Goal: Information Seeking & Learning: Learn about a topic

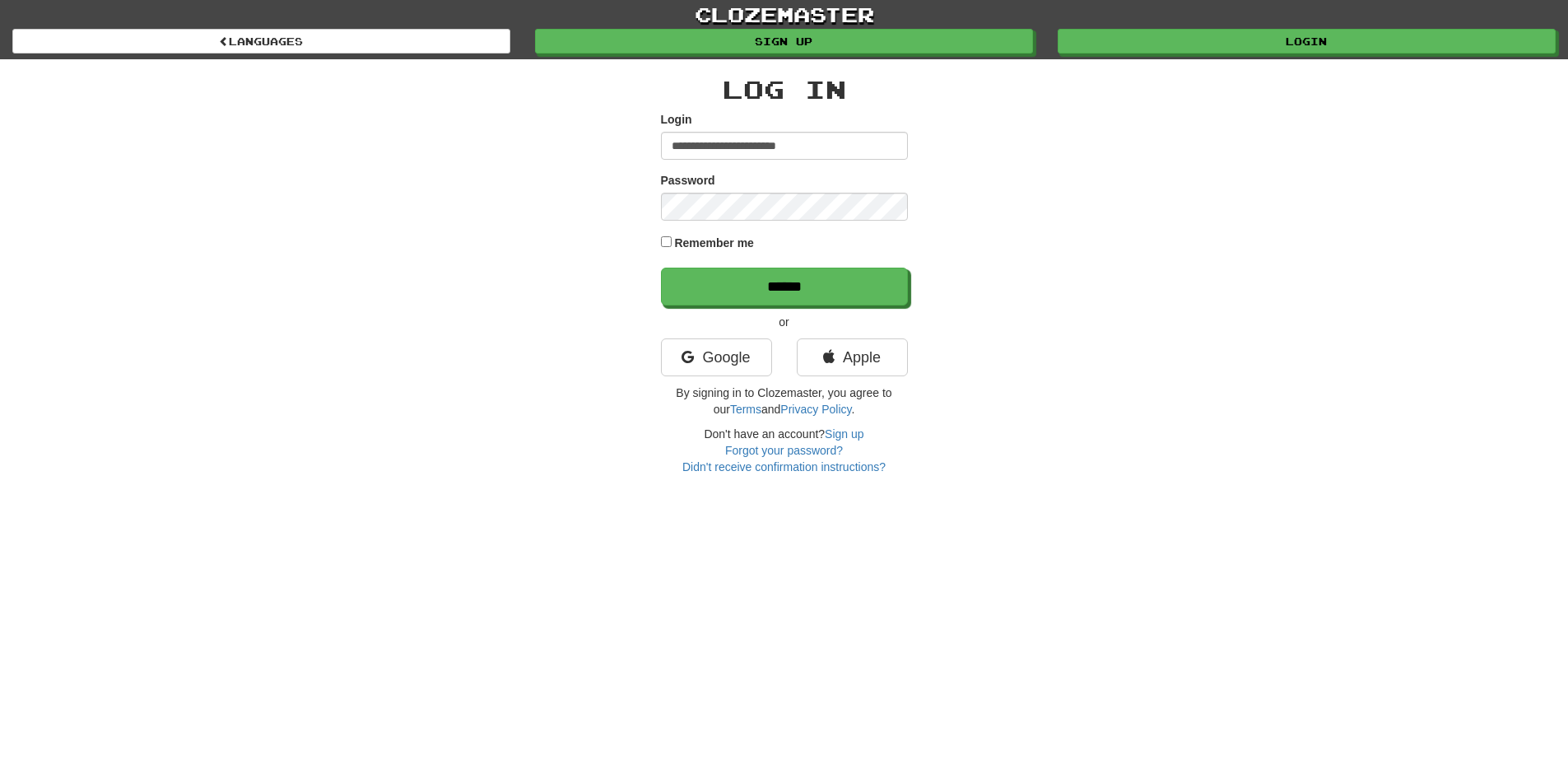
type input "**********"
click at [661, 268] on input "******" at bounding box center [784, 287] width 247 height 38
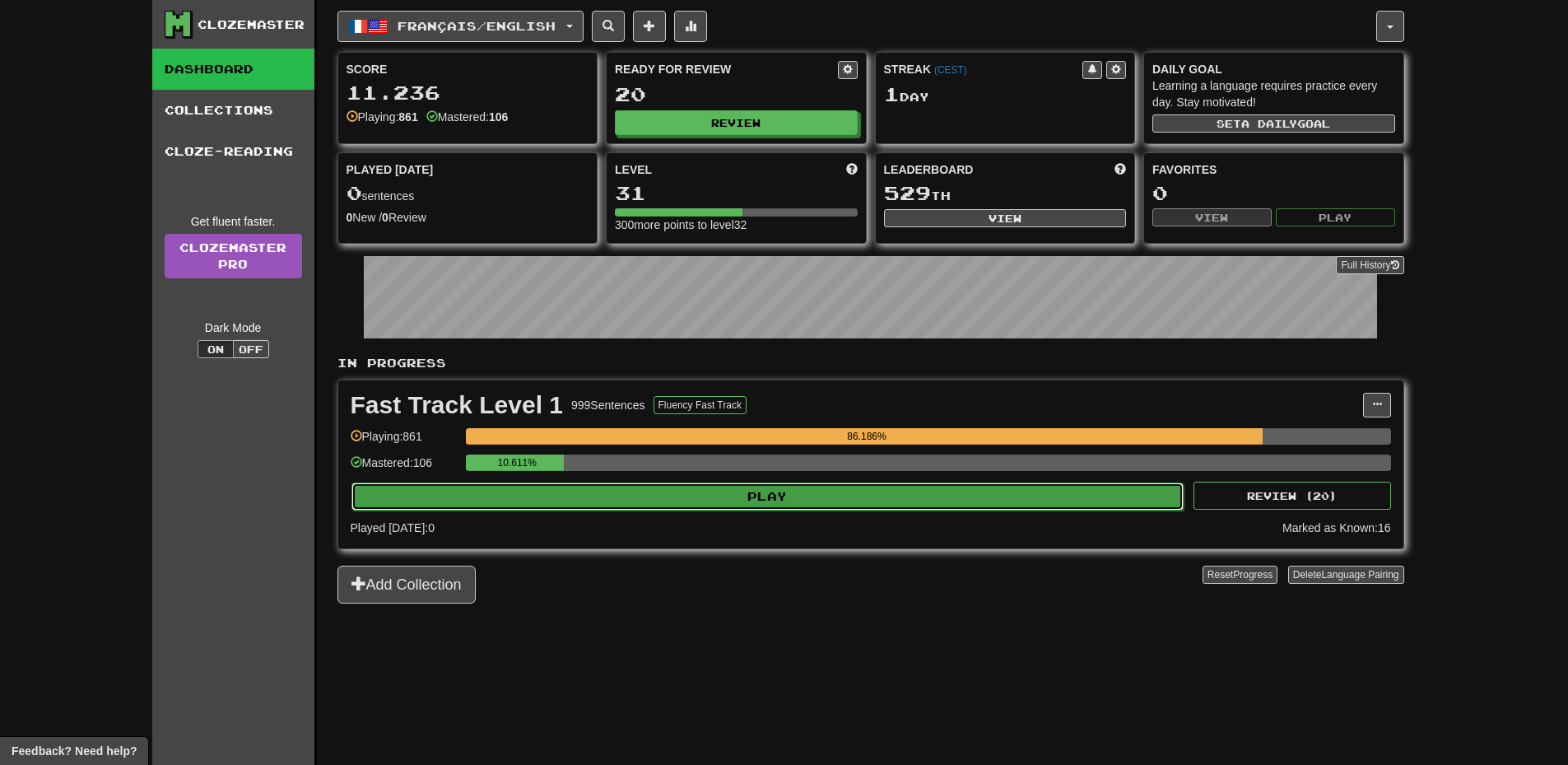
click at [987, 488] on button "Play" at bounding box center [768, 496] width 833 height 28
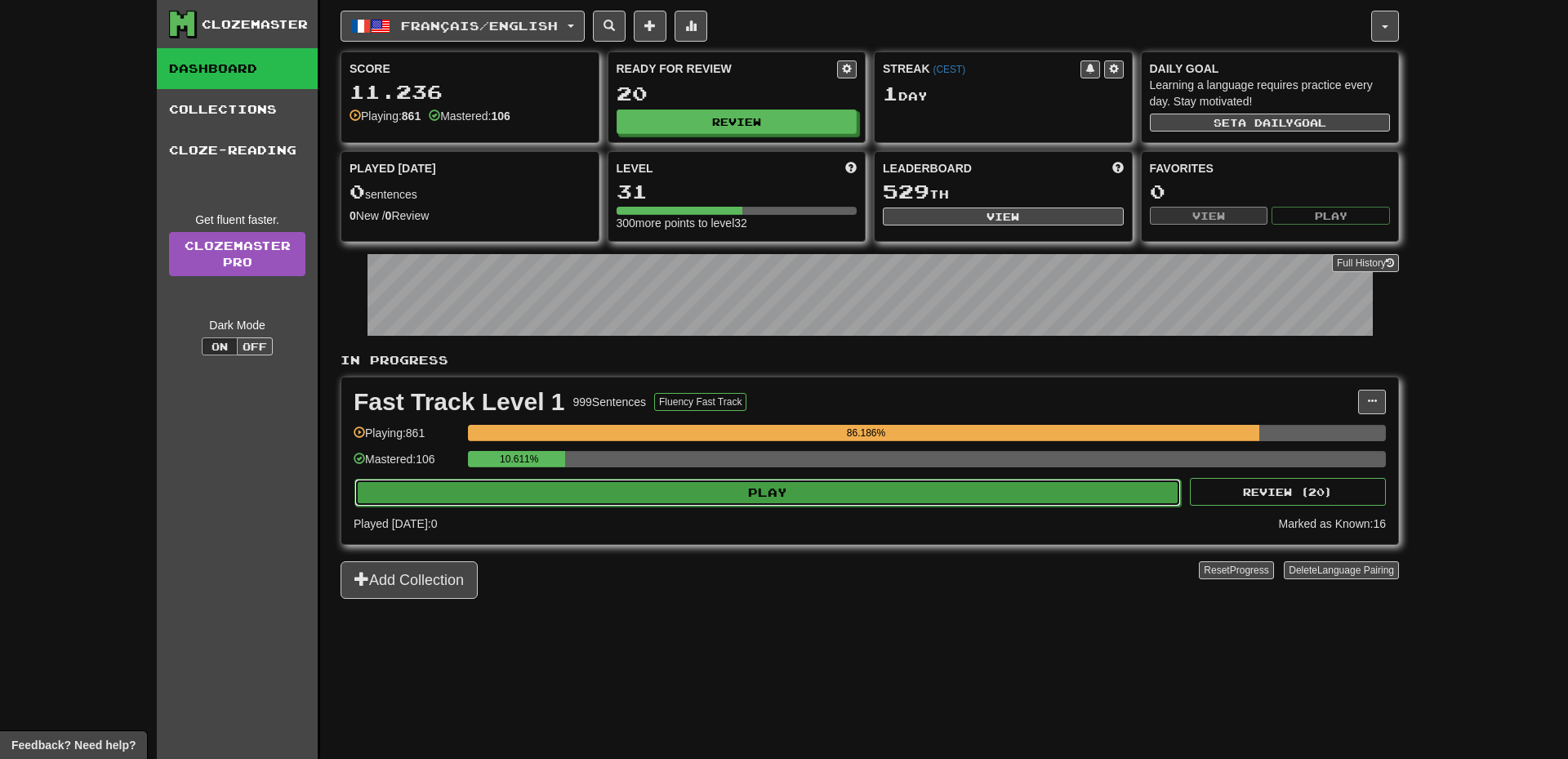
select select "**"
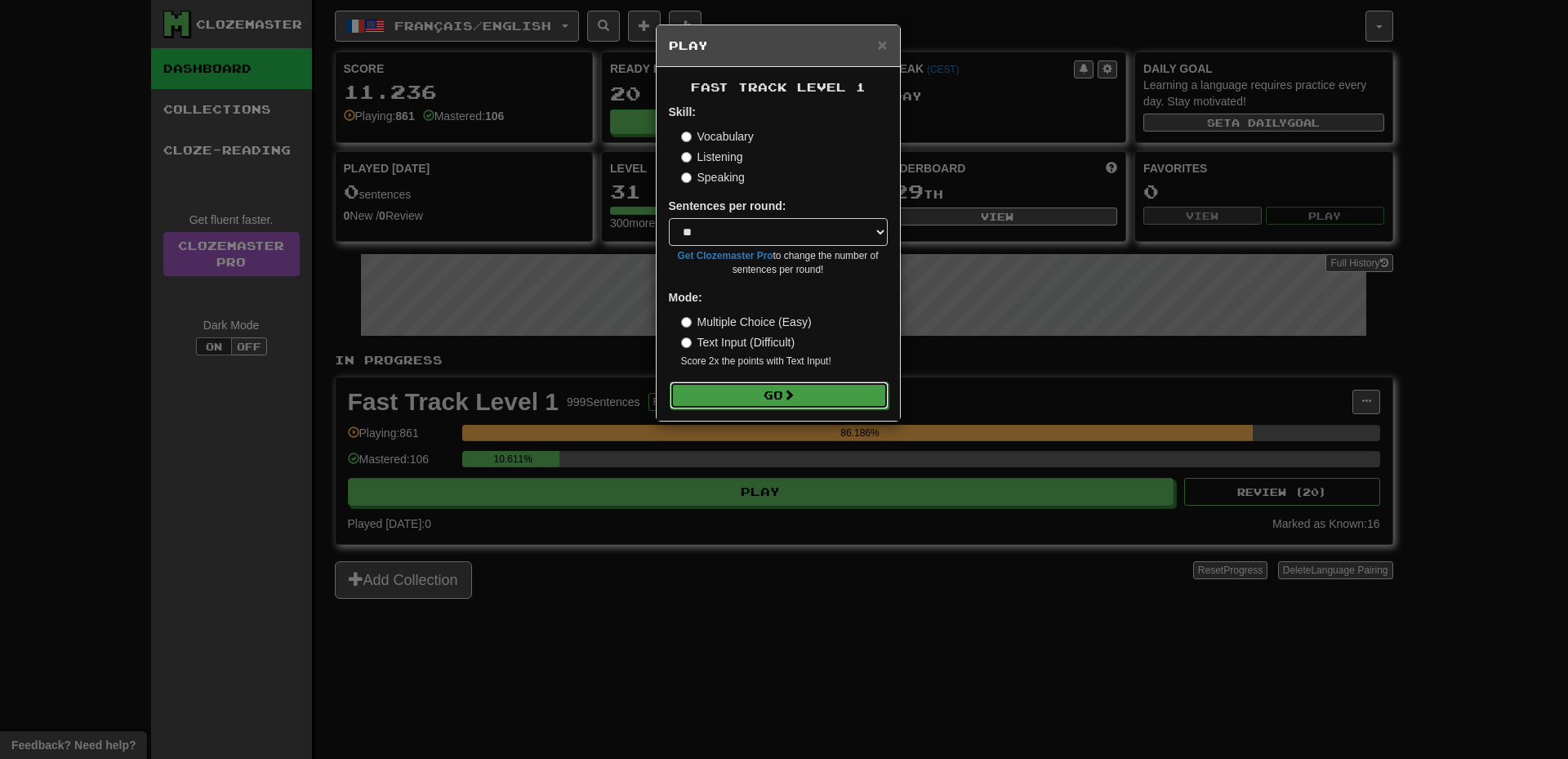
click at [793, 402] on button "Go" at bounding box center [779, 395] width 219 height 28
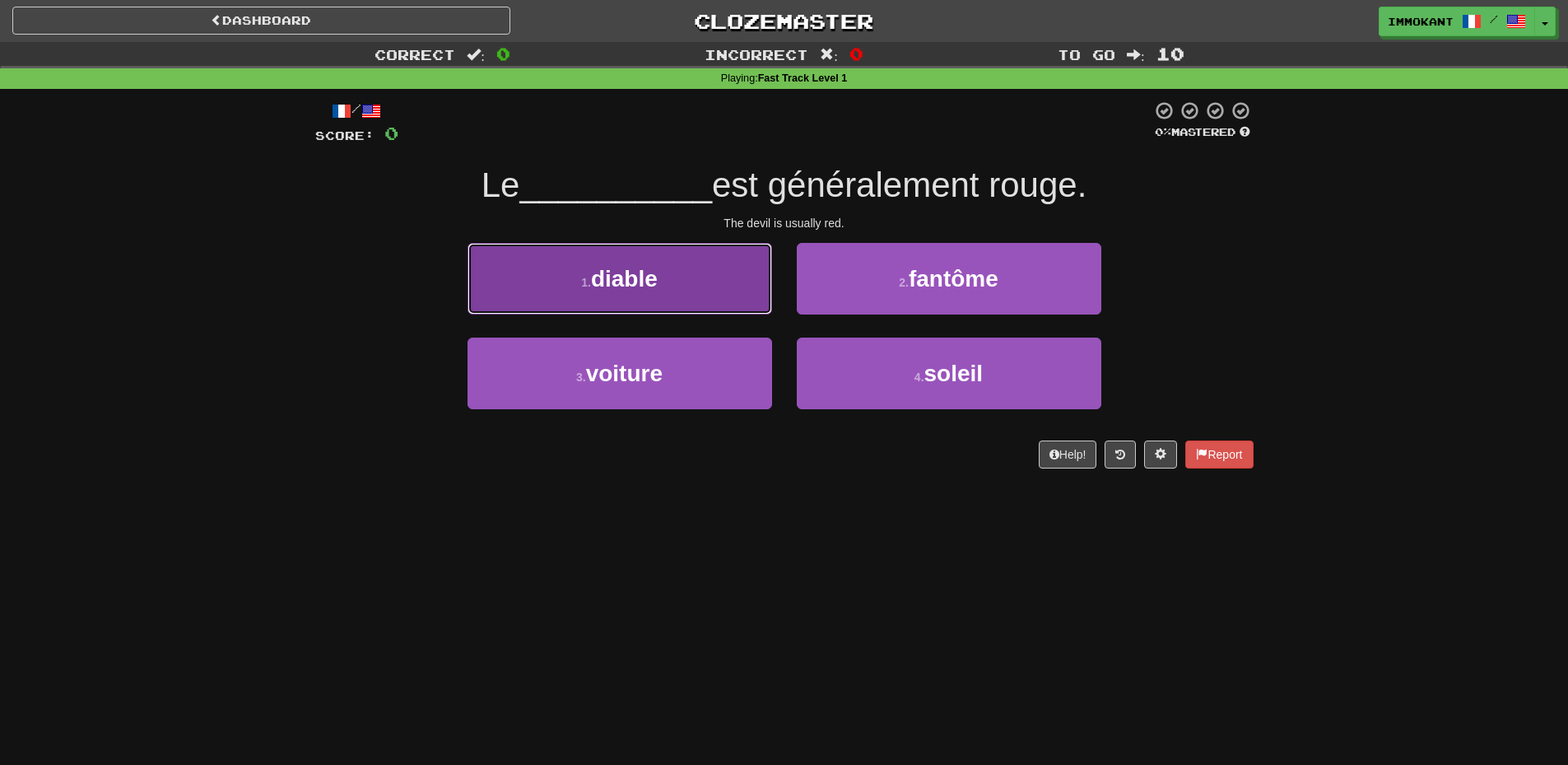
click at [621, 288] on span "diable" at bounding box center [624, 279] width 67 height 26
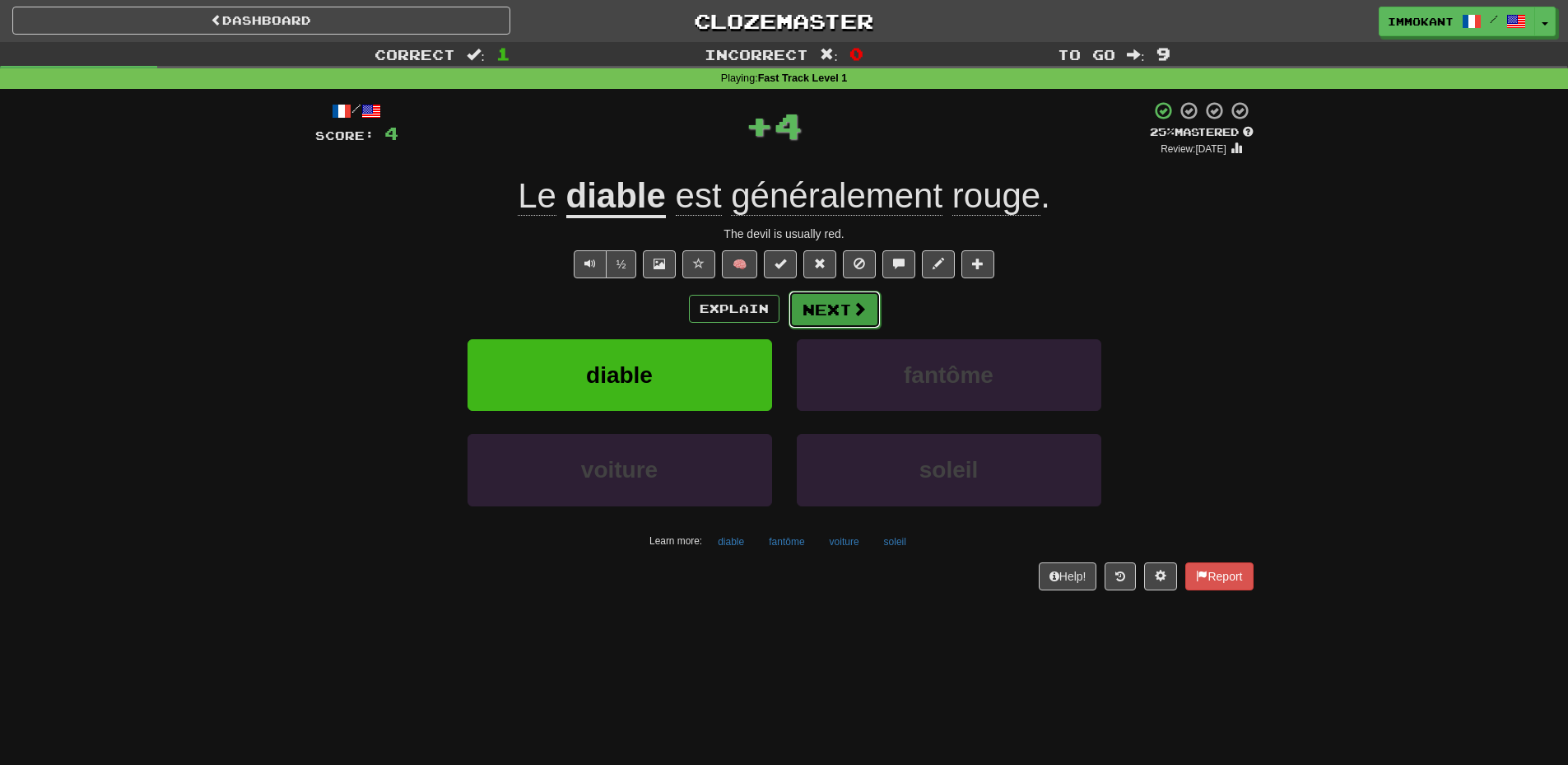
click at [857, 307] on span at bounding box center [859, 308] width 15 height 15
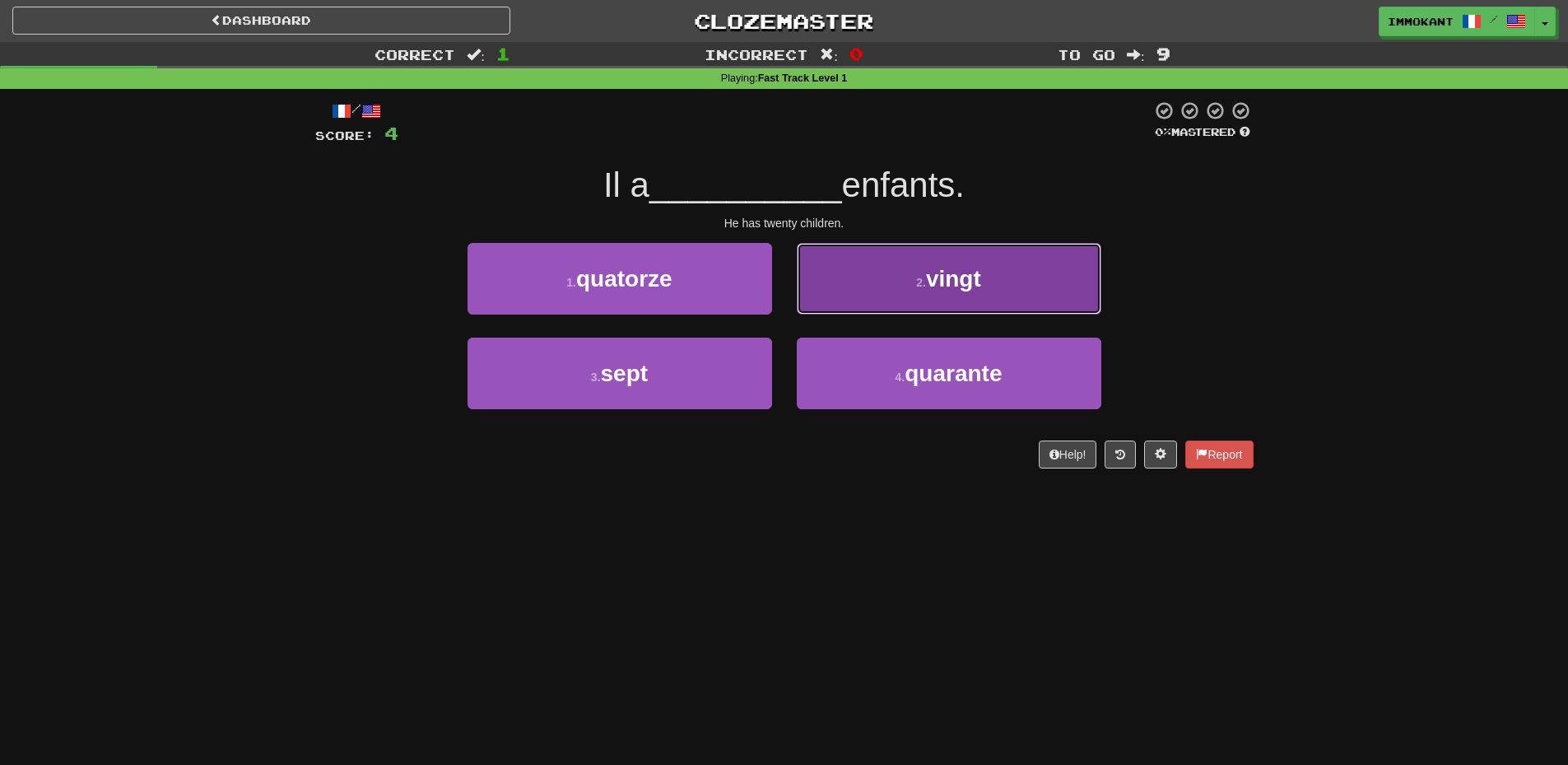
click at [1001, 297] on button "2 . vingt" at bounding box center [950, 279] width 305 height 72
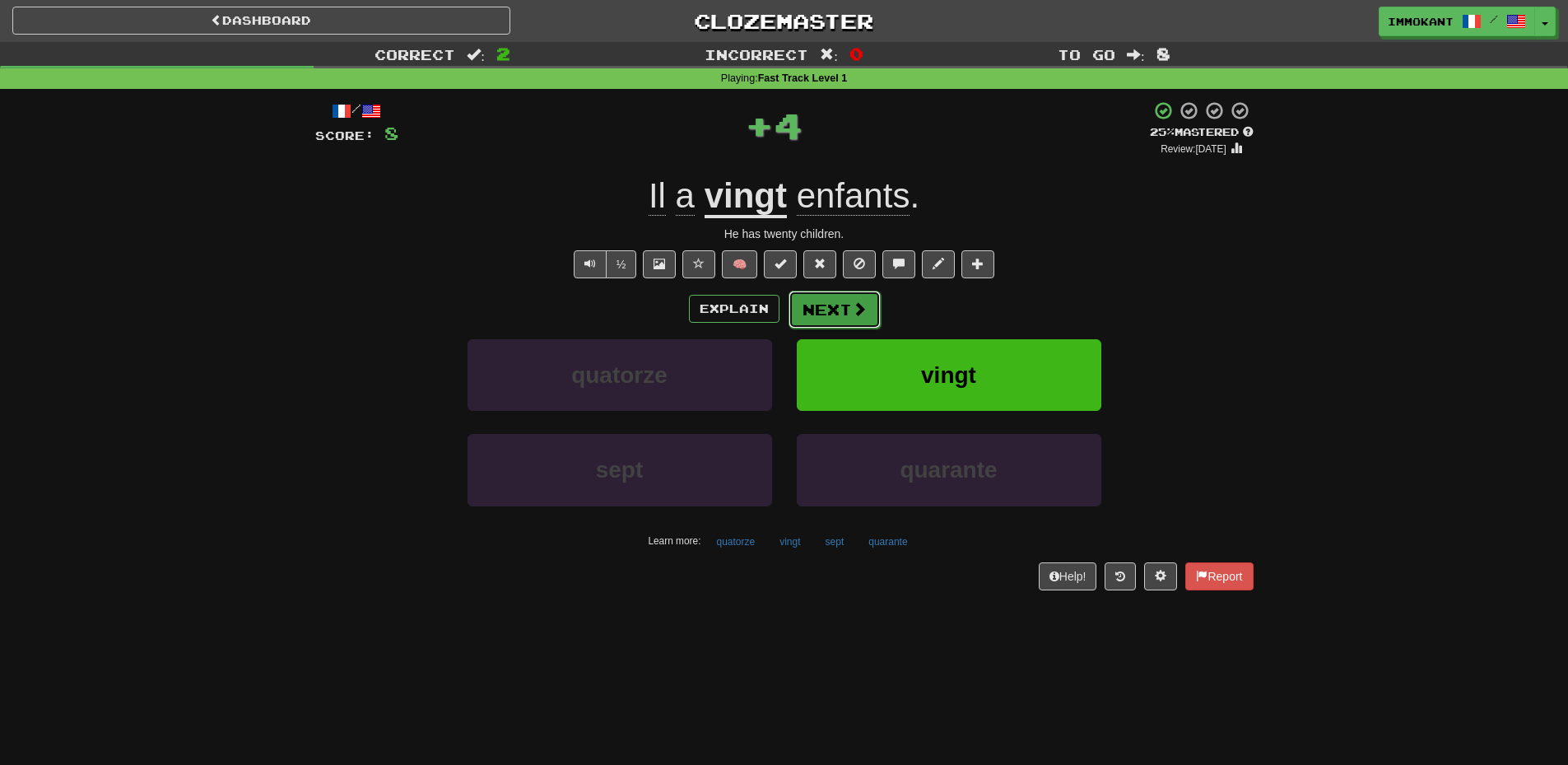
click at [852, 309] on span at bounding box center [859, 308] width 15 height 15
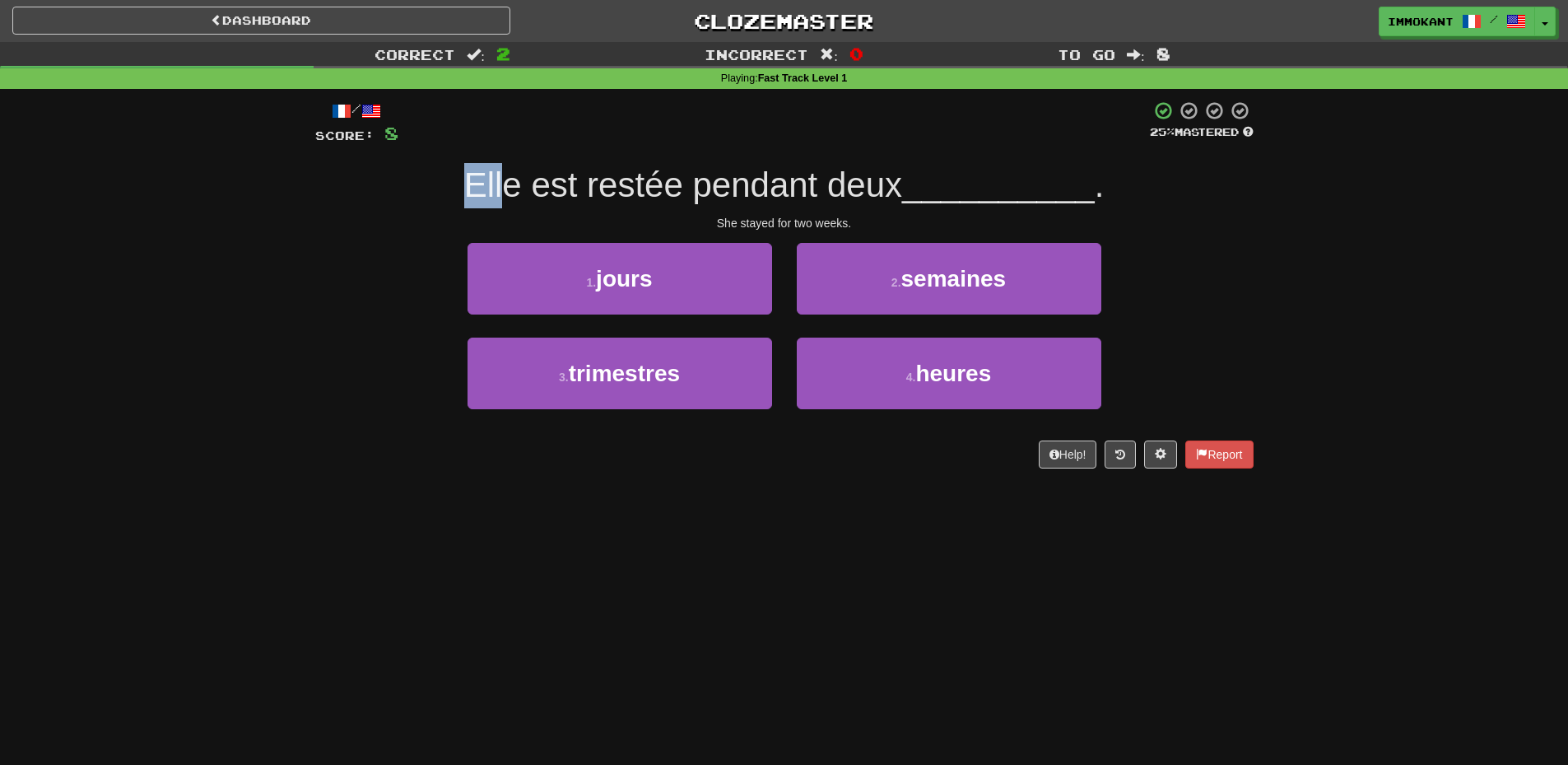
drag, startPoint x: 473, startPoint y: 202, endPoint x: 506, endPoint y: 192, distance: 34.5
click at [504, 192] on span "Elle est restée pendant deux" at bounding box center [683, 184] width 438 height 39
click at [517, 190] on span "Elle est restée pendant deux" at bounding box center [683, 184] width 438 height 39
drag, startPoint x: 629, startPoint y: 189, endPoint x: 673, endPoint y: 189, distance: 44.0
click at [667, 189] on span "Elle est restée pendant deux" at bounding box center [683, 184] width 438 height 39
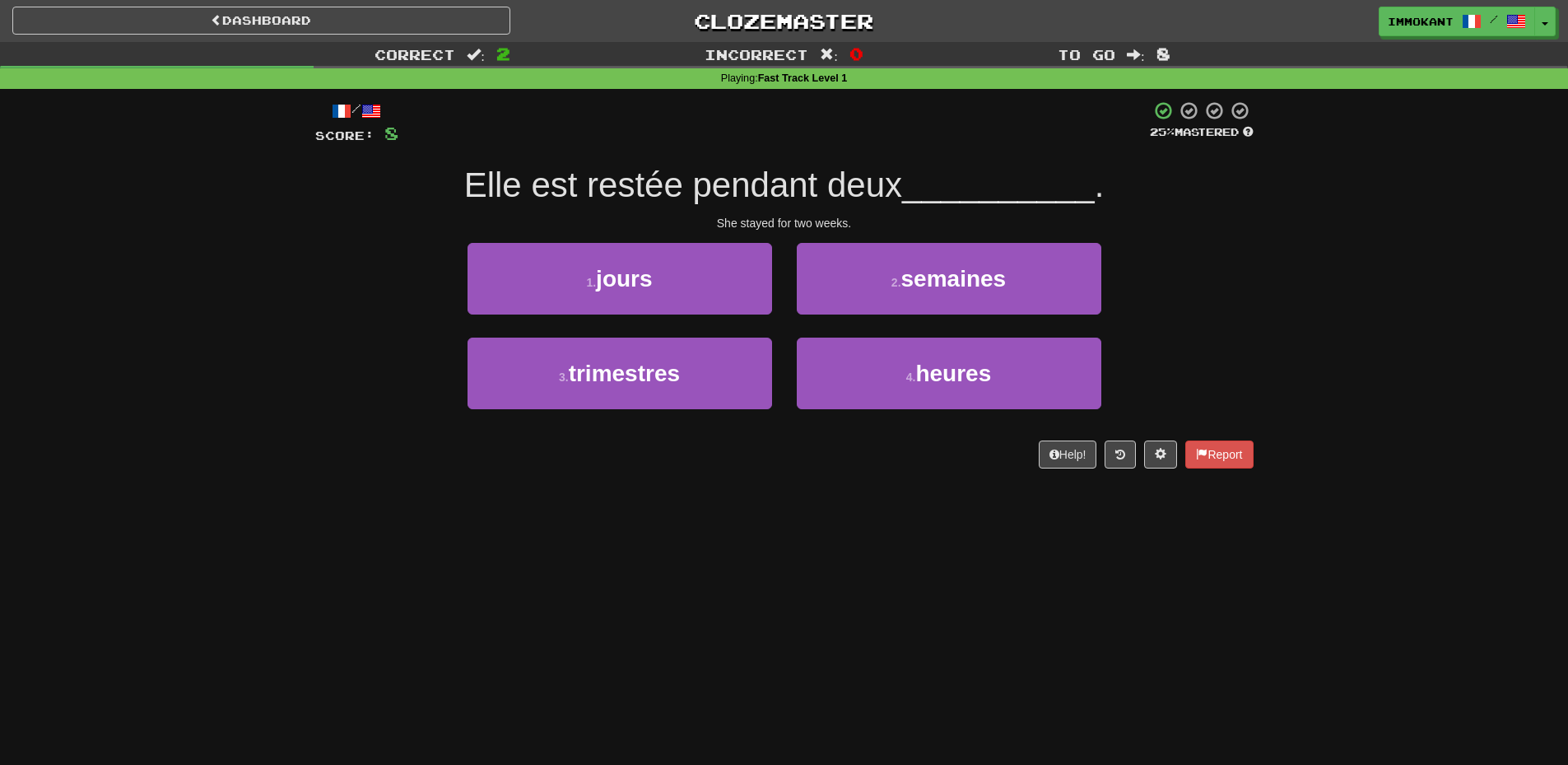
click at [692, 187] on span "Elle est restée pendant deux" at bounding box center [683, 184] width 438 height 39
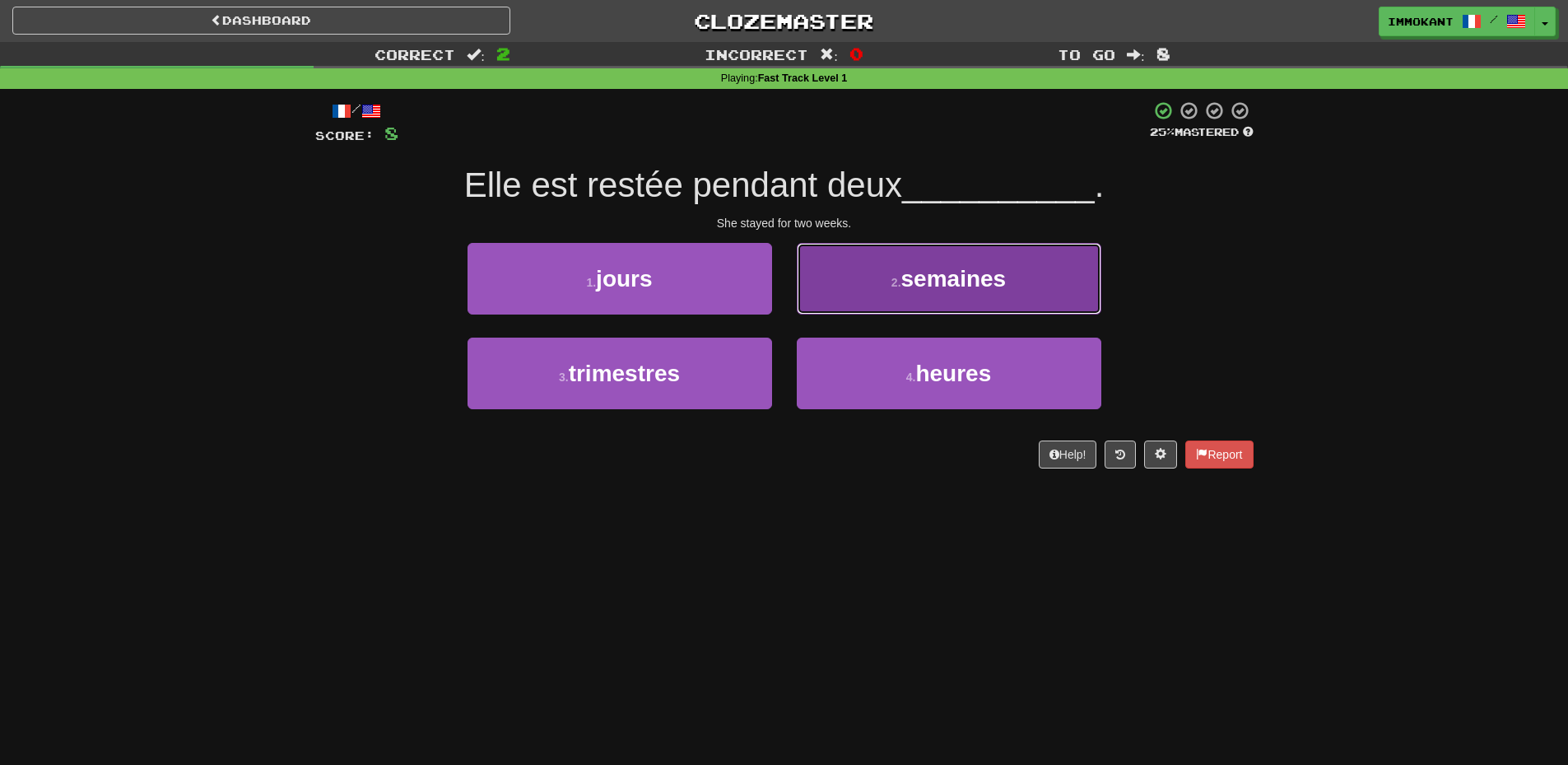
click at [894, 295] on button "2 . semaines" at bounding box center [950, 279] width 305 height 72
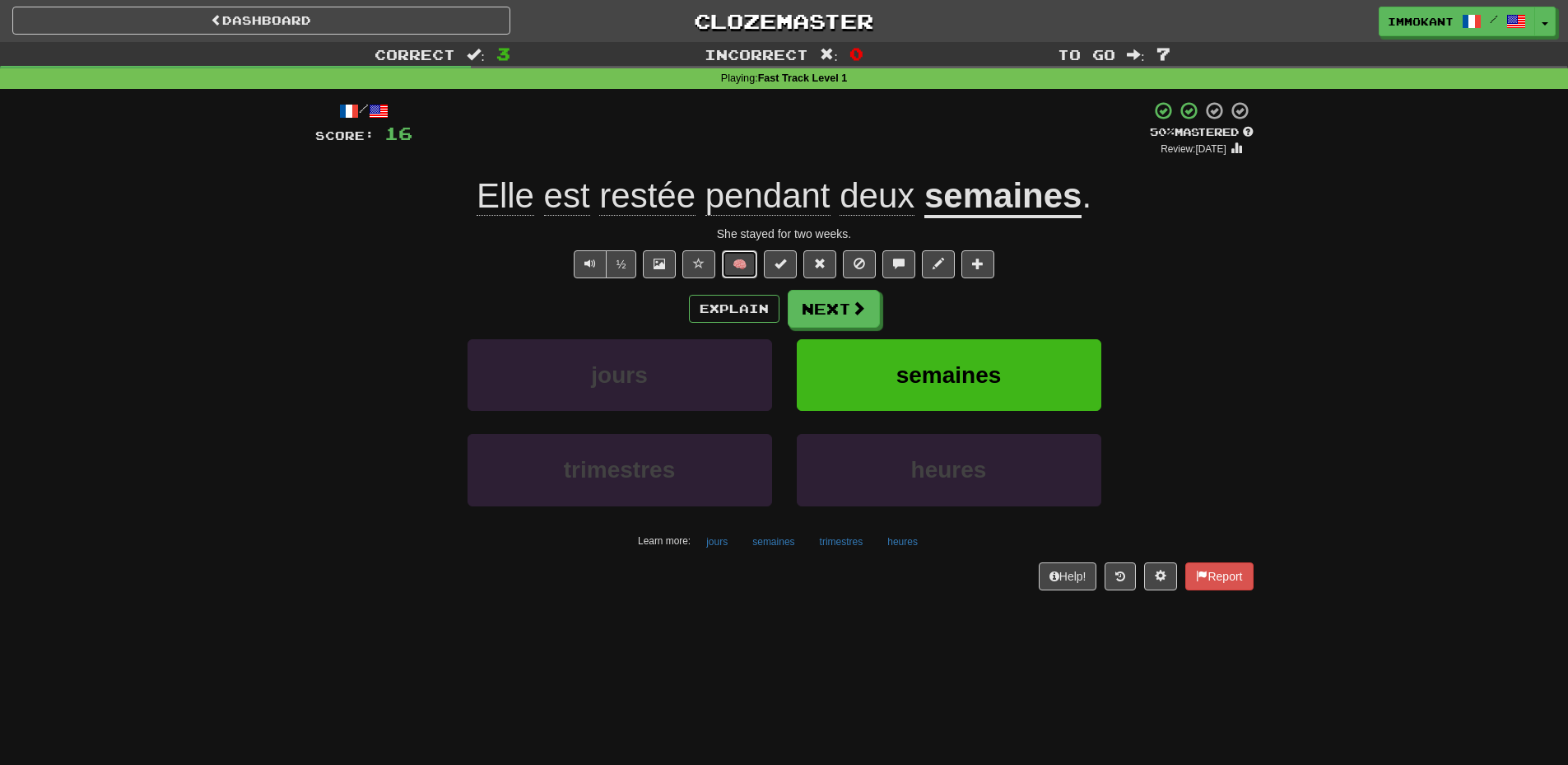
click at [743, 267] on button "🧠" at bounding box center [739, 264] width 35 height 28
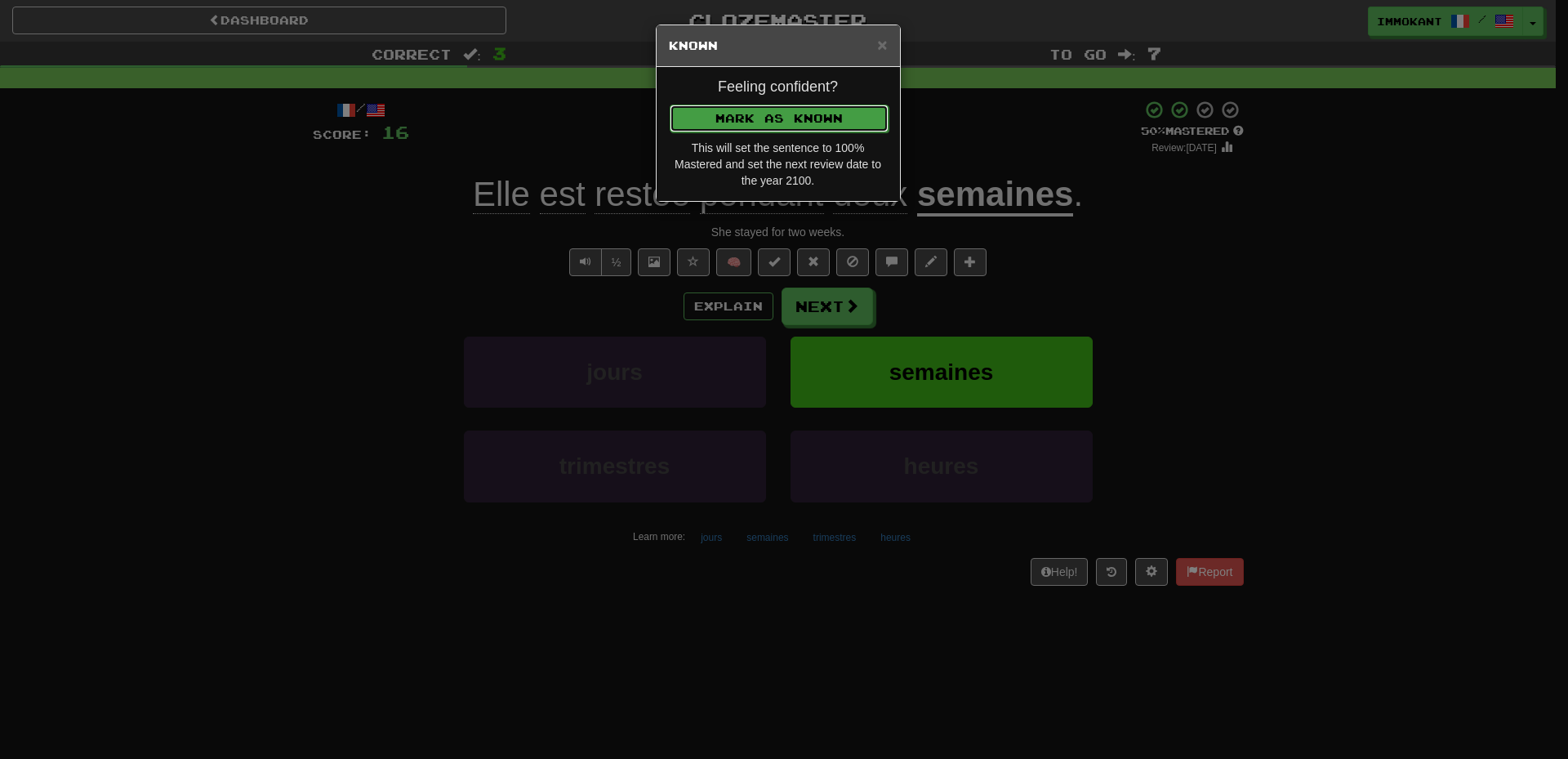
click at [858, 123] on button "Mark as Known" at bounding box center [779, 118] width 219 height 28
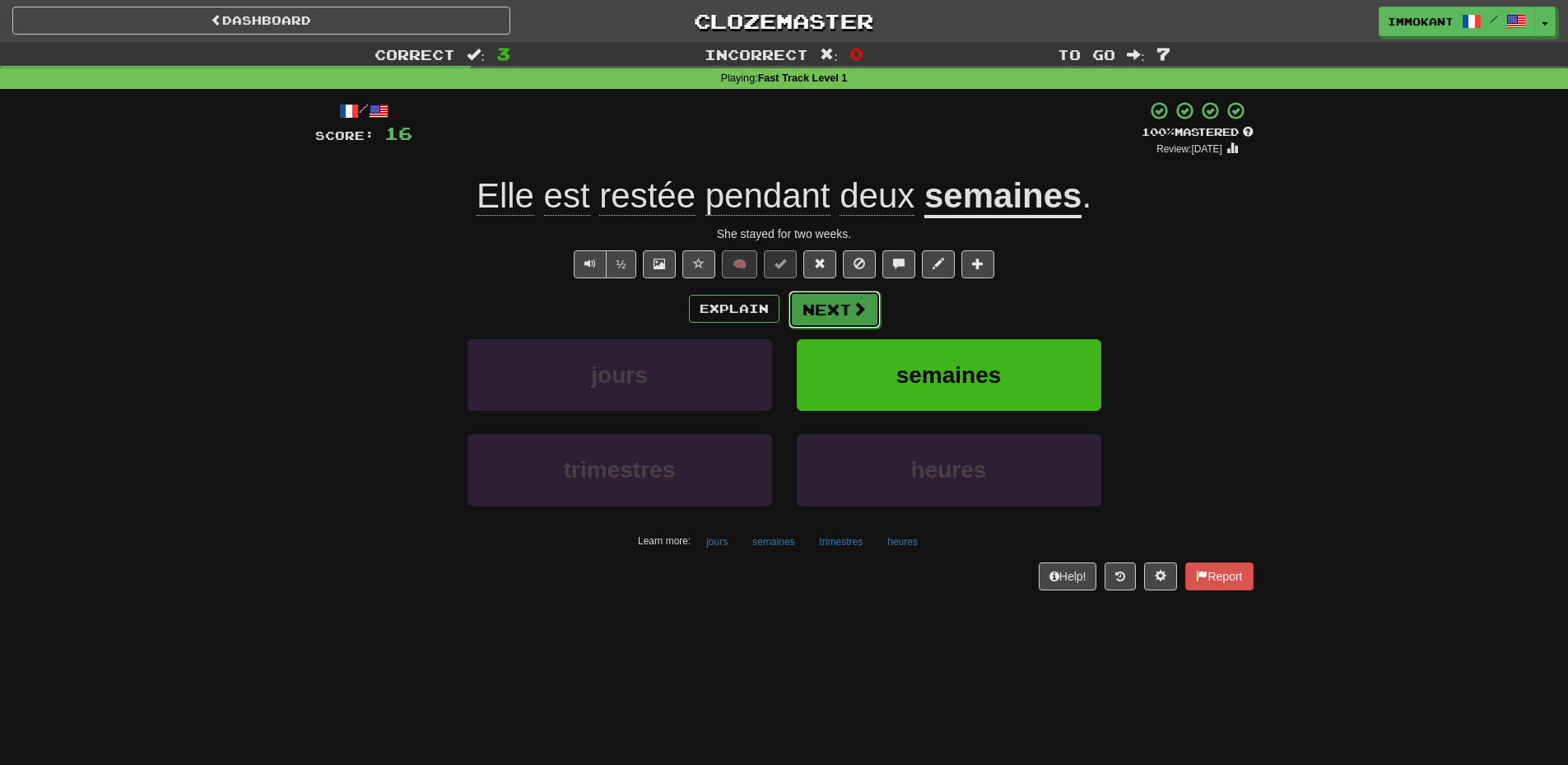
click at [871, 305] on button "Next" at bounding box center [835, 310] width 92 height 38
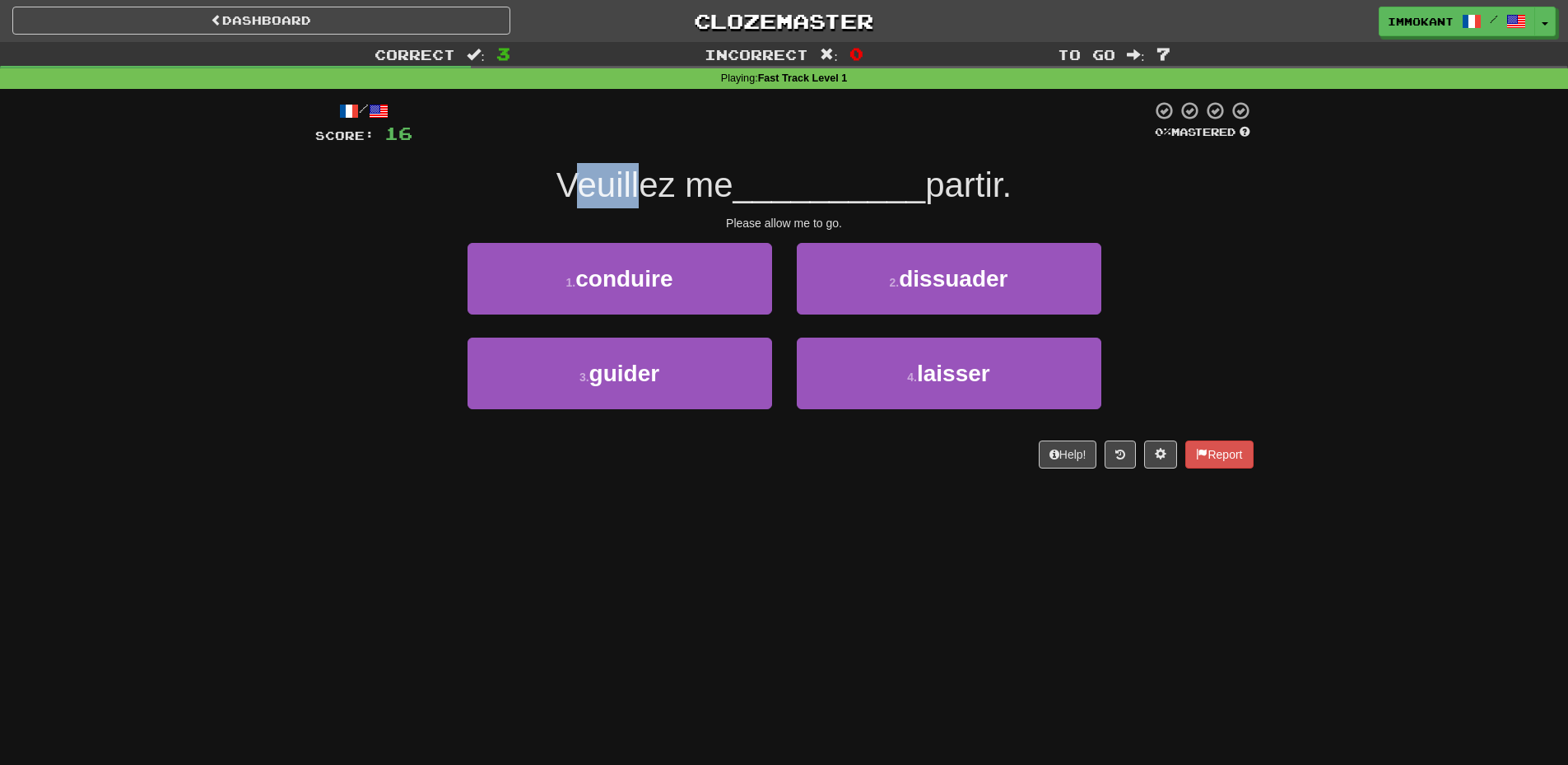
drag, startPoint x: 558, startPoint y: 182, endPoint x: 631, endPoint y: 182, distance: 73.0
click at [631, 182] on span "Veuillez me" at bounding box center [645, 184] width 177 height 39
click at [637, 184] on span "Veuillez me" at bounding box center [645, 184] width 177 height 39
click at [794, 493] on div "Dashboard Clozemaster ImmoKant / Toggle Dropdown Dashboard Leaderboard Activity…" at bounding box center [784, 382] width 1568 height 765
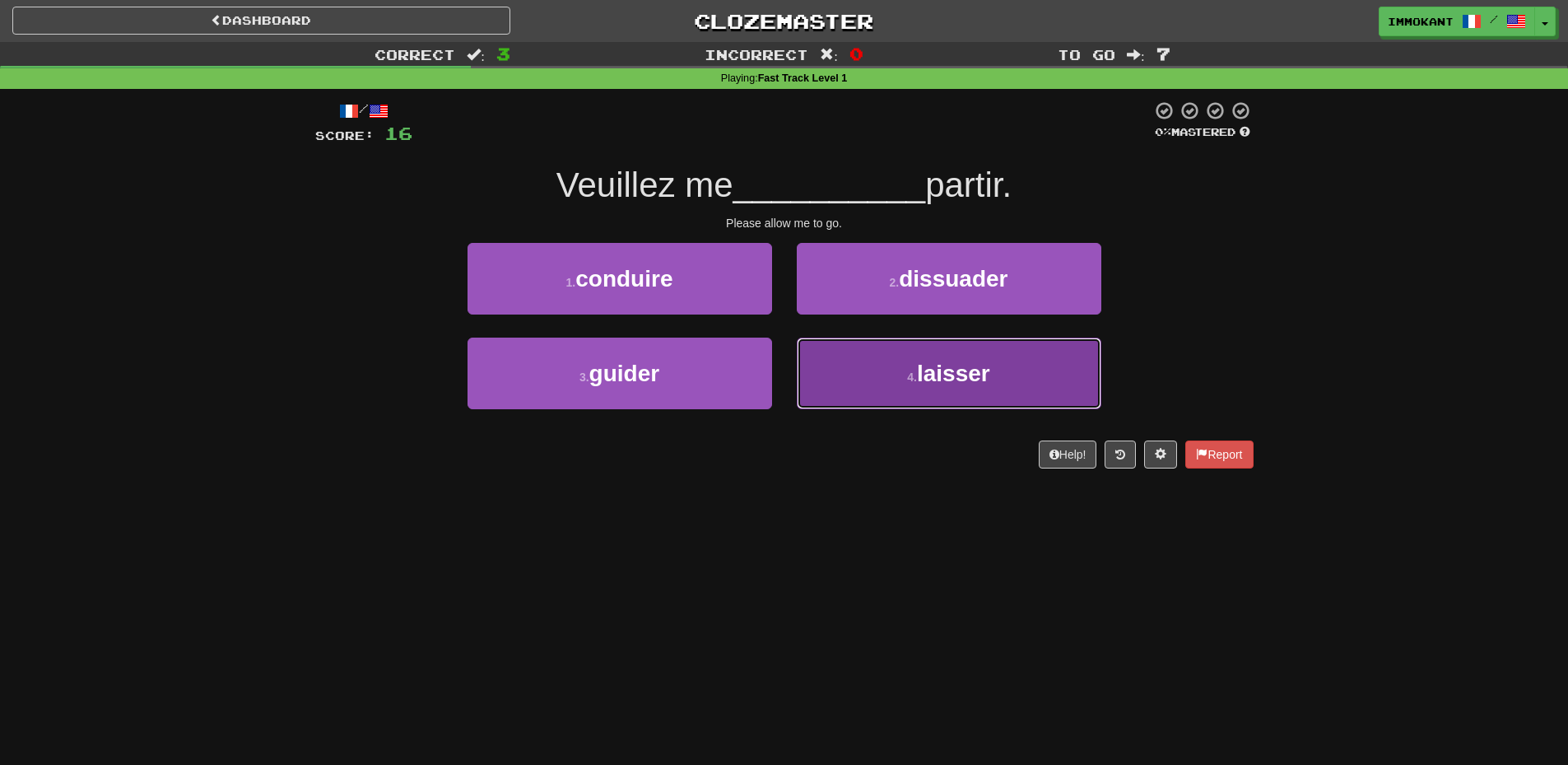
click at [946, 383] on span "laisser" at bounding box center [954, 374] width 74 height 26
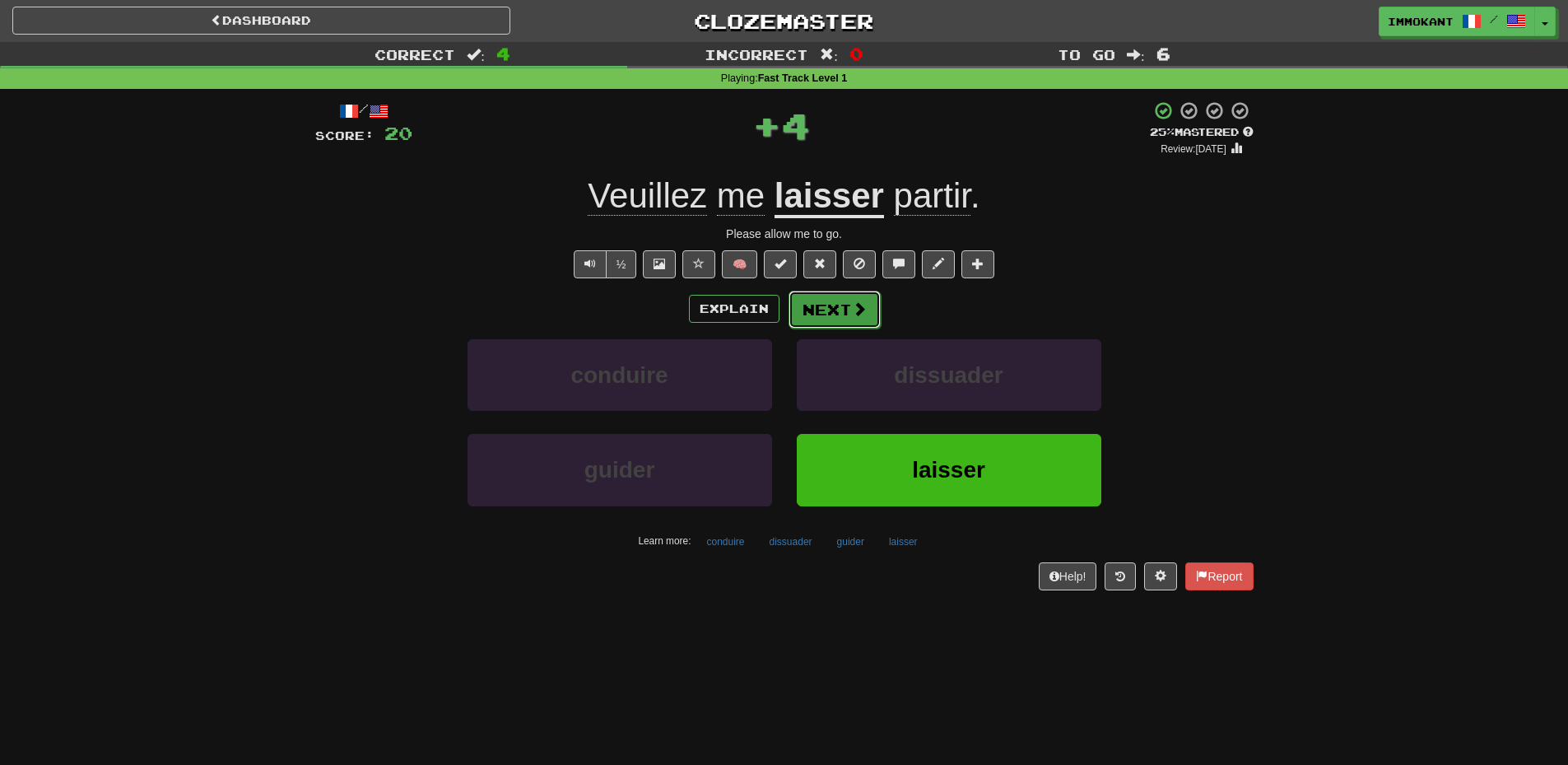
click at [847, 303] on button "Next" at bounding box center [835, 310] width 92 height 38
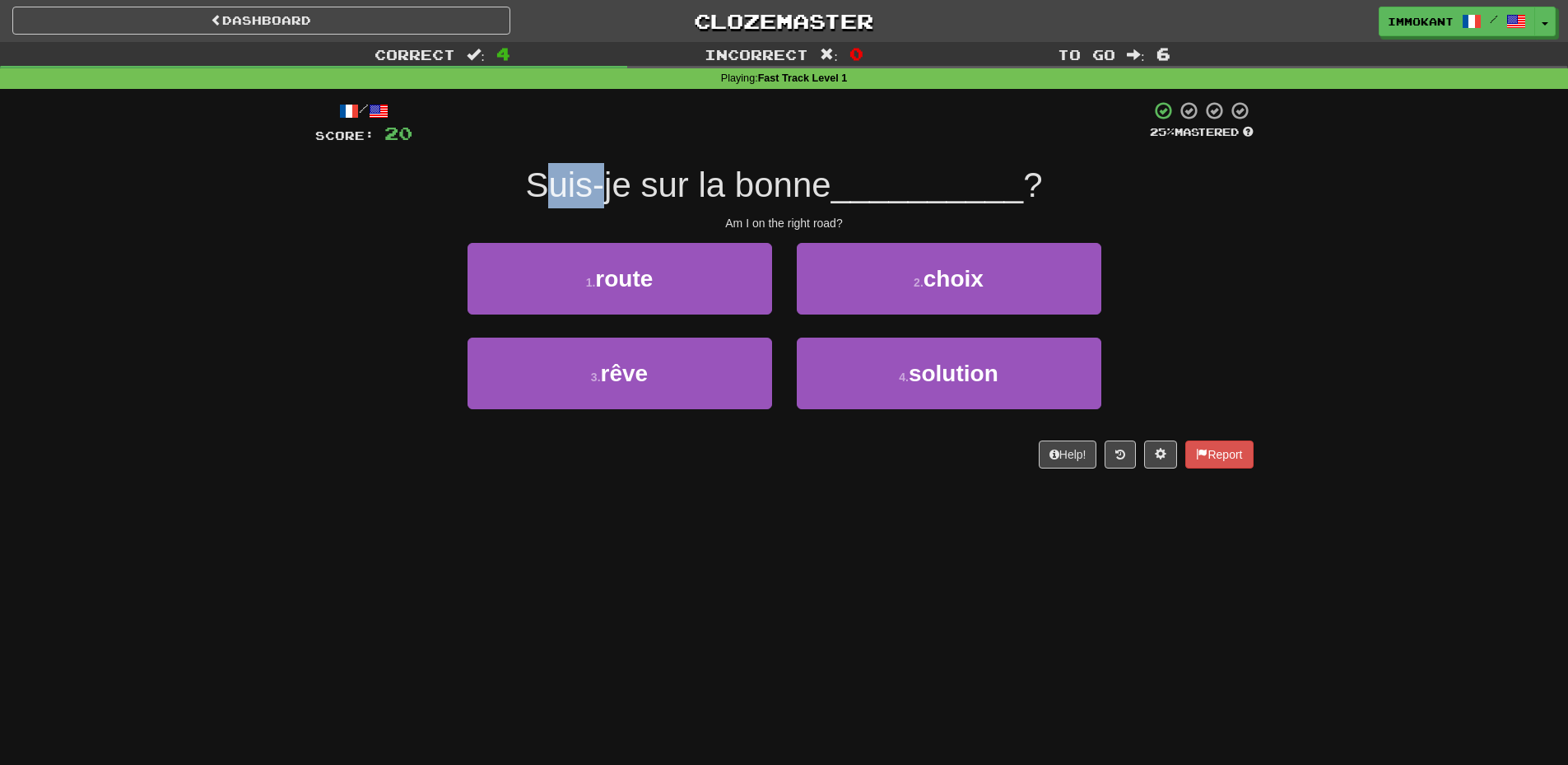
drag, startPoint x: 532, startPoint y: 190, endPoint x: 596, endPoint y: 197, distance: 64.4
click at [595, 197] on span "Suis-je sur la bonne" at bounding box center [677, 184] width 305 height 39
click at [618, 200] on span "Suis-je sur la bonne" at bounding box center [677, 184] width 305 height 39
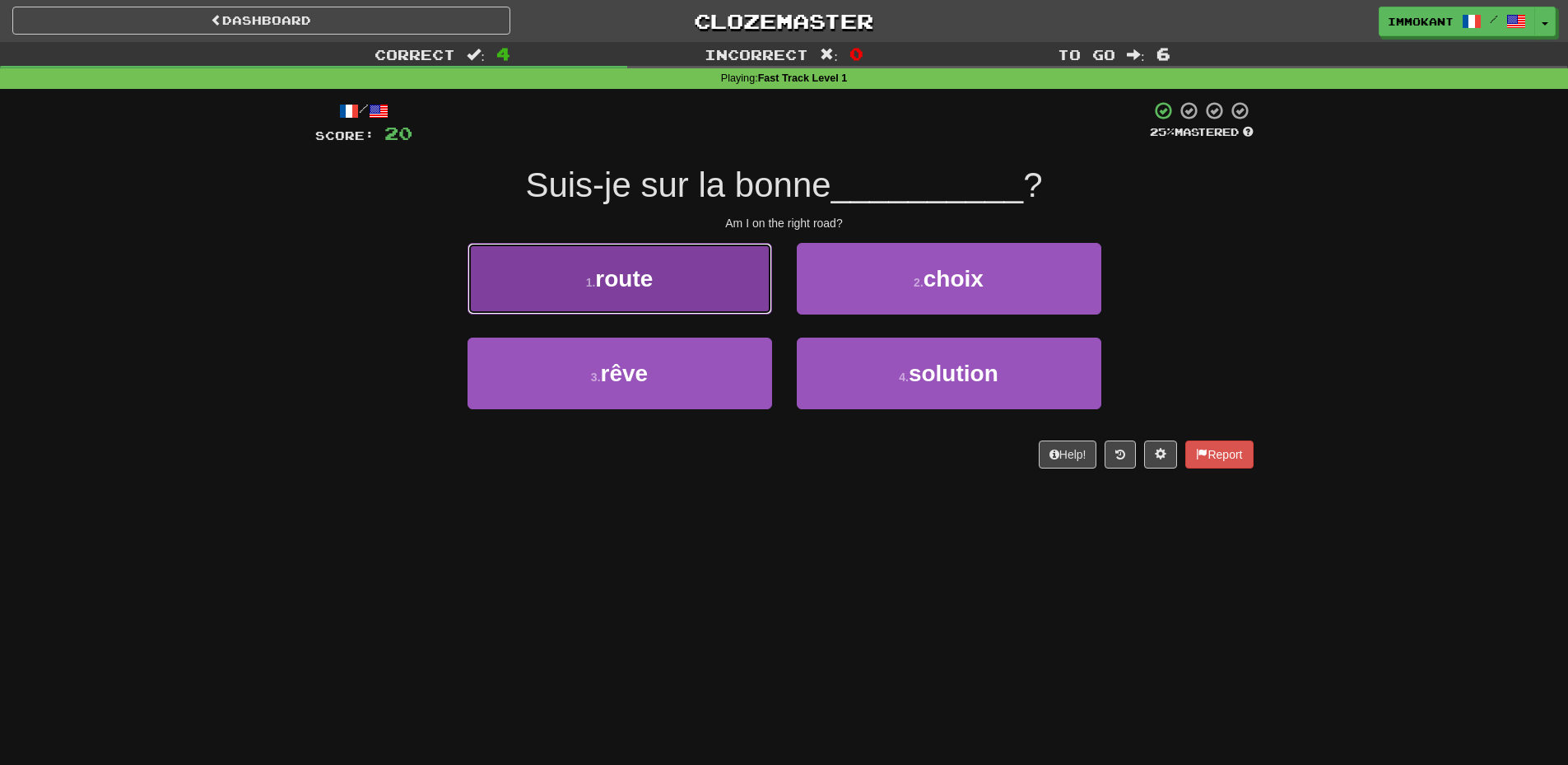
click at [727, 274] on button "1 . route" at bounding box center [620, 279] width 305 height 72
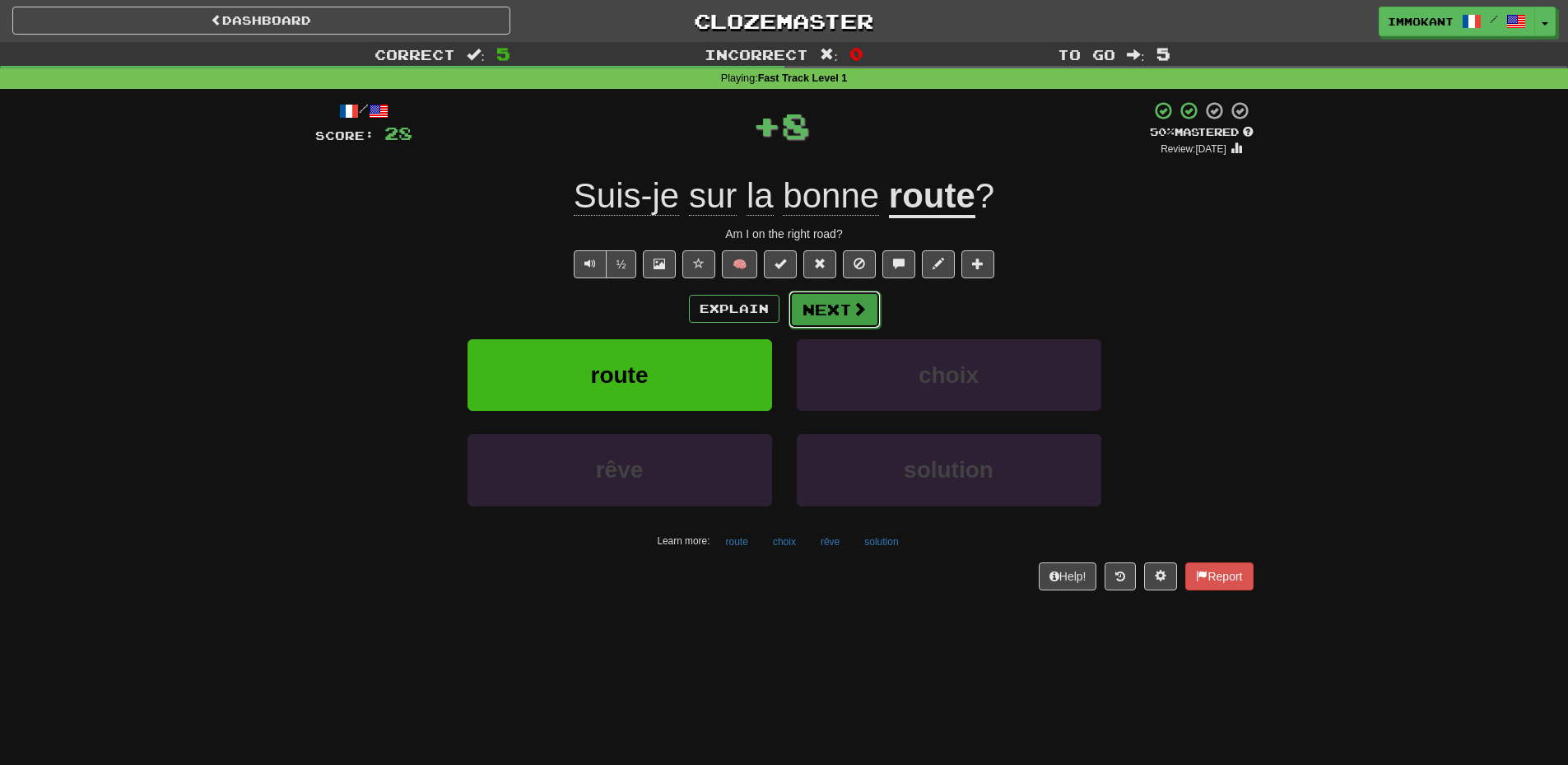
click at [843, 309] on button "Next" at bounding box center [835, 310] width 92 height 38
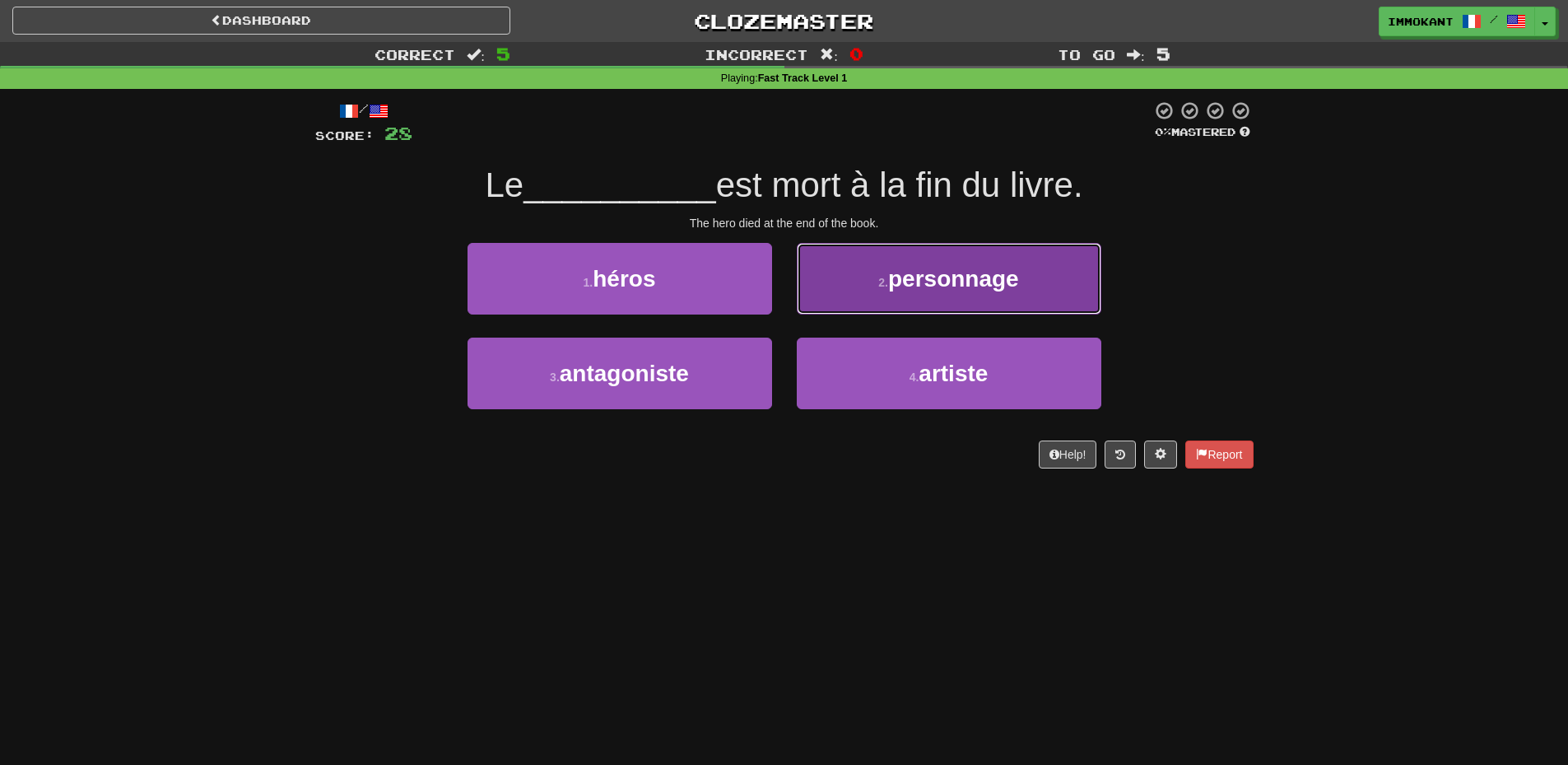
click at [952, 289] on span "personnage" at bounding box center [953, 279] width 131 height 26
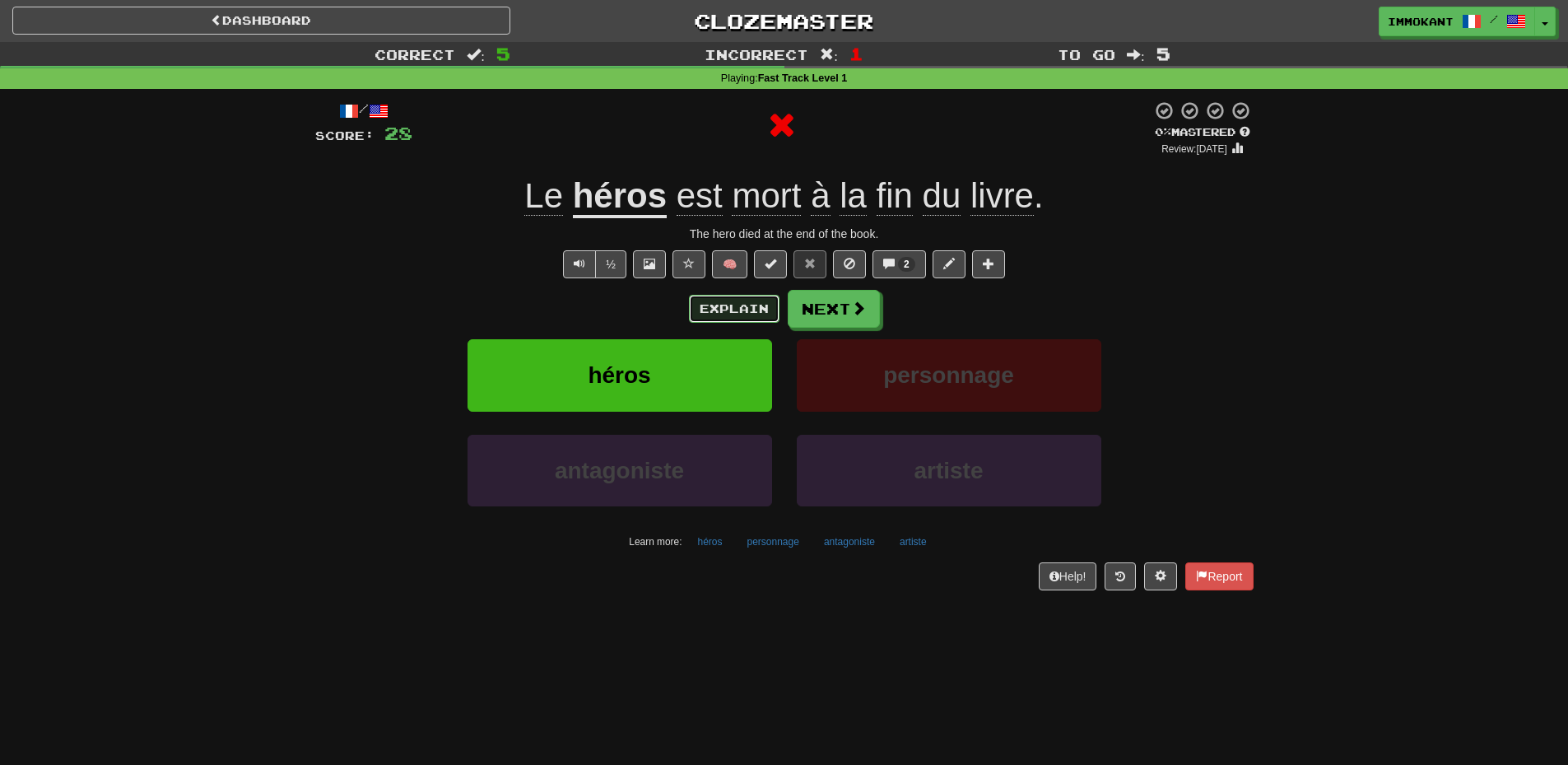
click at [733, 306] on button "Explain" at bounding box center [735, 309] width 91 height 28
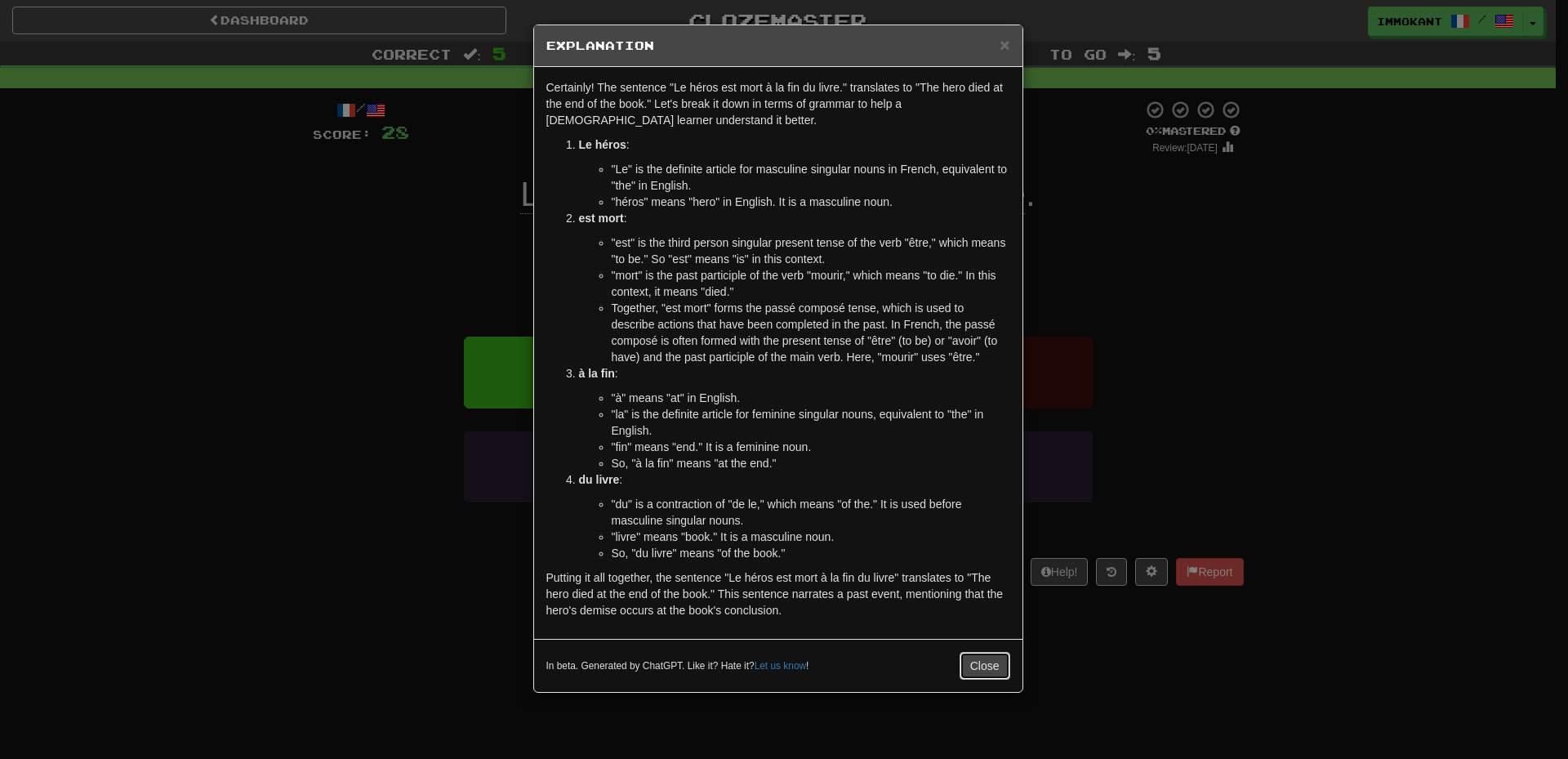
click at [966, 666] on button "Close" at bounding box center [985, 666] width 51 height 28
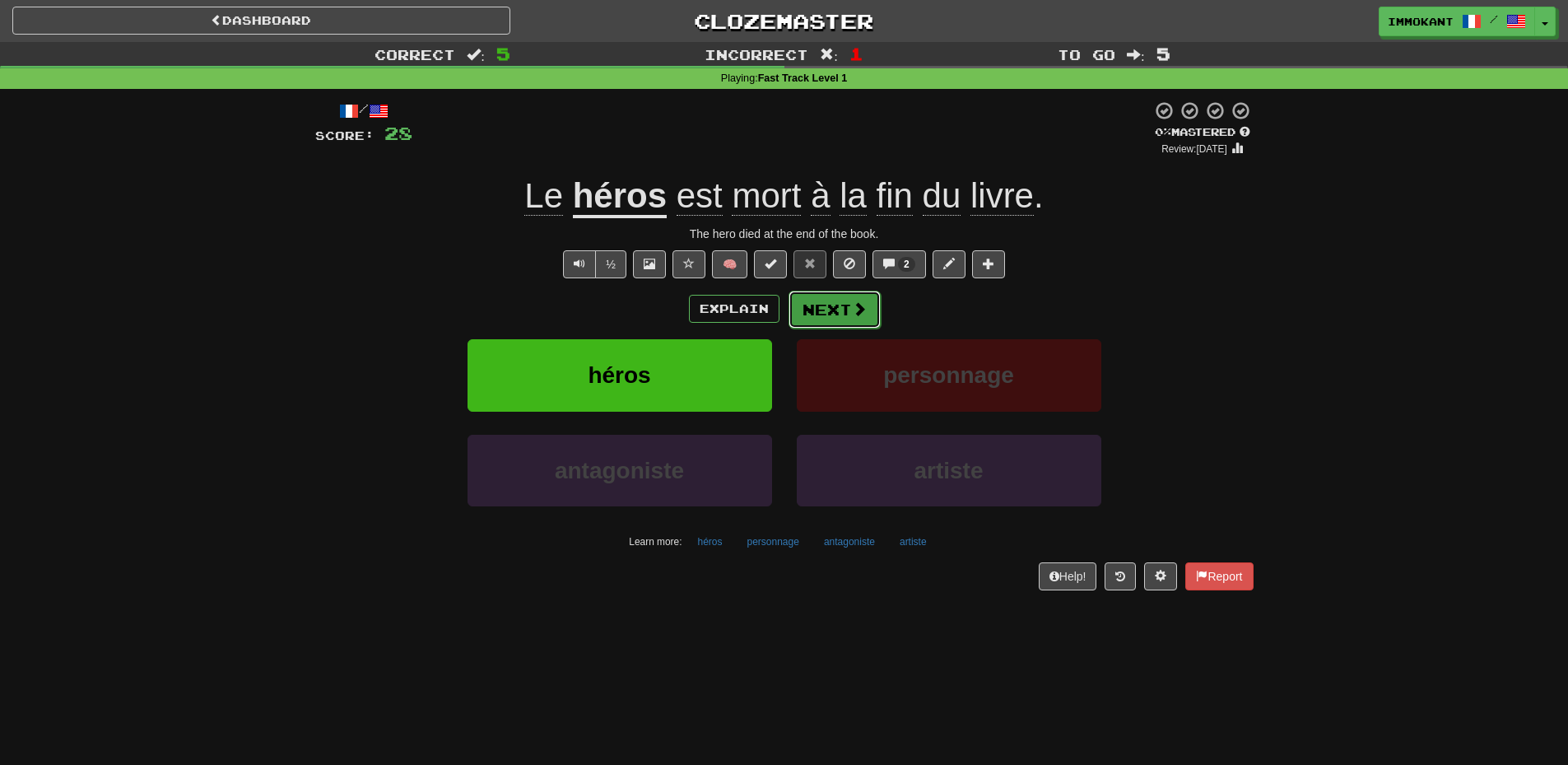
click at [831, 311] on button "Next" at bounding box center [835, 310] width 92 height 38
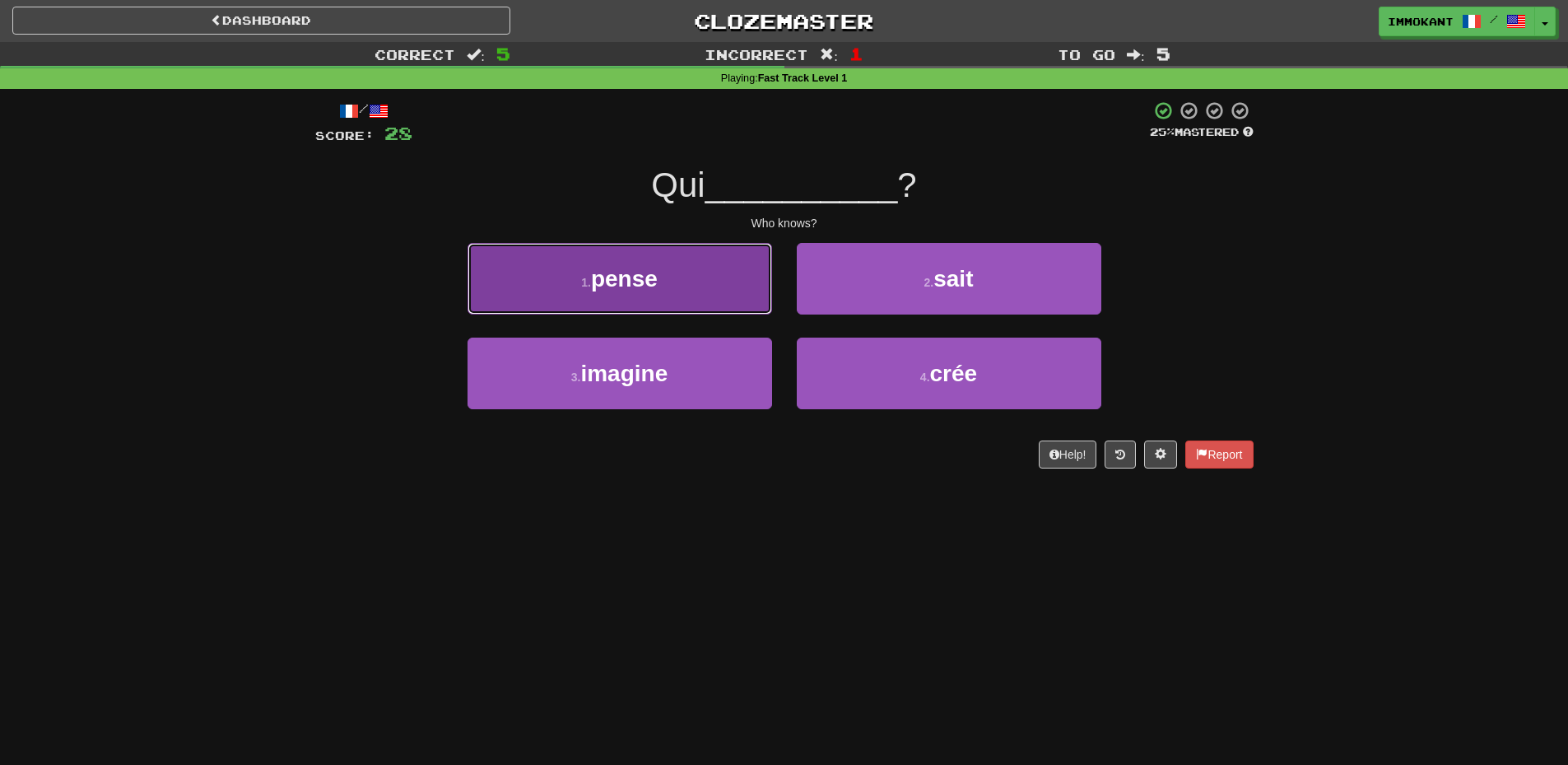
click at [706, 300] on button "1 . pense" at bounding box center [620, 279] width 305 height 72
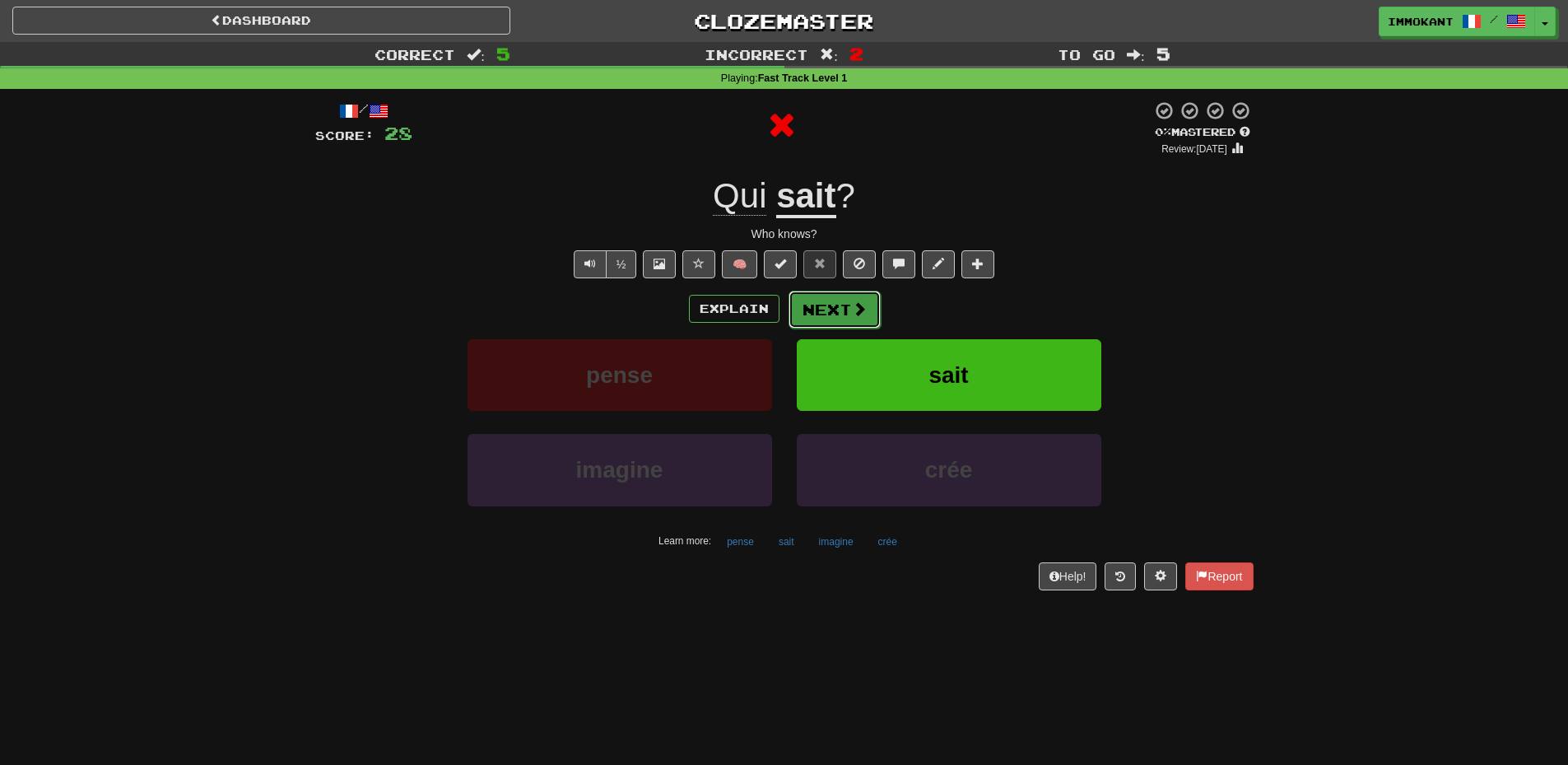
click at [856, 318] on button "Next" at bounding box center [835, 310] width 92 height 38
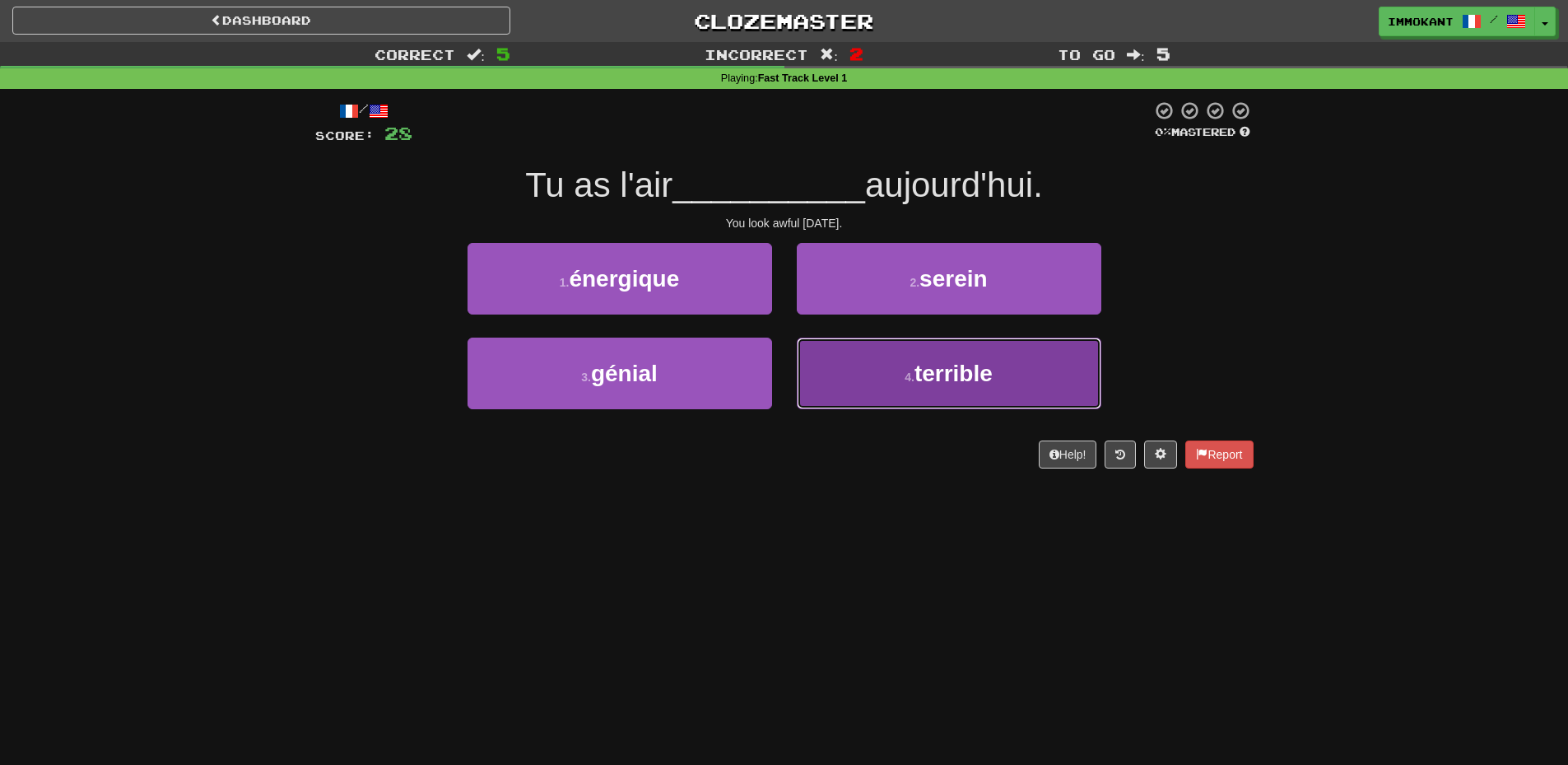
click at [861, 382] on button "4 . terrible" at bounding box center [950, 374] width 305 height 72
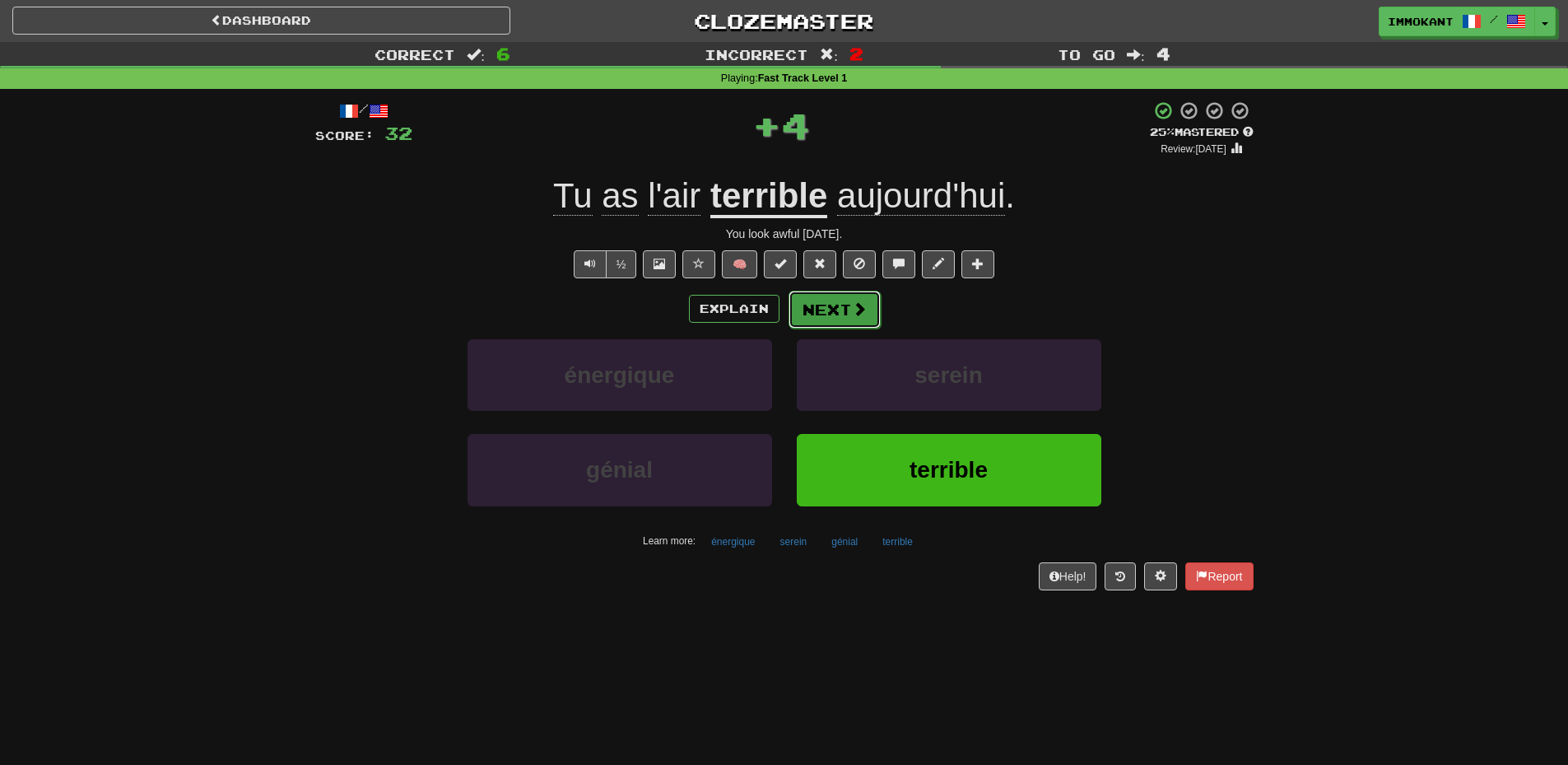
click at [790, 303] on button "Next" at bounding box center [835, 310] width 92 height 38
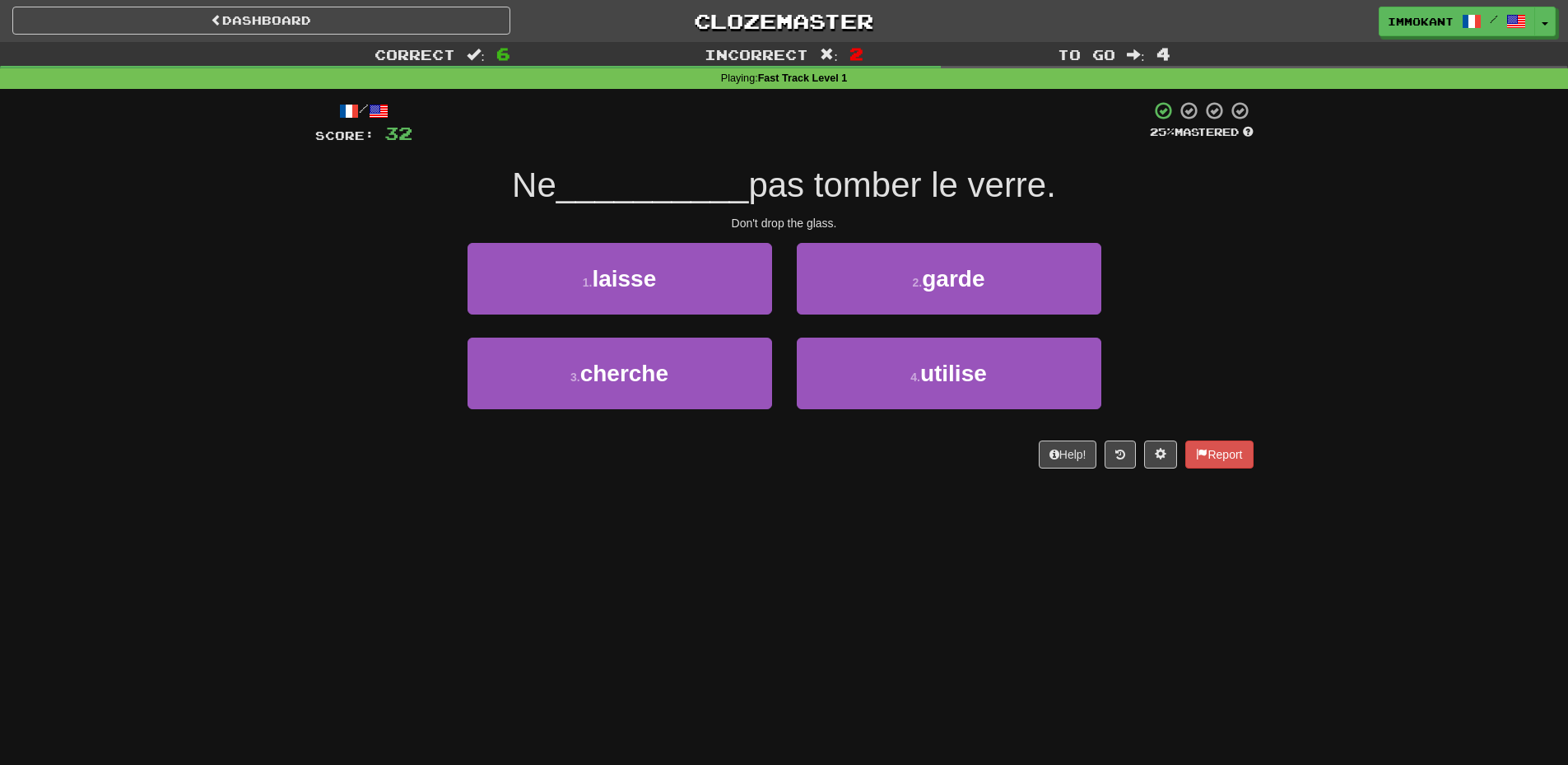
drag, startPoint x: 492, startPoint y: 191, endPoint x: 553, endPoint y: 193, distance: 61.0
click at [553, 193] on div "Ne __________ pas tomber le verre." at bounding box center [784, 186] width 938 height 45
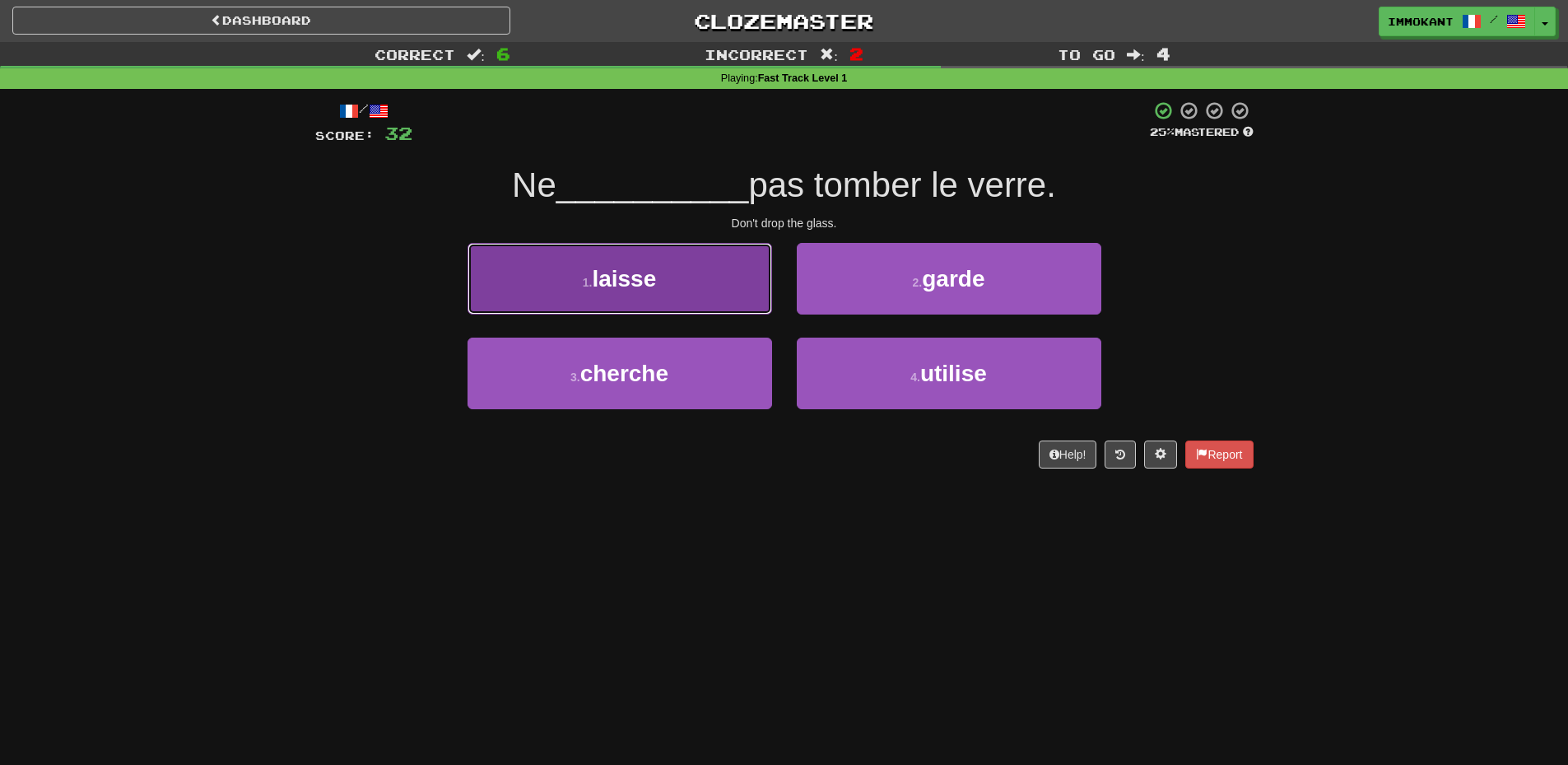
click at [610, 288] on span "laisse" at bounding box center [624, 279] width 64 height 26
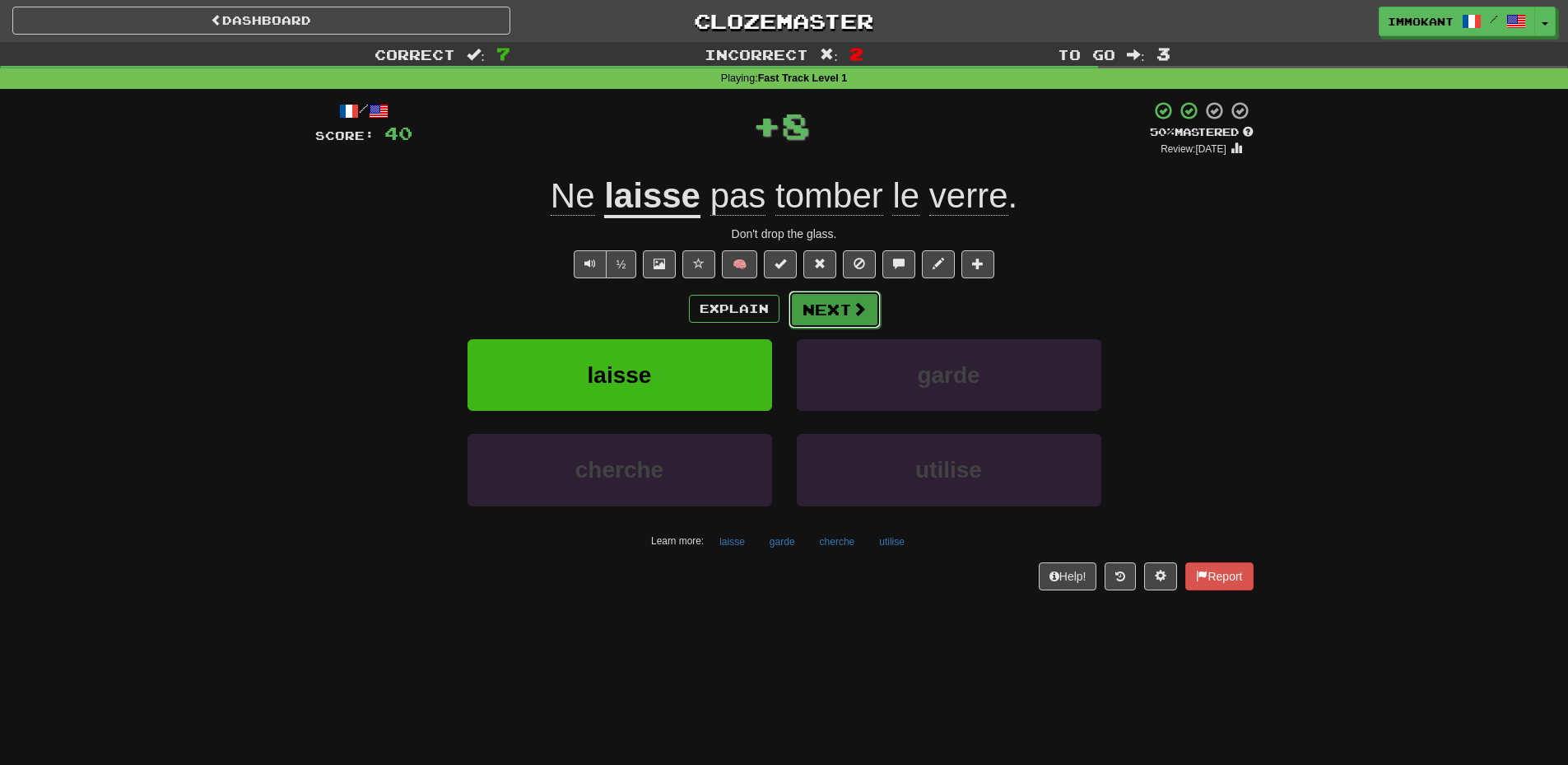
click at [861, 295] on button "Next" at bounding box center [835, 310] width 92 height 38
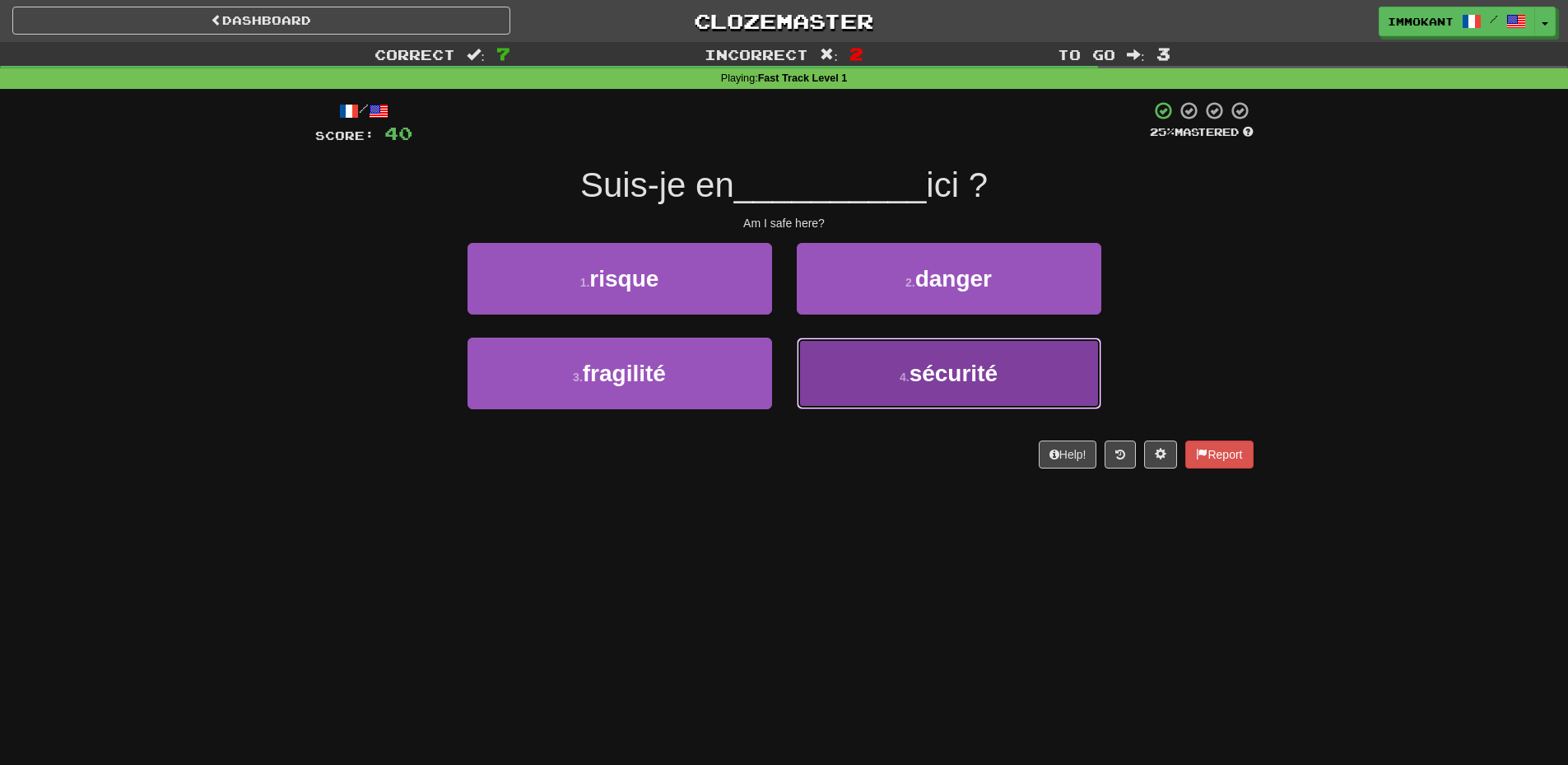
click at [862, 374] on button "4 . sécurité" at bounding box center [950, 374] width 305 height 72
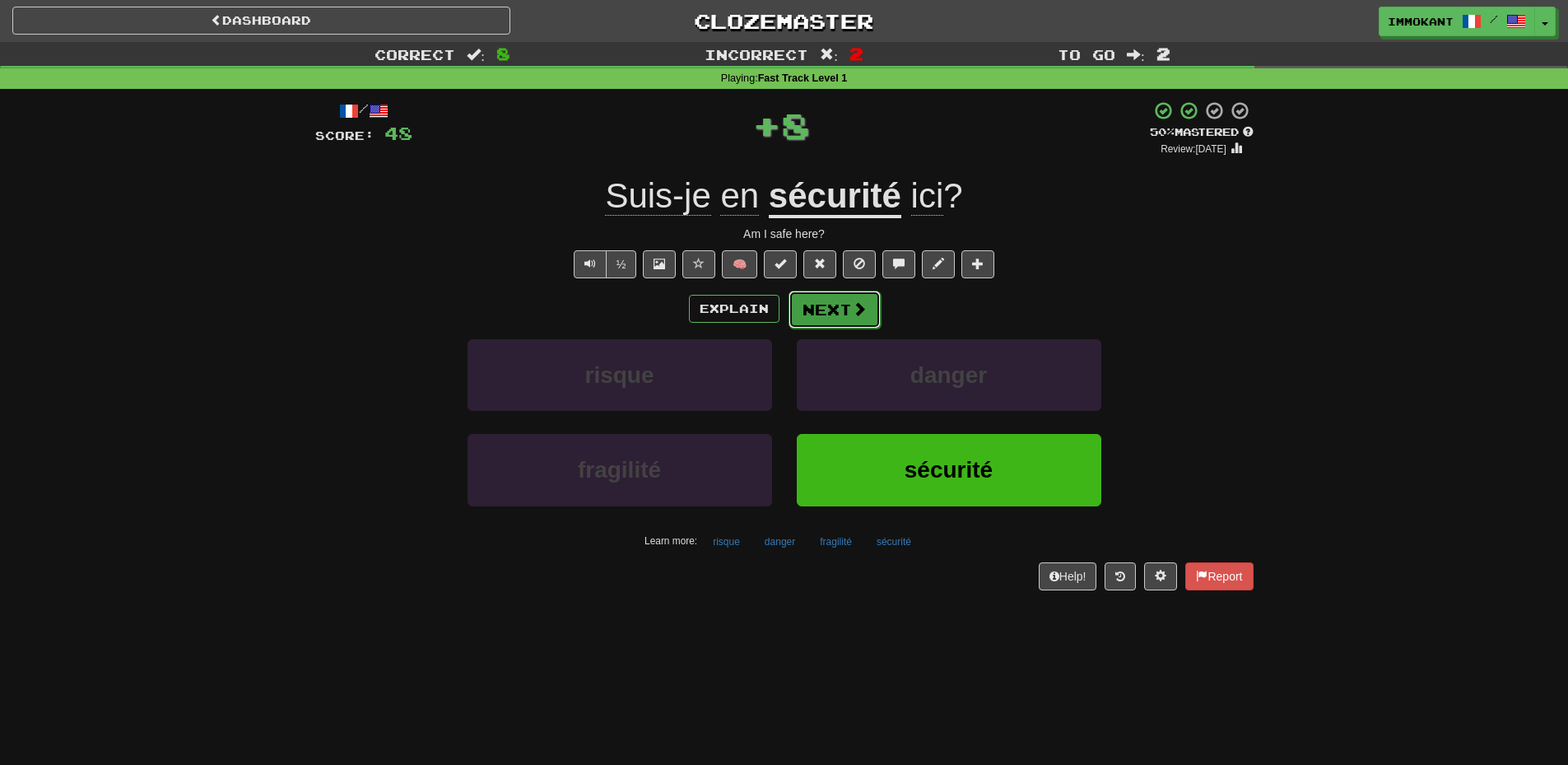
click at [808, 295] on button "Next" at bounding box center [835, 310] width 92 height 38
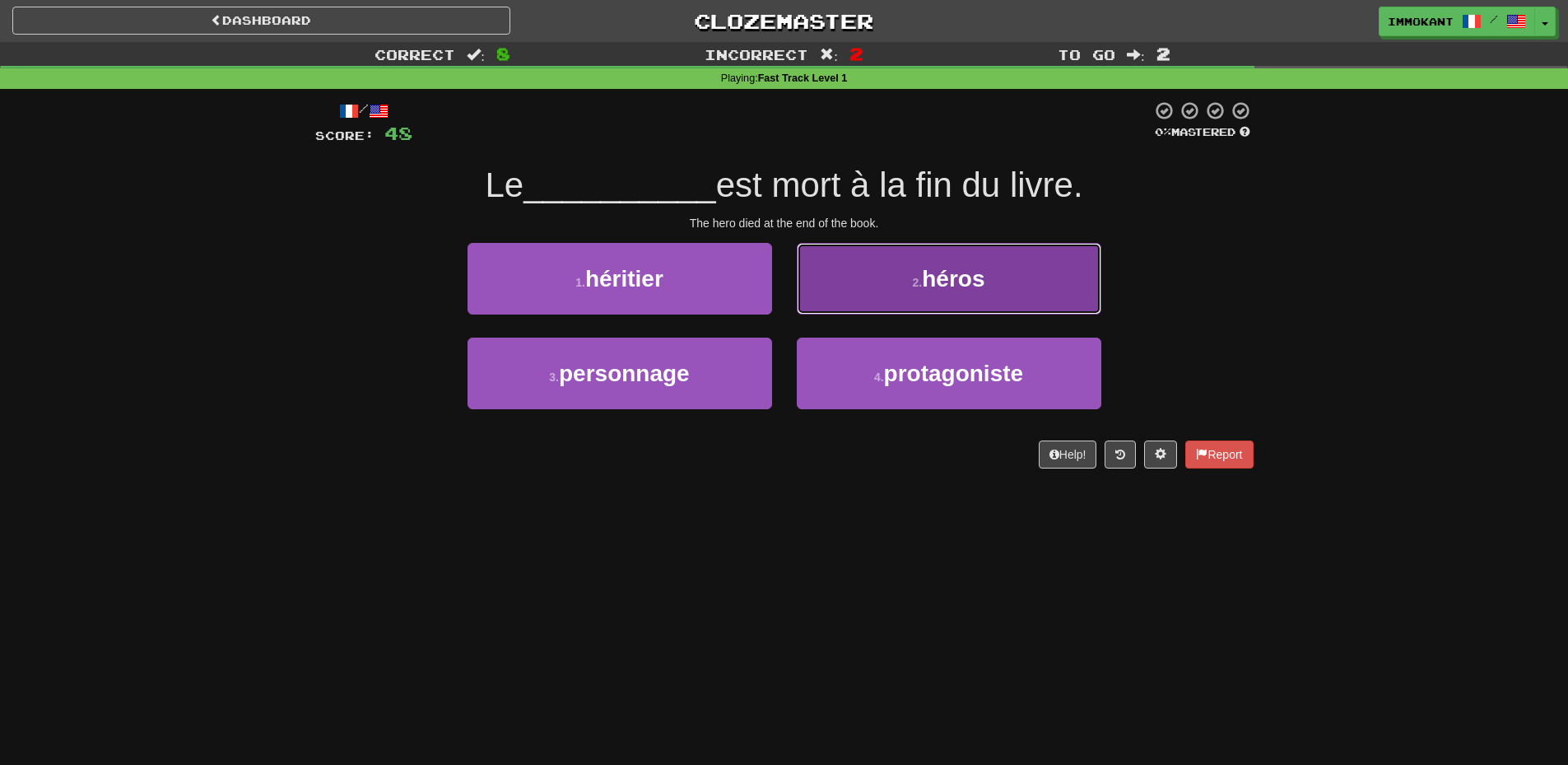
click at [917, 253] on button "2 . héros" at bounding box center [950, 279] width 305 height 72
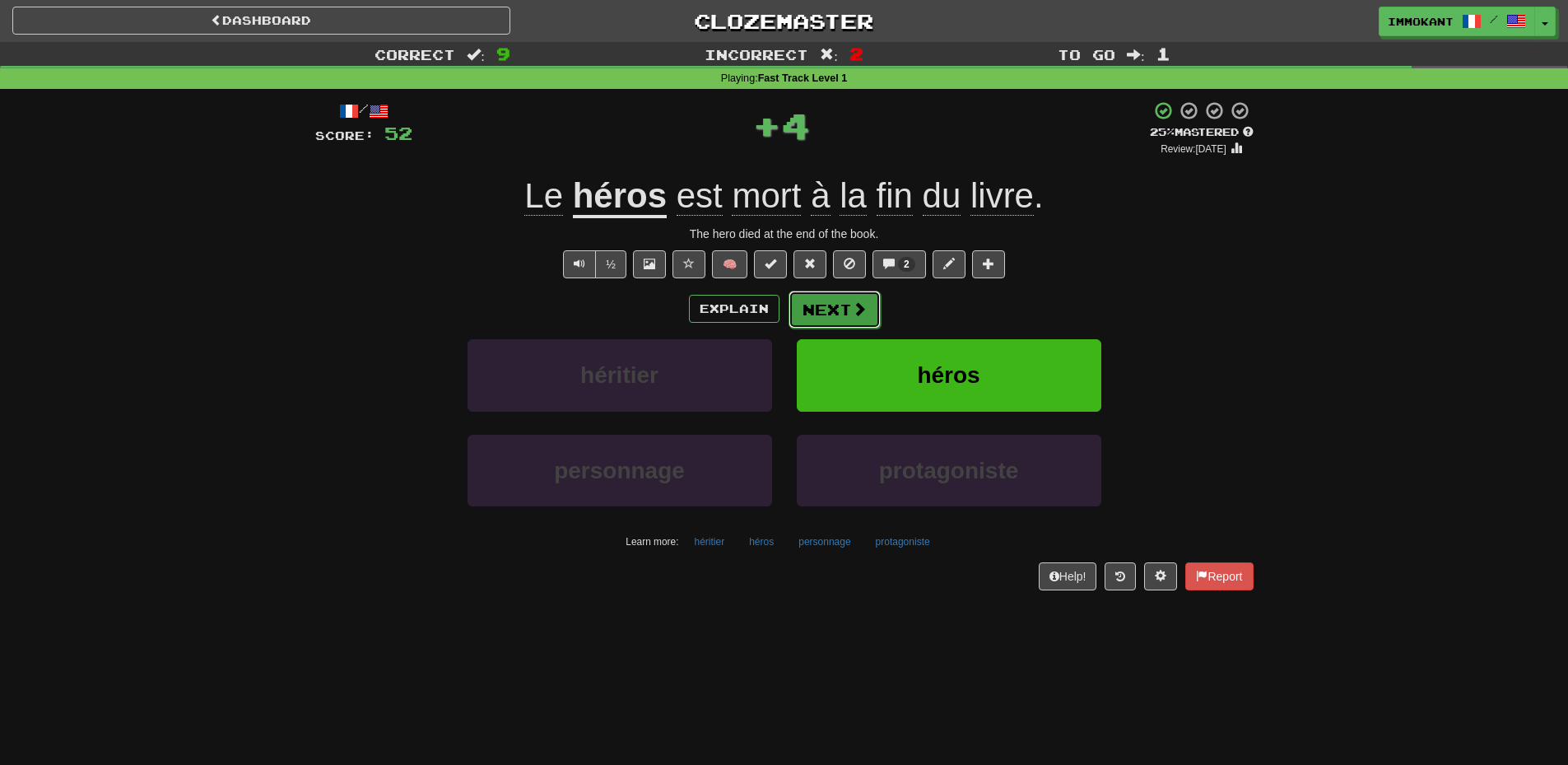
click at [837, 299] on button "Next" at bounding box center [835, 310] width 92 height 38
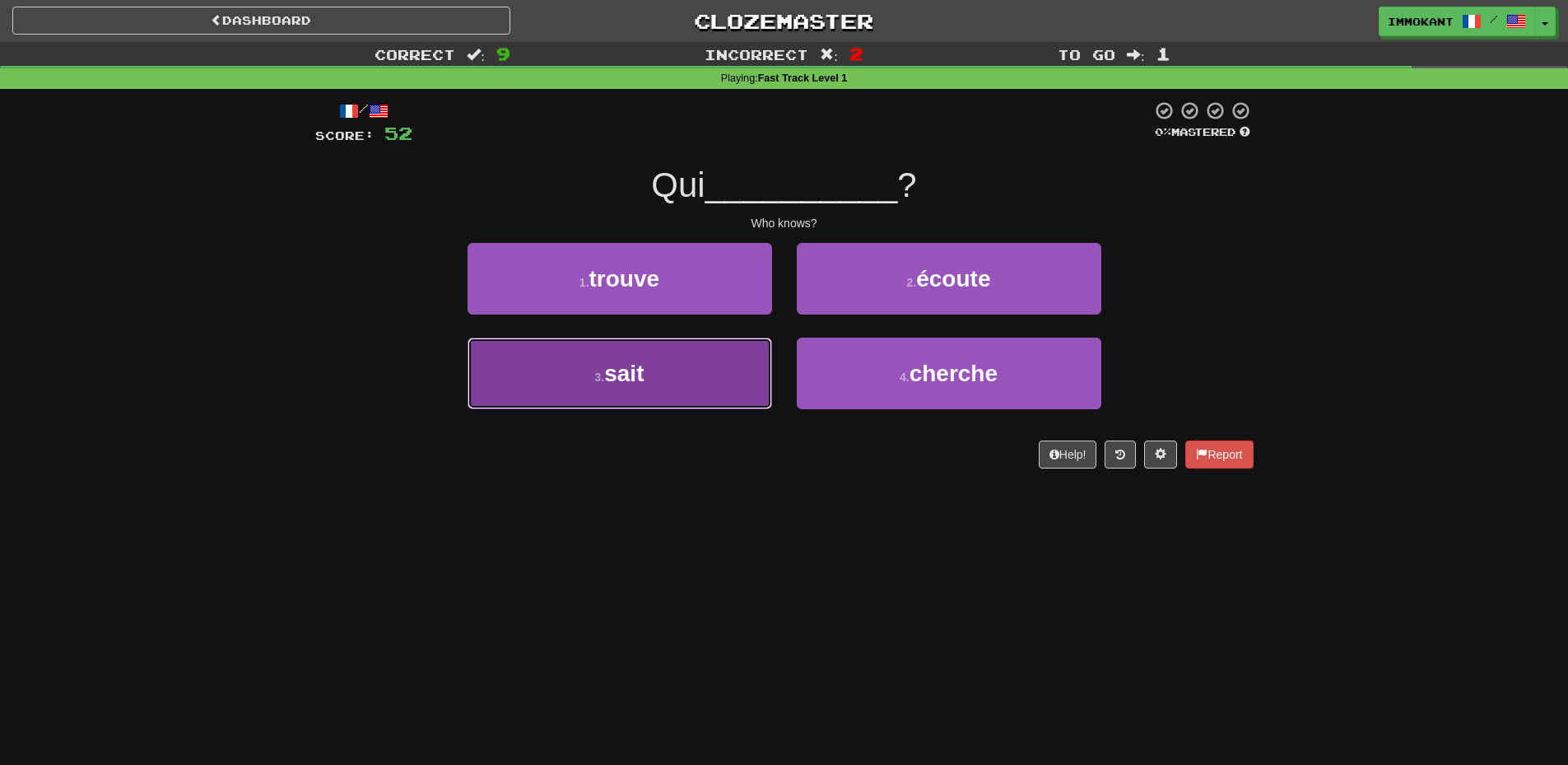
click at [661, 385] on button "3 . sait" at bounding box center [620, 374] width 305 height 72
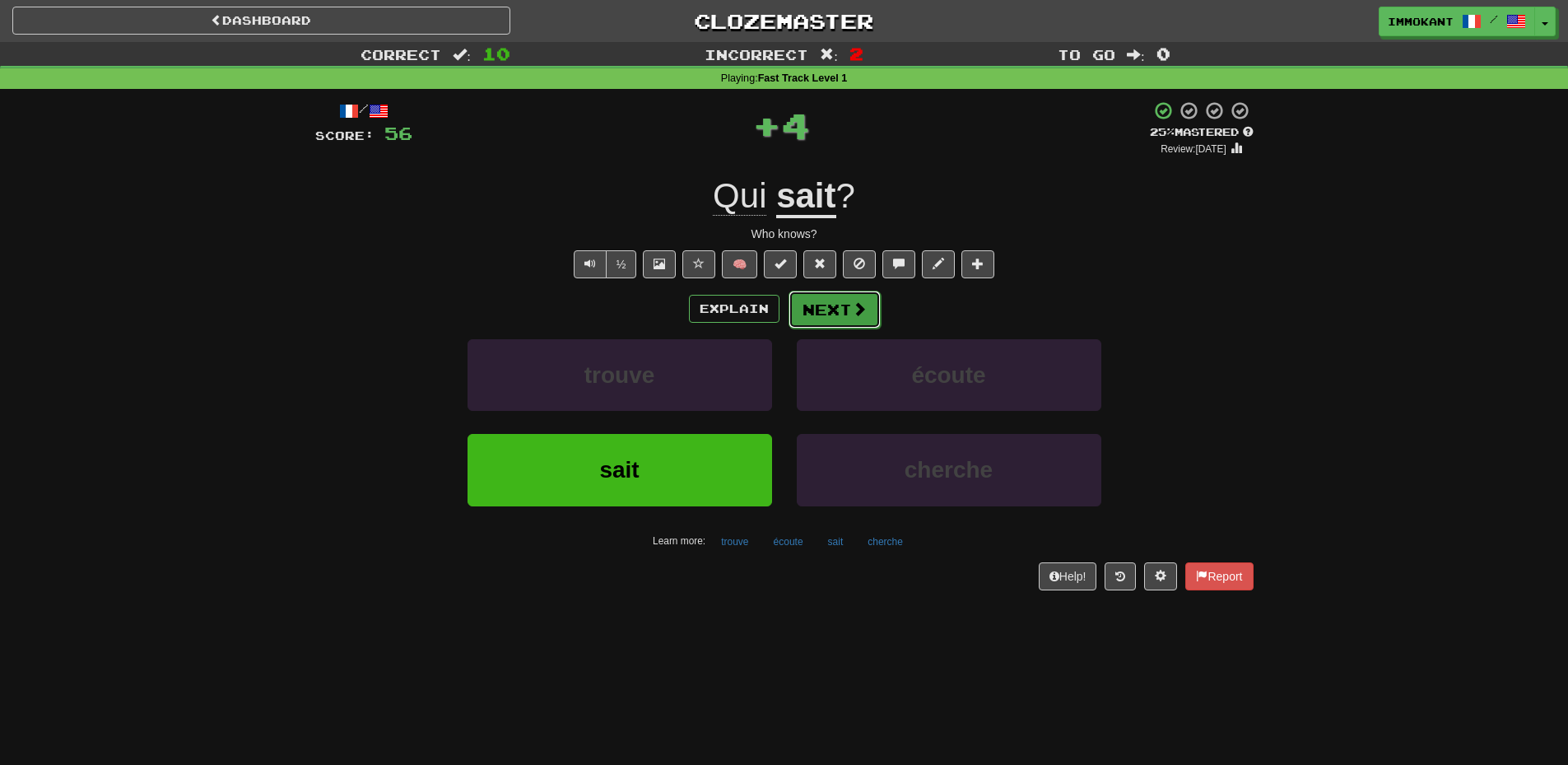
click at [861, 311] on span at bounding box center [859, 308] width 15 height 15
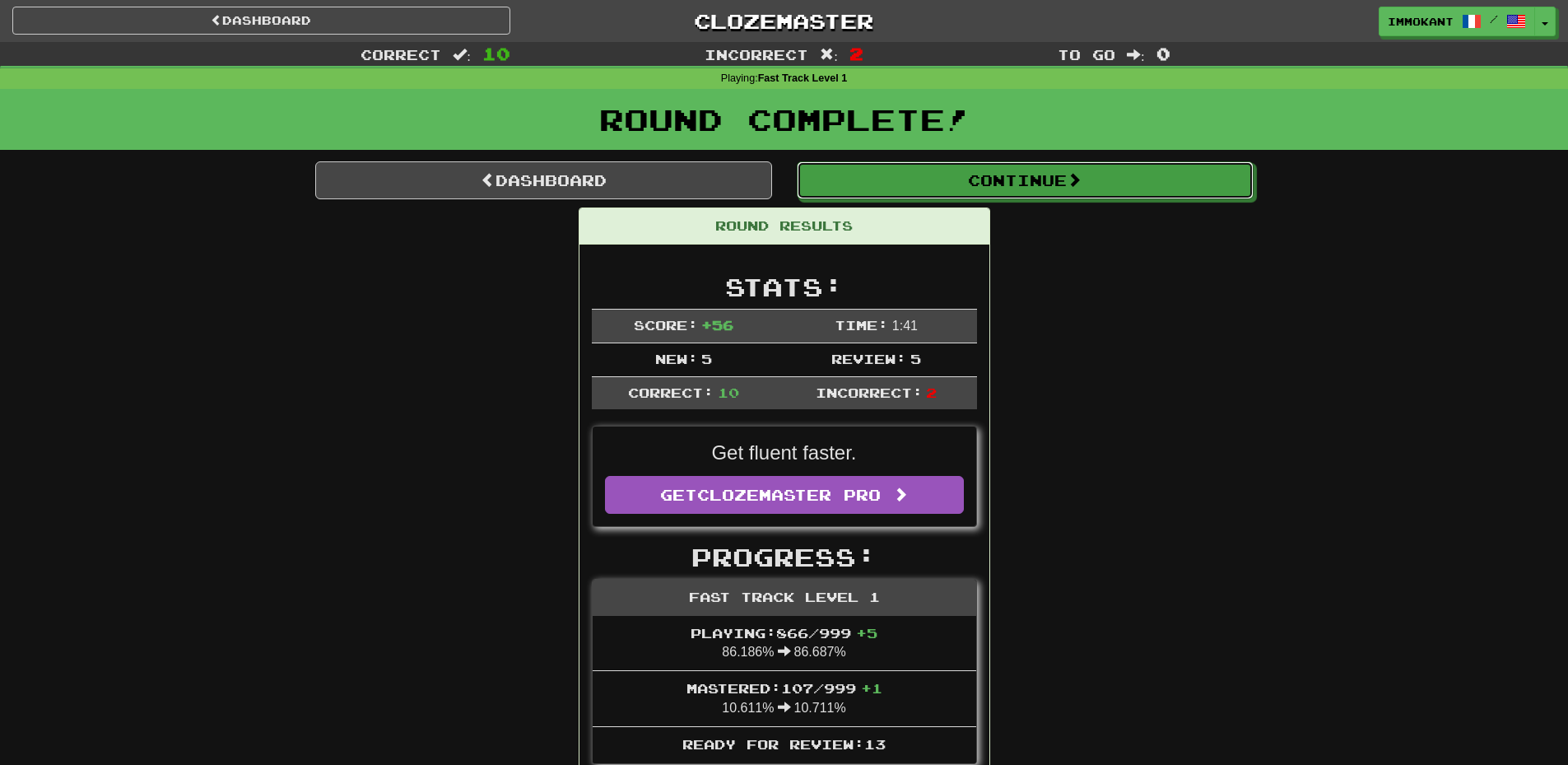
click at [1095, 193] on button "Continue" at bounding box center [1026, 181] width 457 height 38
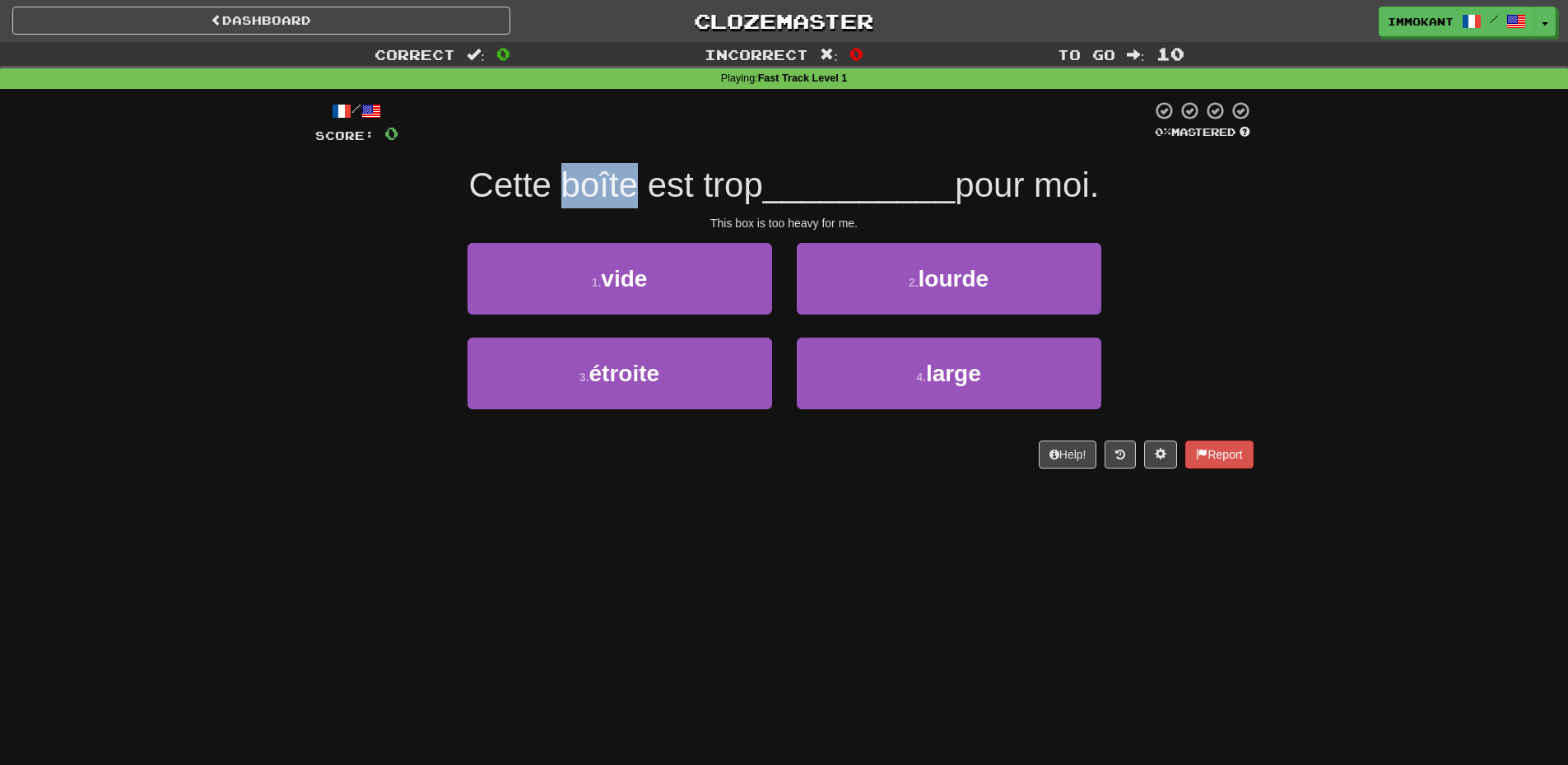
drag, startPoint x: 551, startPoint y: 186, endPoint x: 620, endPoint y: 185, distance: 69.0
click at [620, 185] on span "Cette boîte est trop" at bounding box center [617, 184] width 294 height 39
click at [618, 185] on span "Cette boîte est trop" at bounding box center [617, 184] width 294 height 39
click at [572, 186] on span "Cette boîte est trop" at bounding box center [617, 184] width 294 height 39
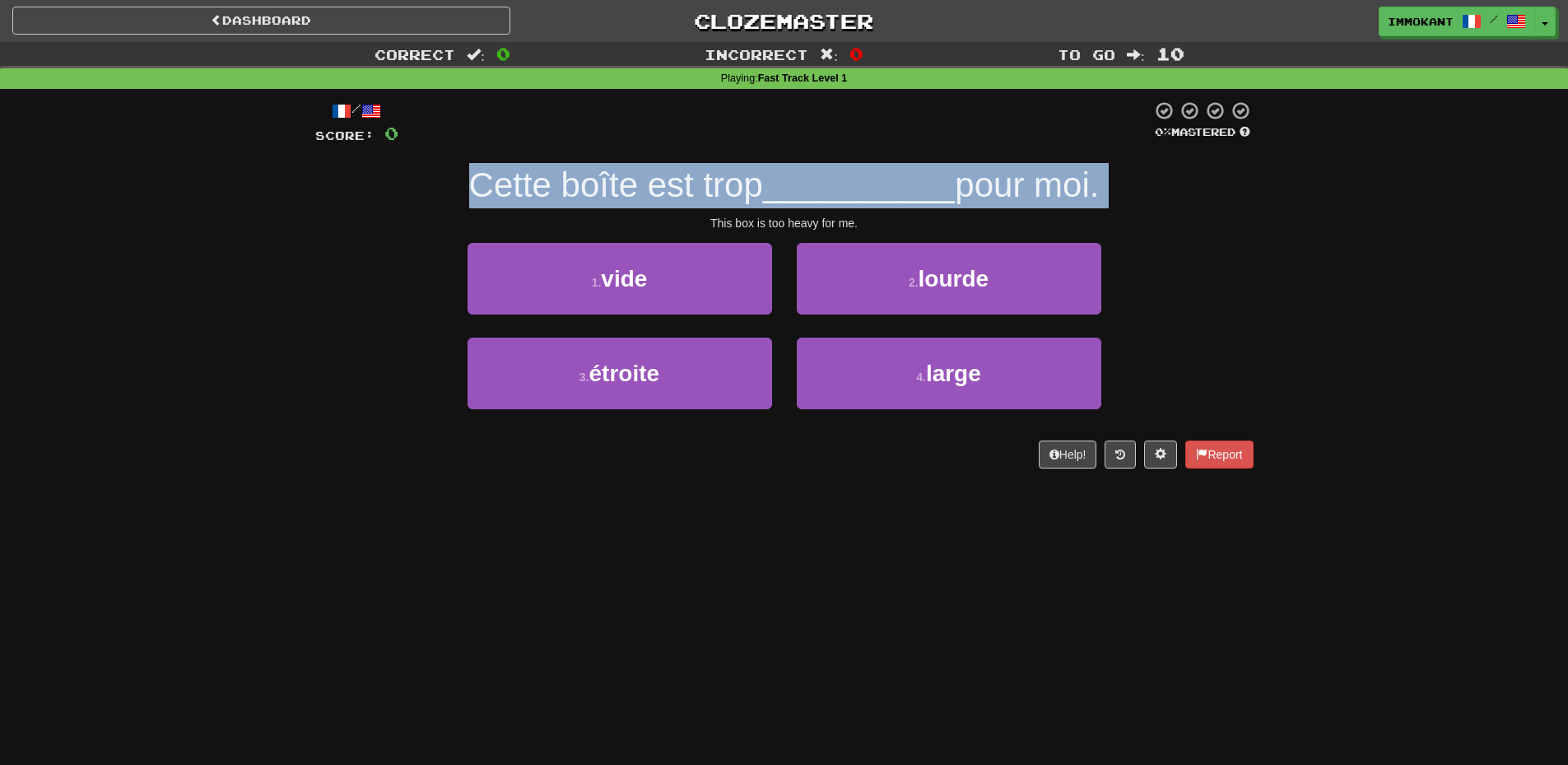
click at [572, 186] on span "Cette boîte est trop" at bounding box center [617, 184] width 294 height 39
click at [583, 187] on span "Cette boîte est trop" at bounding box center [617, 184] width 294 height 39
click at [617, 182] on span "Cette boîte est trop" at bounding box center [617, 184] width 294 height 39
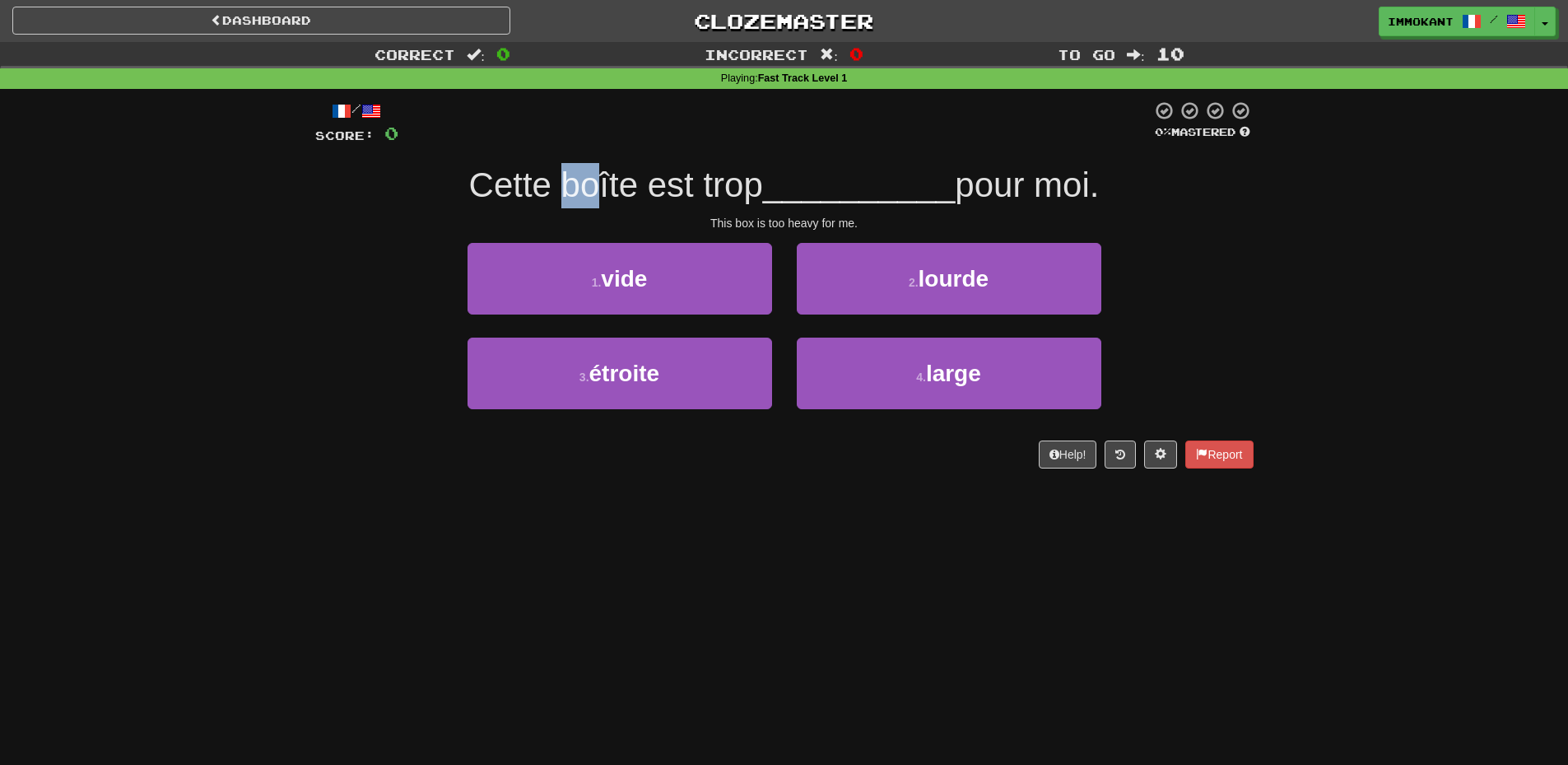
drag, startPoint x: 547, startPoint y: 186, endPoint x: 598, endPoint y: 178, distance: 51.6
click at [593, 182] on span "Cette boîte est trop" at bounding box center [617, 184] width 294 height 39
click at [601, 178] on span "Cette boîte est trop" at bounding box center [617, 184] width 294 height 39
drag, startPoint x: 536, startPoint y: 189, endPoint x: 605, endPoint y: 179, distance: 69.7
click at [601, 181] on span "Cette boîte est trop" at bounding box center [617, 184] width 294 height 39
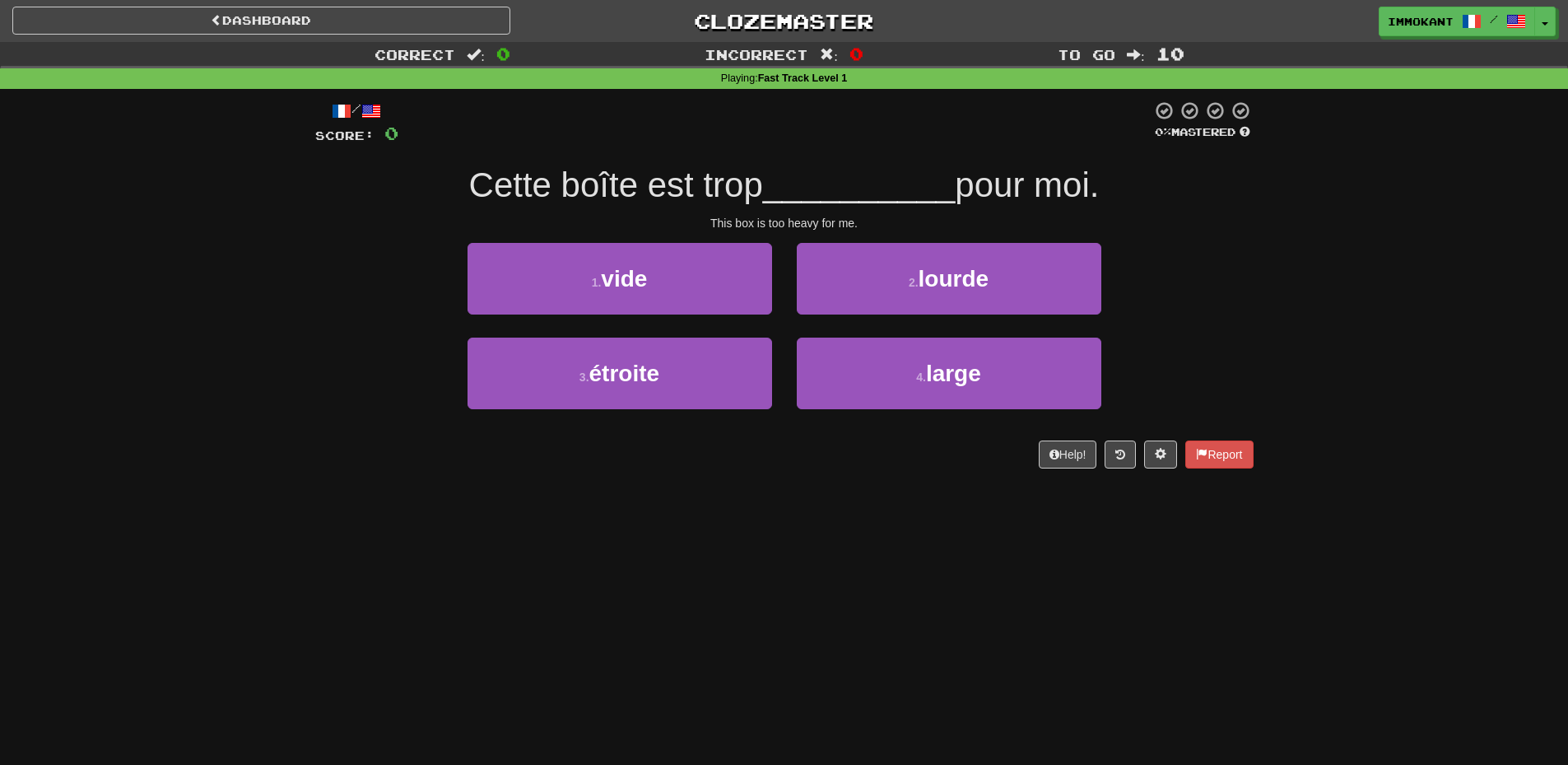
click at [605, 179] on span "Cette boîte est trop" at bounding box center [617, 184] width 294 height 39
drag, startPoint x: 553, startPoint y: 184, endPoint x: 594, endPoint y: 181, distance: 41.1
click at [593, 181] on span "Cette boîte est trop" at bounding box center [617, 184] width 294 height 39
click at [599, 180] on span "Cette boîte est trop" at bounding box center [617, 184] width 294 height 39
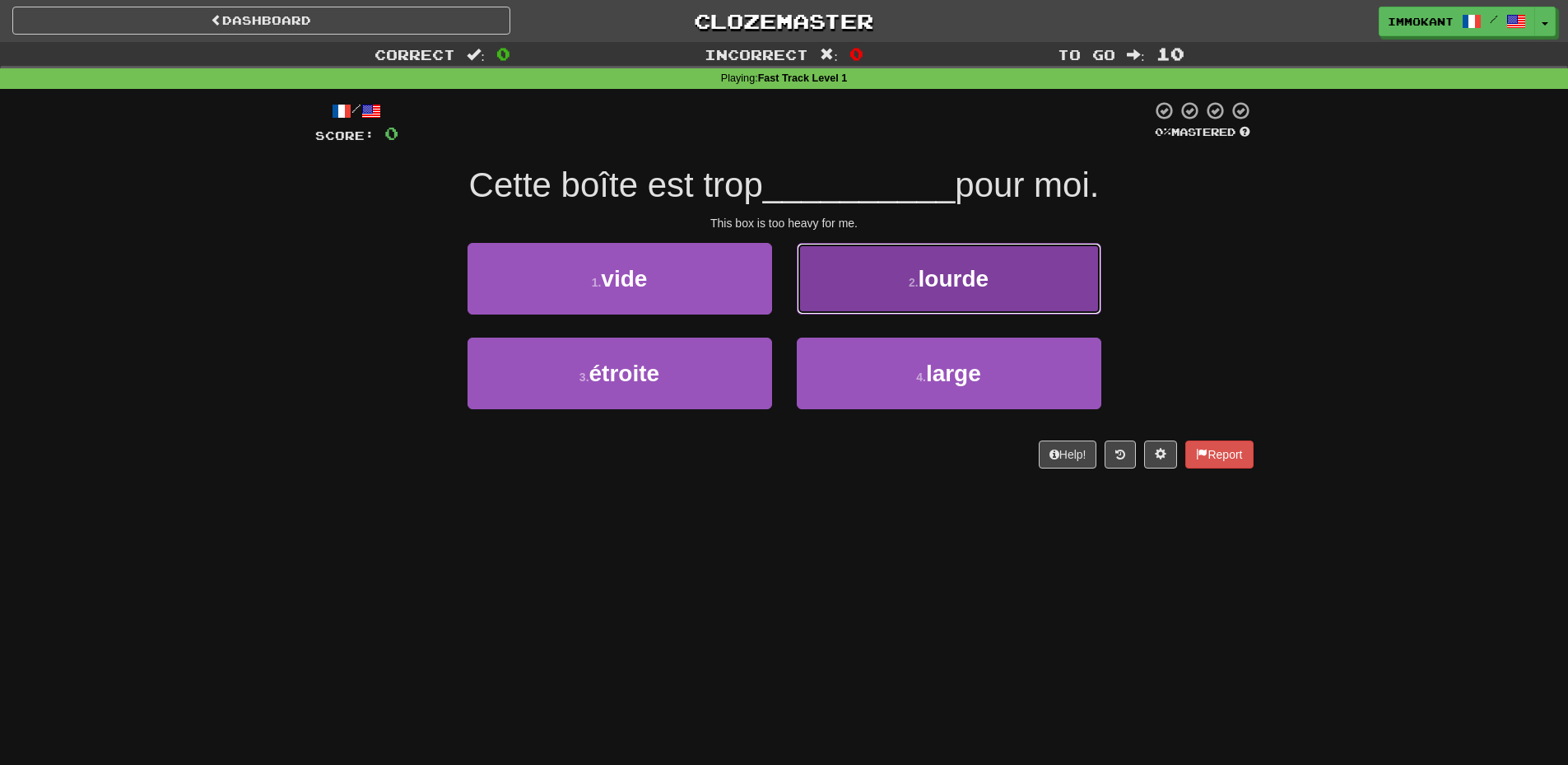
click at [973, 294] on button "2 . lourde" at bounding box center [950, 279] width 305 height 72
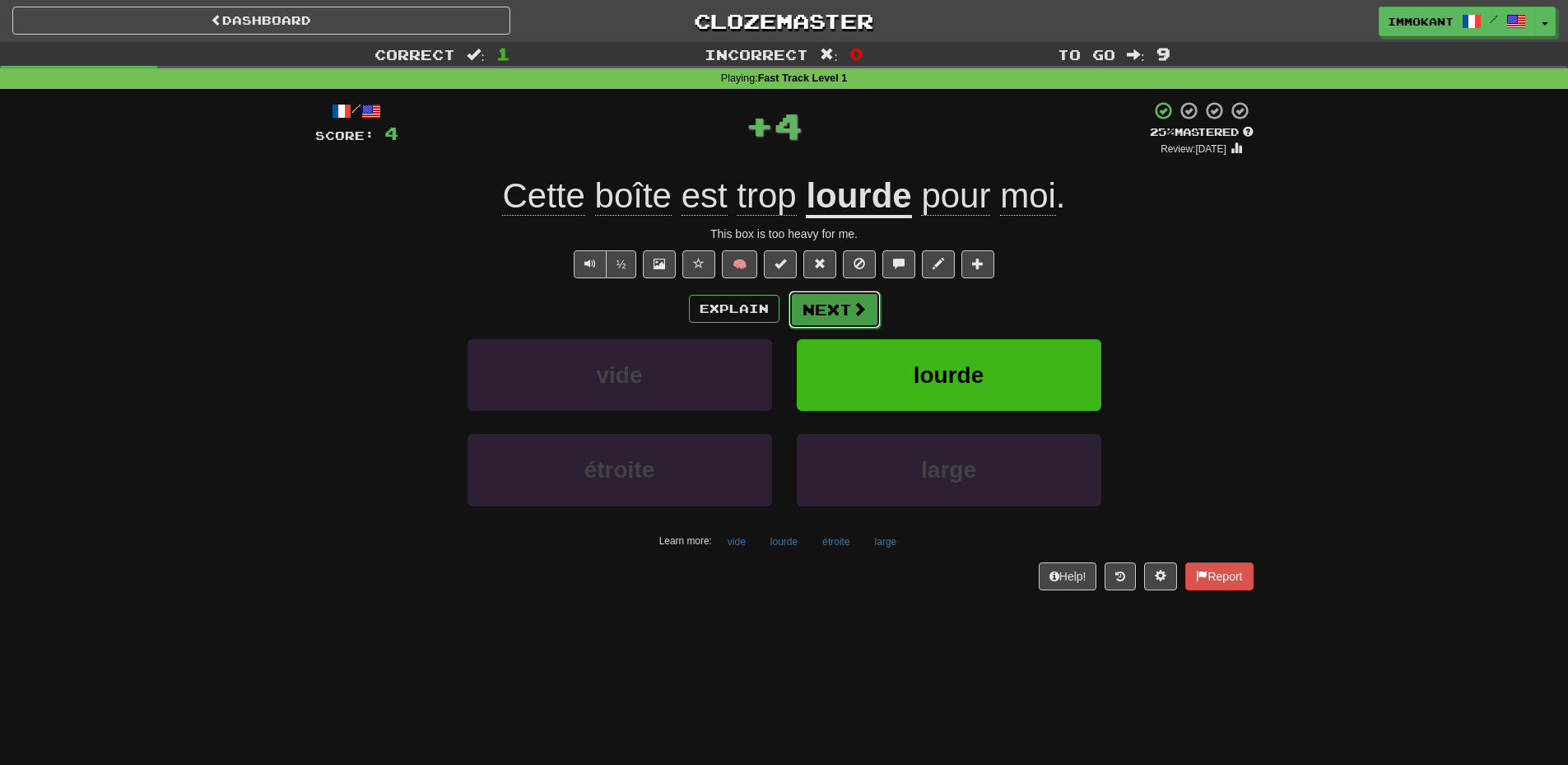
click at [856, 312] on span at bounding box center [859, 308] width 15 height 15
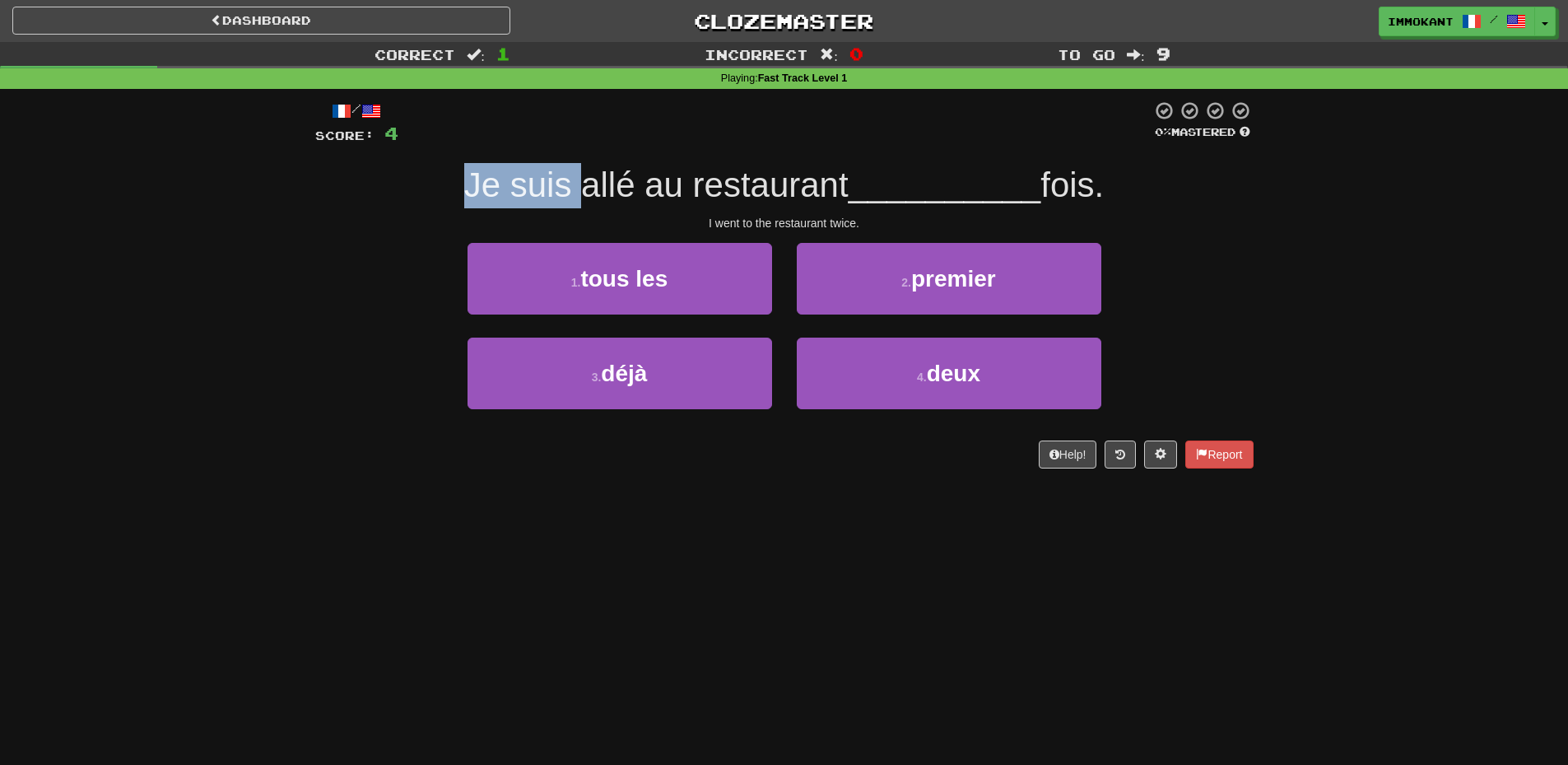
drag, startPoint x: 459, startPoint y: 186, endPoint x: 573, endPoint y: 186, distance: 114.0
click at [573, 186] on span "Je suis allé au restaurant" at bounding box center [656, 184] width 384 height 39
click at [597, 188] on span "Je suis allé au restaurant" at bounding box center [656, 184] width 384 height 39
click at [663, 192] on span "Je suis allé au restaurant" at bounding box center [656, 184] width 384 height 39
click at [754, 192] on span "Je suis allé au restaurant" at bounding box center [656, 184] width 384 height 39
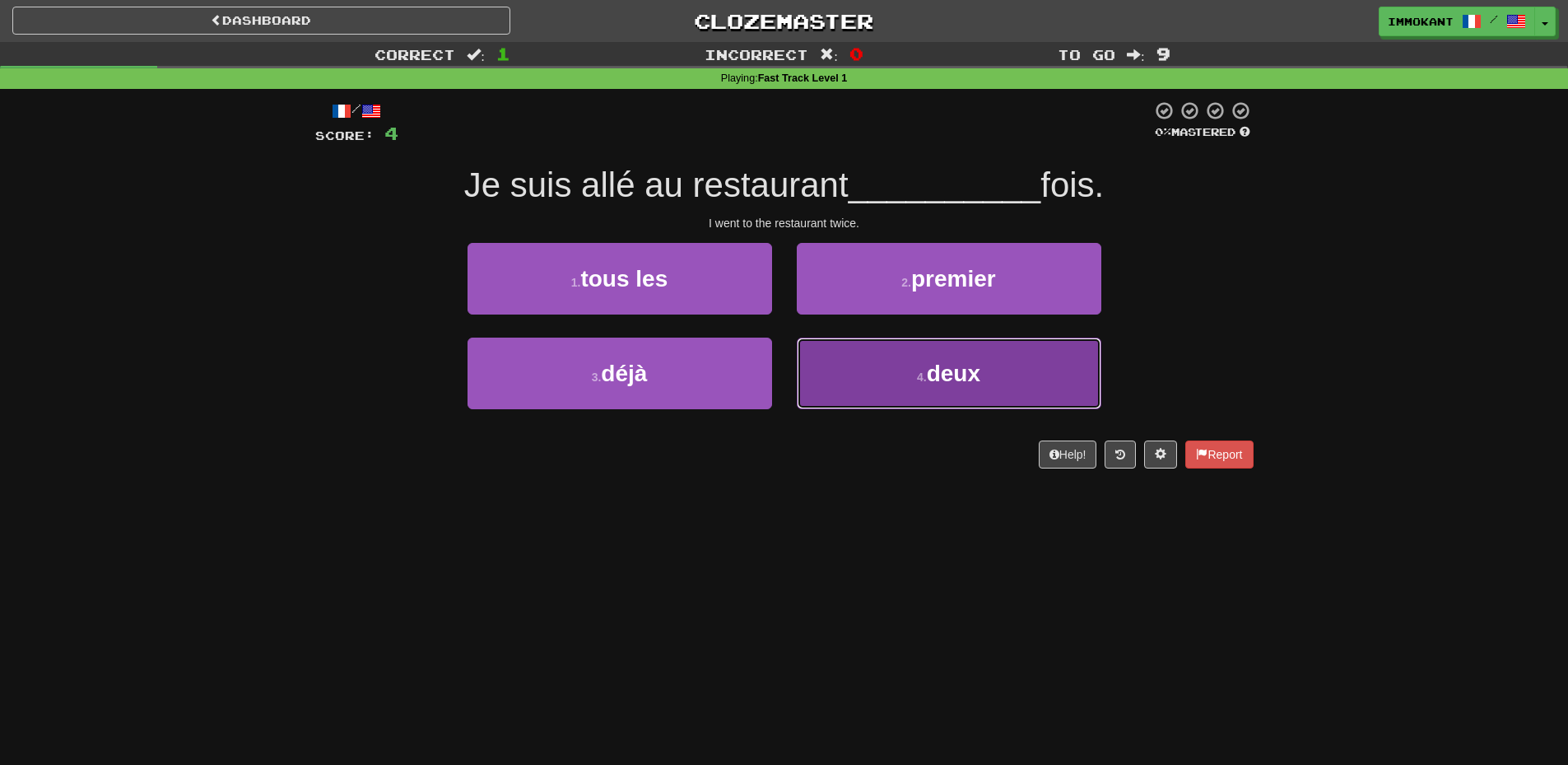
click at [951, 362] on span "deux" at bounding box center [954, 374] width 54 height 26
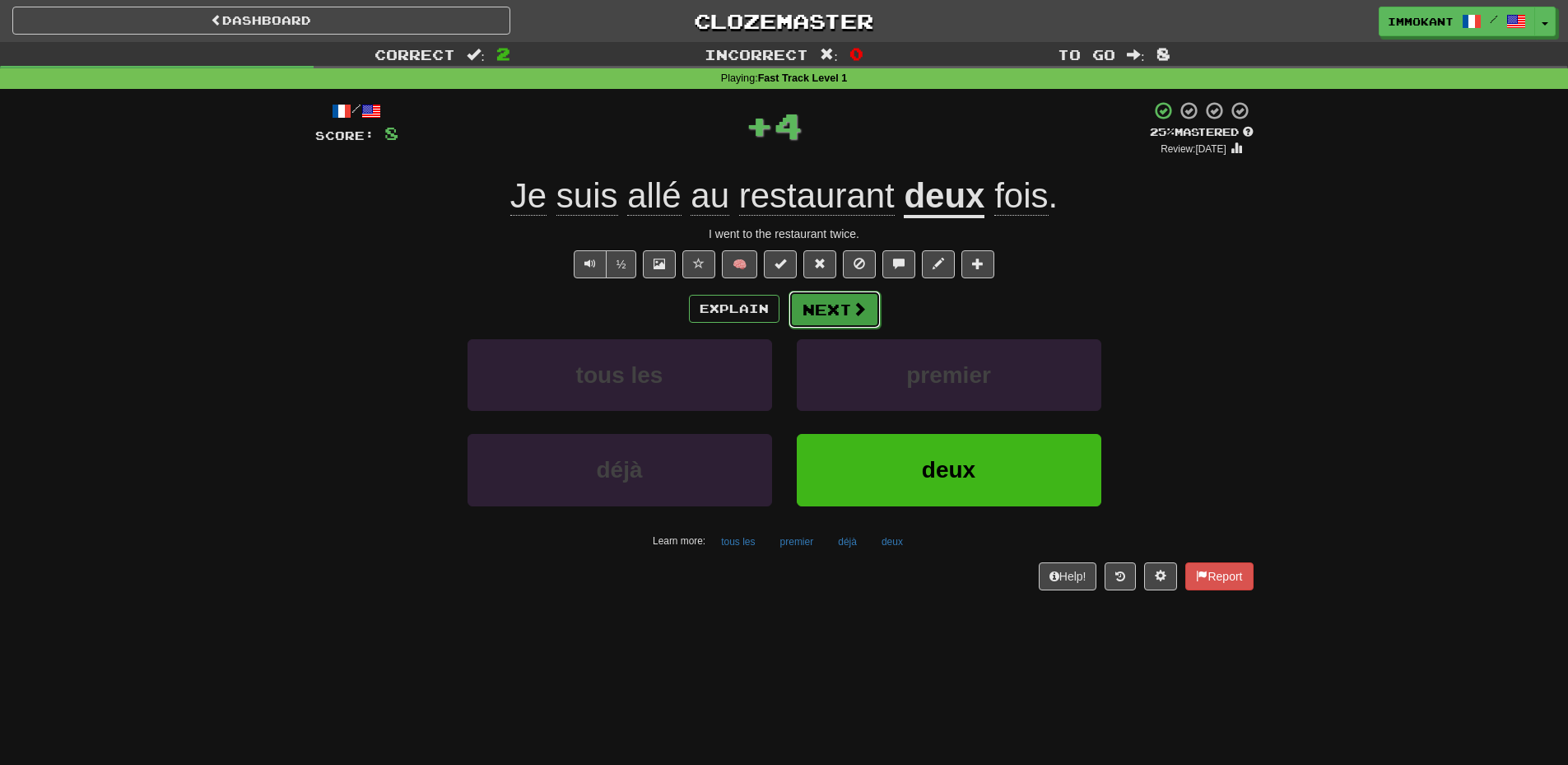
click at [861, 301] on span at bounding box center [859, 308] width 15 height 15
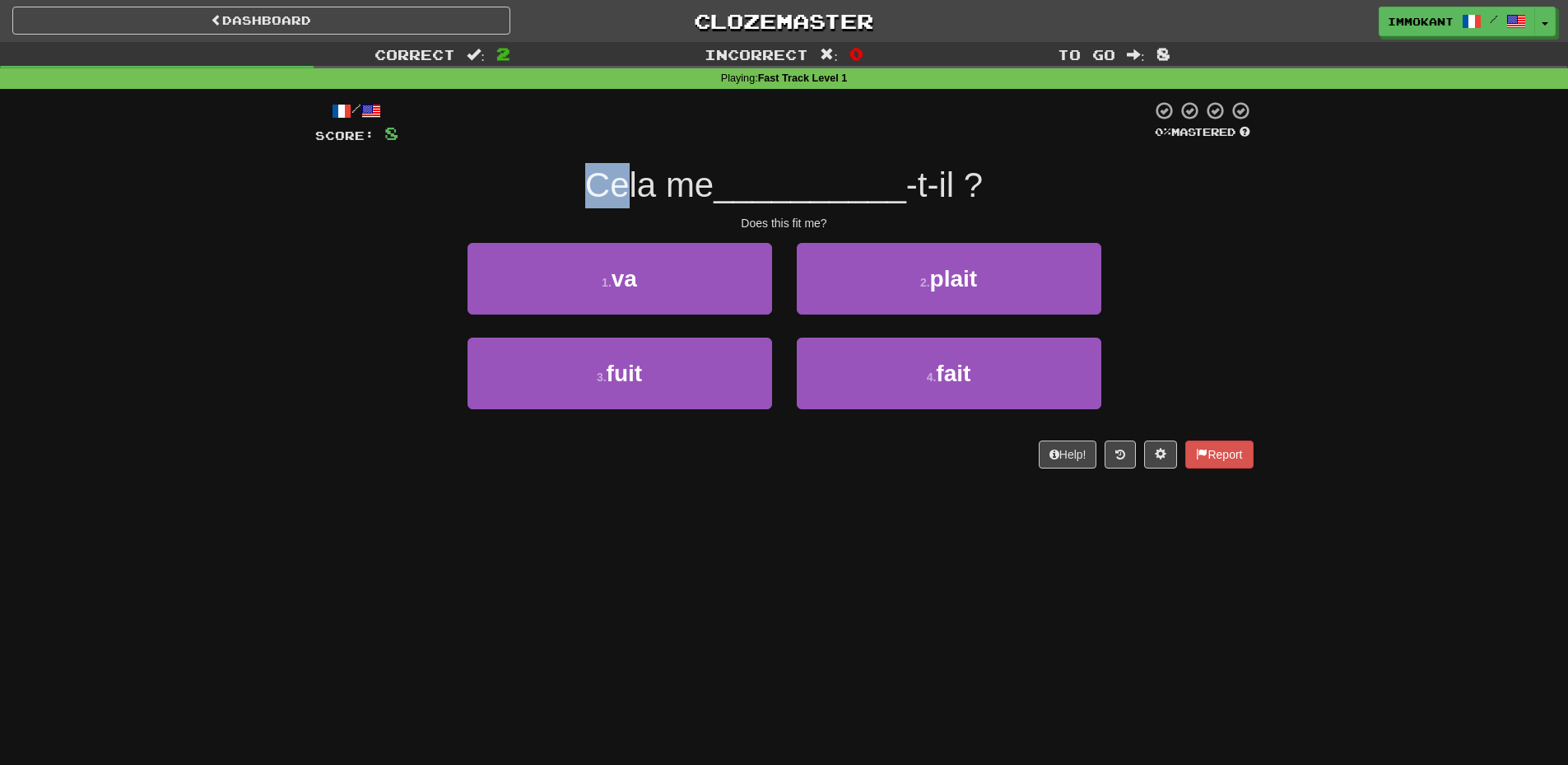
drag, startPoint x: 584, startPoint y: 191, endPoint x: 730, endPoint y: 195, distance: 146.1
click at [666, 192] on span "Cela me" at bounding box center [649, 184] width 128 height 39
click at [731, 196] on span "__________" at bounding box center [809, 184] width 192 height 39
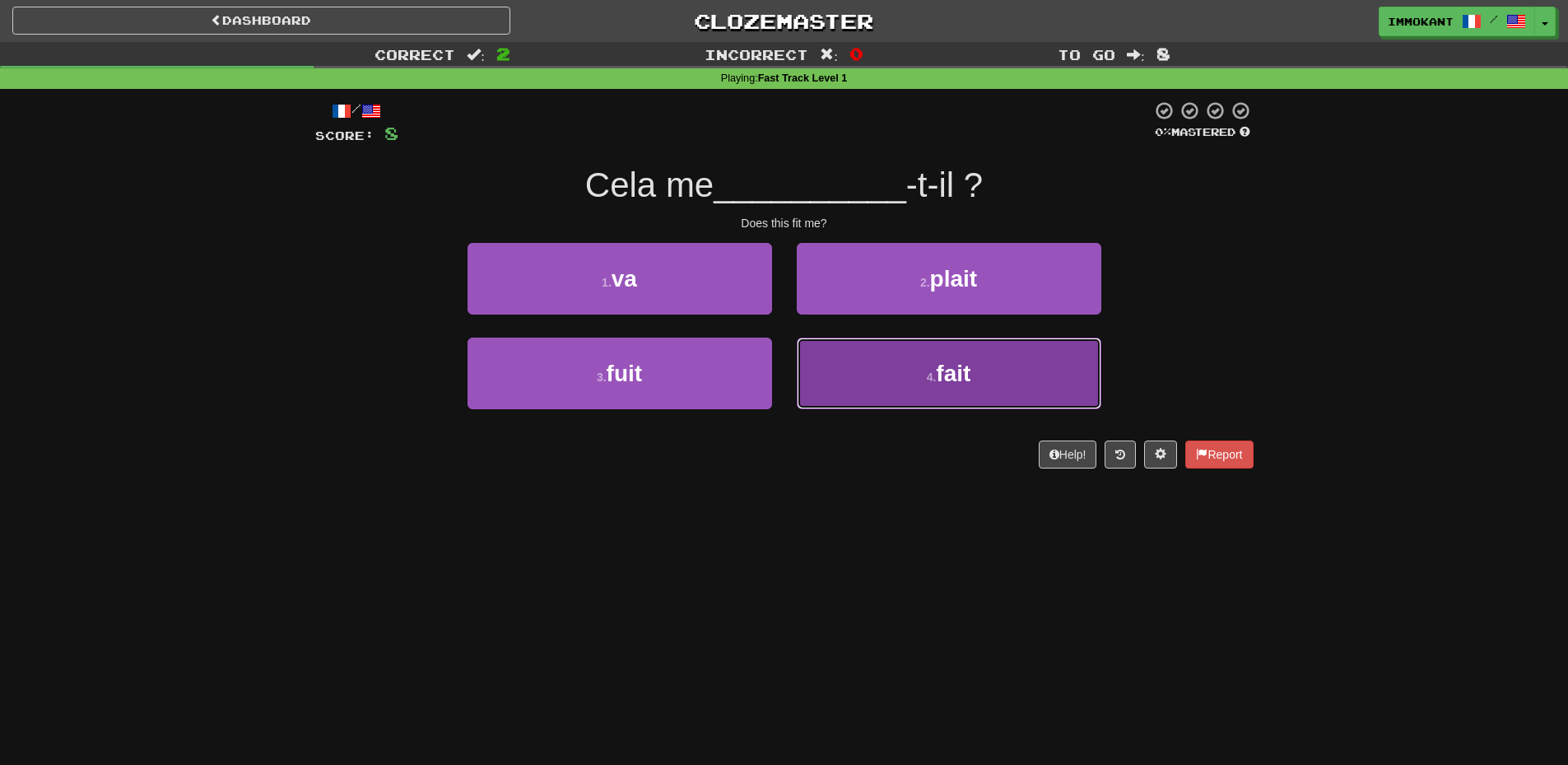
click at [887, 385] on button "4 . fait" at bounding box center [950, 374] width 305 height 72
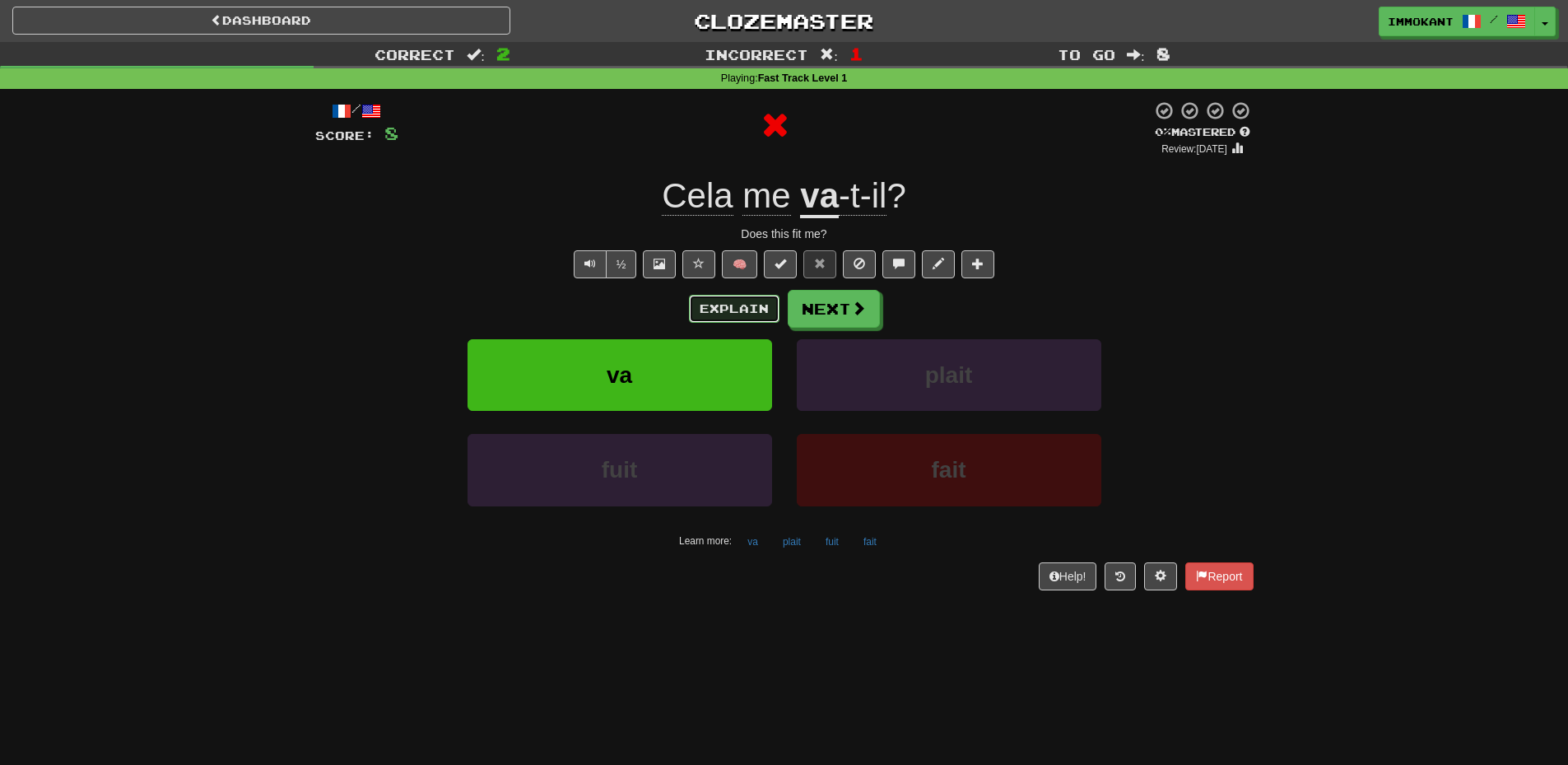
click at [739, 300] on button "Explain" at bounding box center [735, 309] width 91 height 28
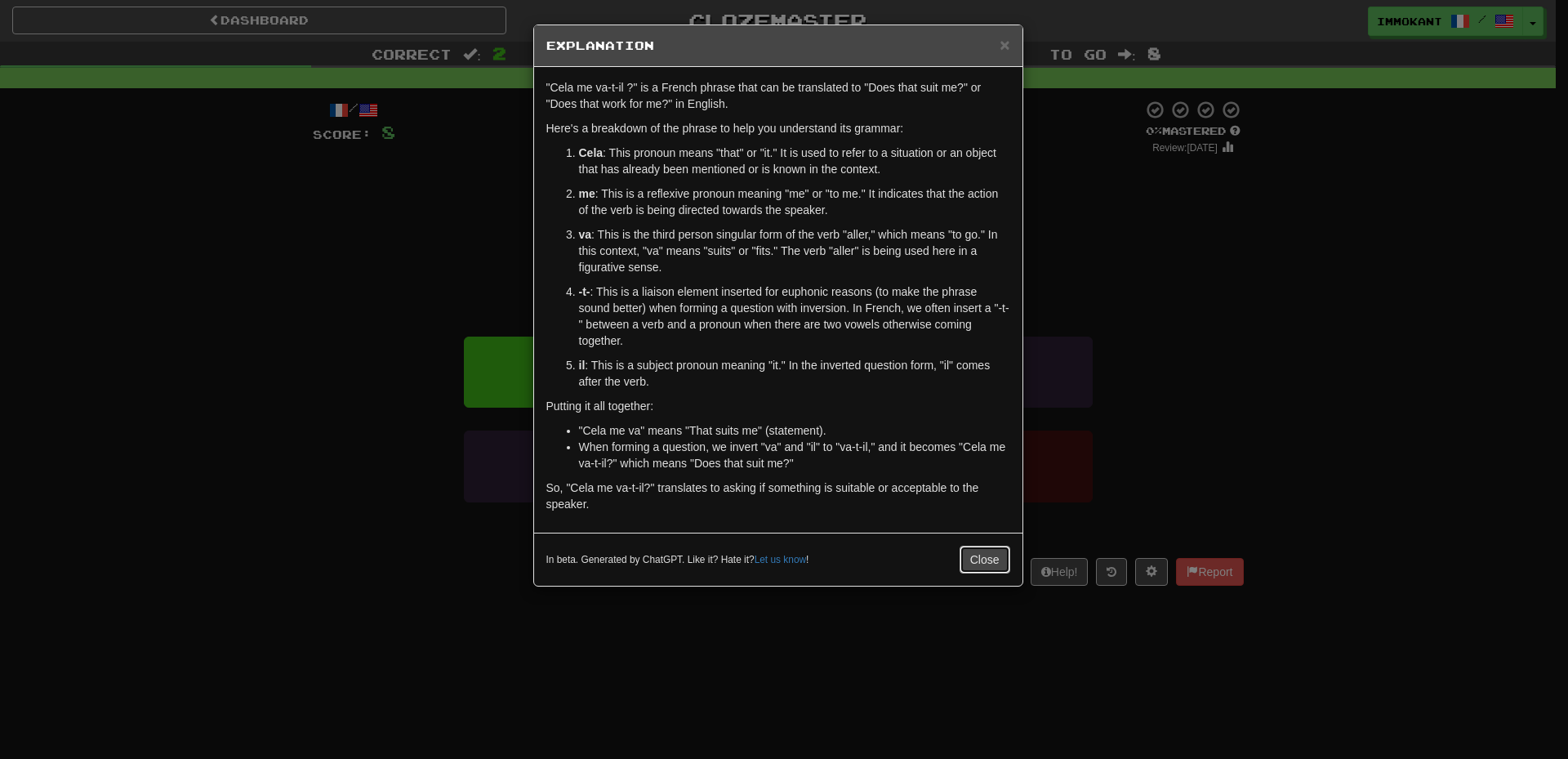
click at [972, 554] on button "Close" at bounding box center [985, 559] width 51 height 28
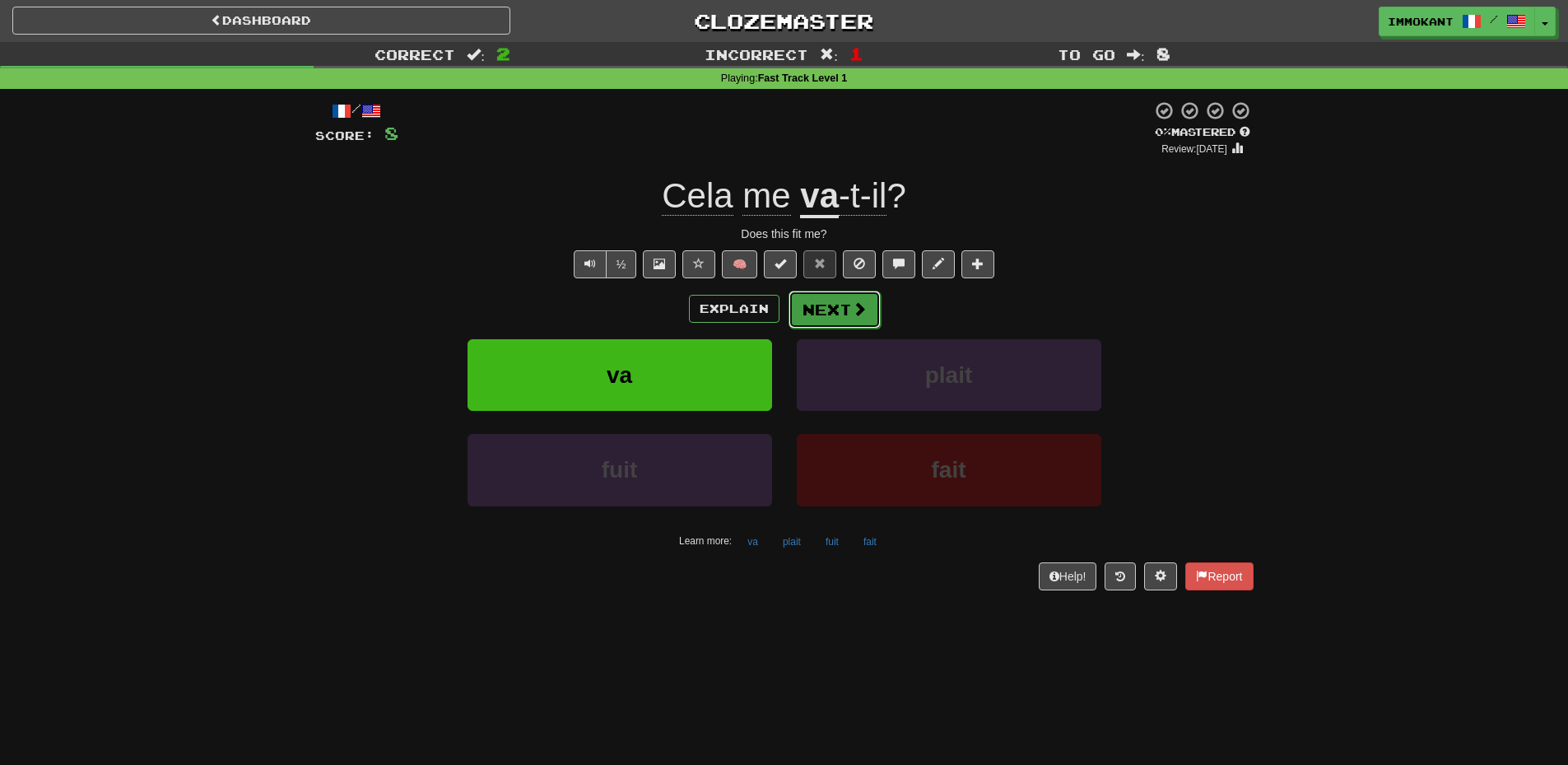
click at [823, 311] on button "Next" at bounding box center [835, 310] width 92 height 38
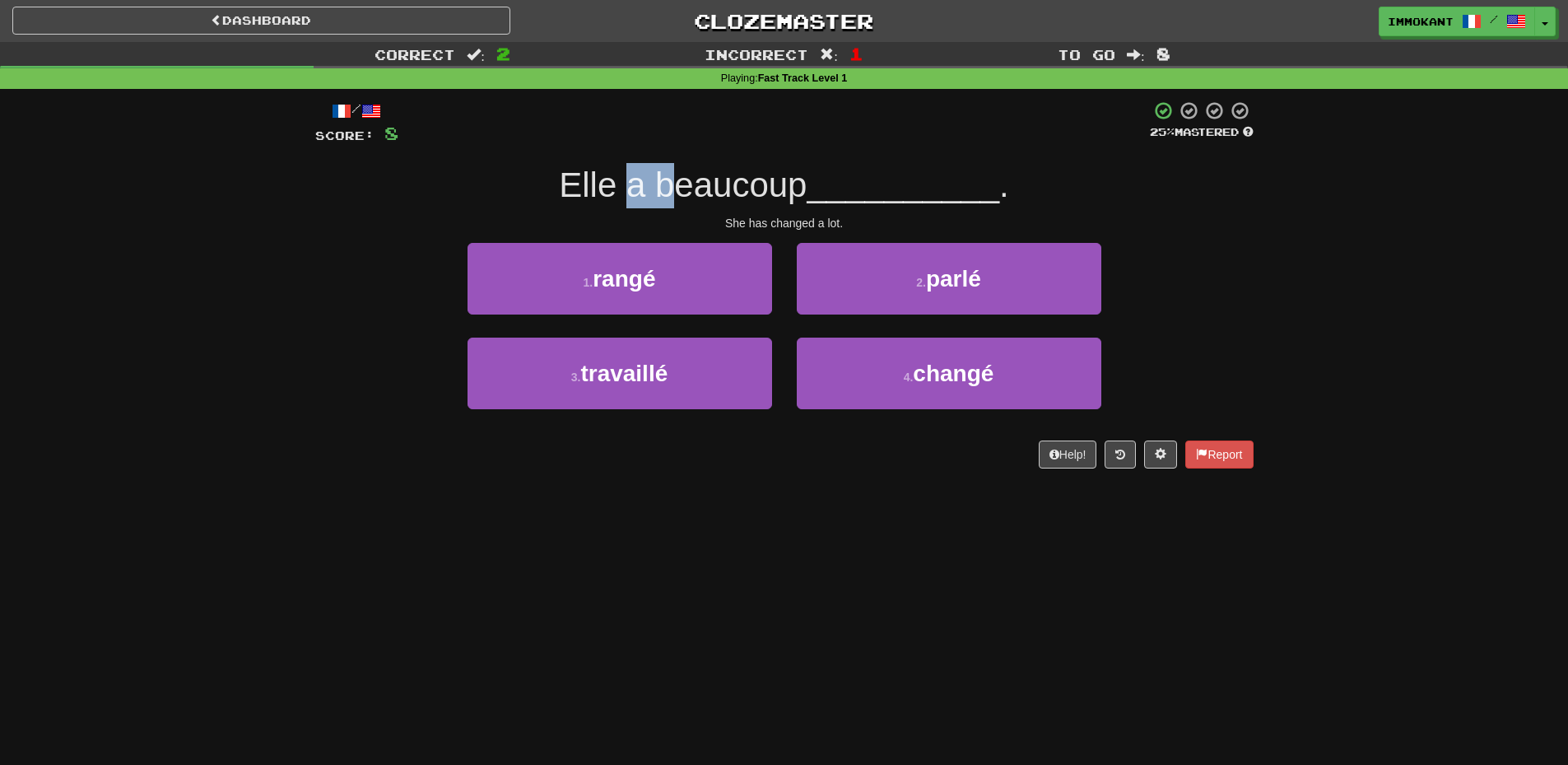
drag, startPoint x: 620, startPoint y: 204, endPoint x: 702, endPoint y: 191, distance: 83.0
click at [702, 191] on span "Elle a beaucoup" at bounding box center [683, 184] width 248 height 39
click at [708, 191] on span "Elle a beaucoup" at bounding box center [683, 184] width 248 height 39
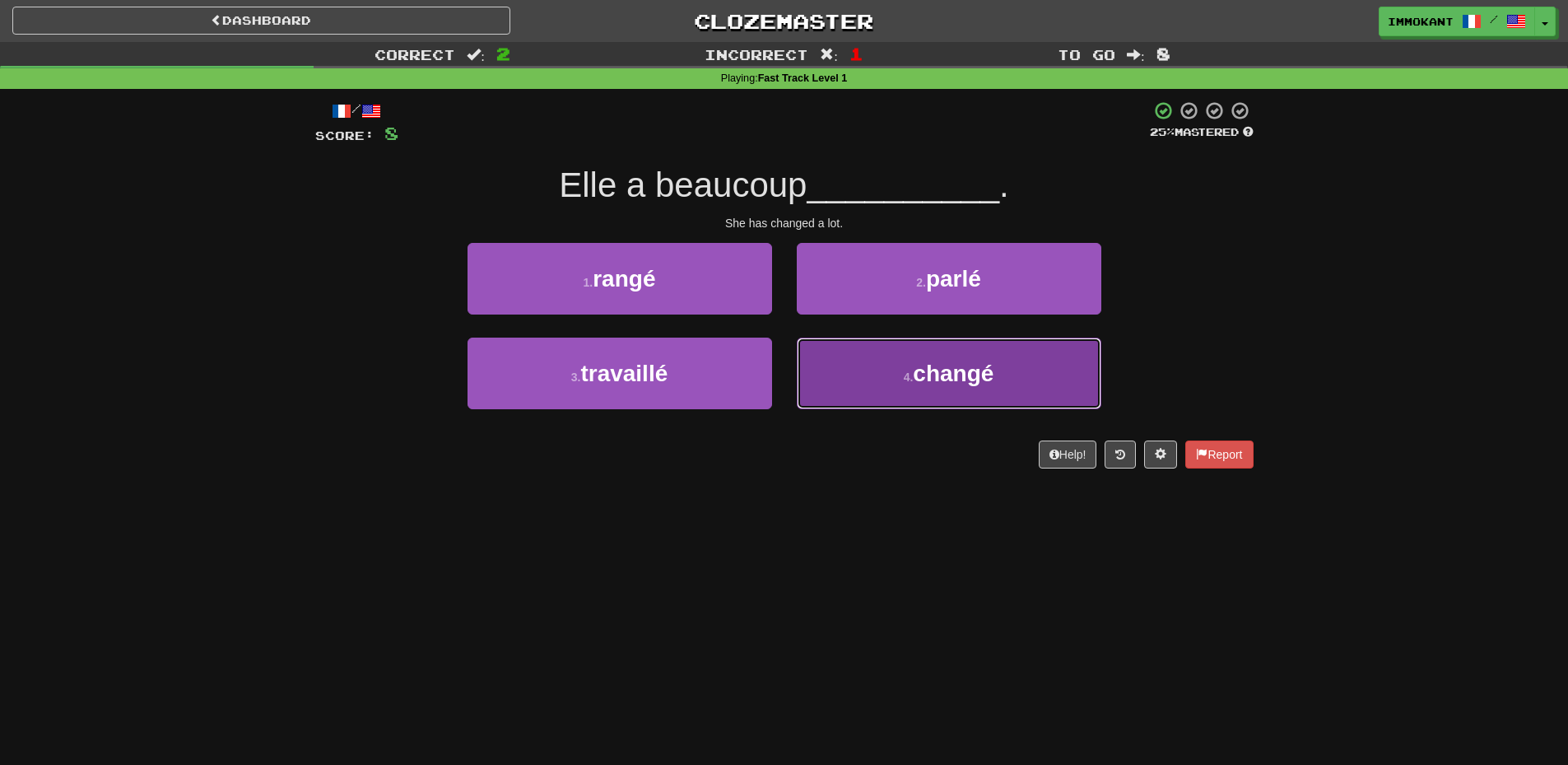
click at [928, 387] on button "4 . changé" at bounding box center [950, 374] width 305 height 72
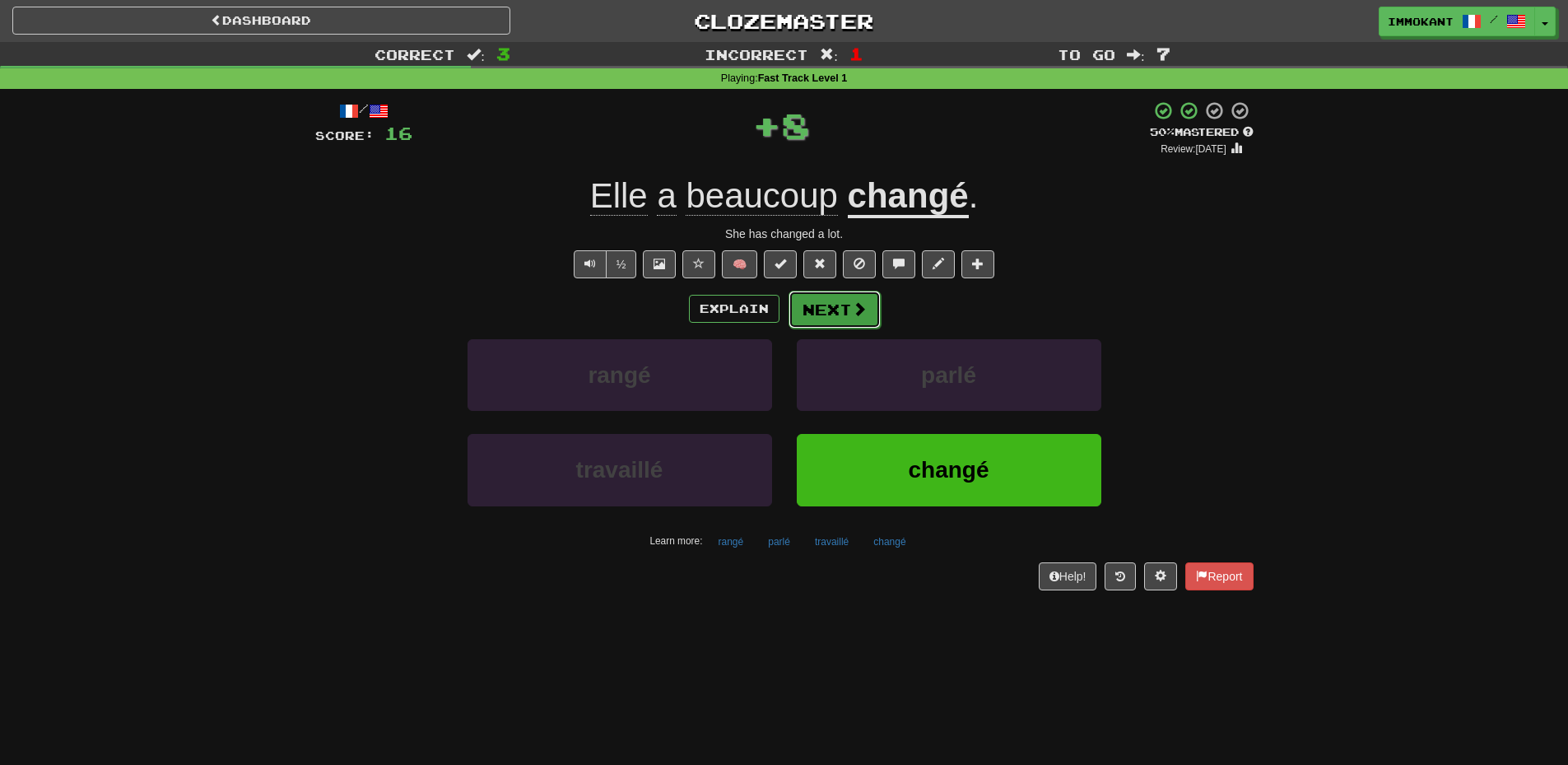
click at [837, 297] on button "Next" at bounding box center [835, 310] width 92 height 38
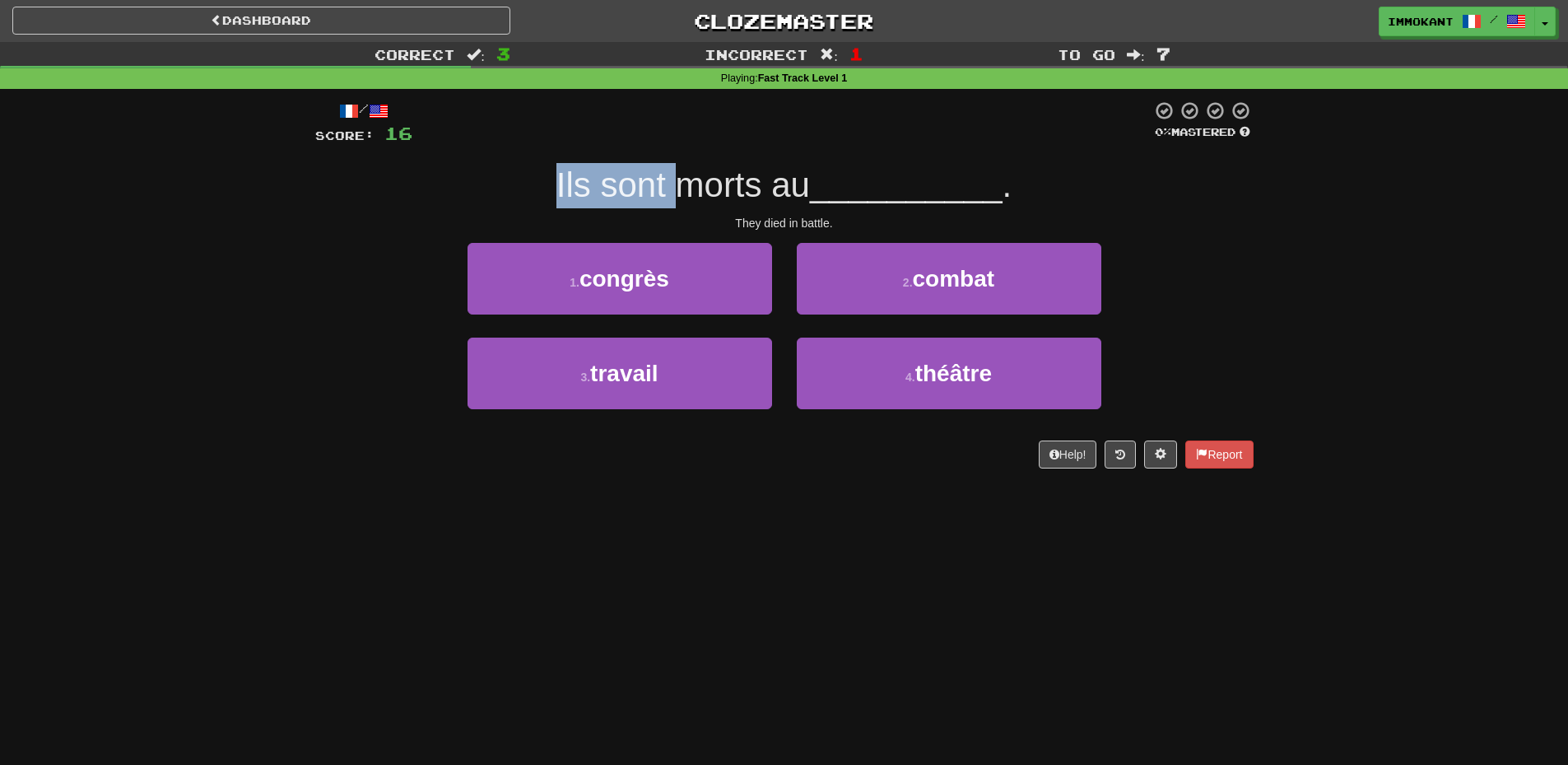
drag, startPoint x: 545, startPoint y: 181, endPoint x: 715, endPoint y: 186, distance: 170.1
click at [711, 186] on div "Ils sont morts au __________ ." at bounding box center [784, 186] width 938 height 45
click at [718, 186] on span "Ils sont morts au" at bounding box center [683, 184] width 253 height 39
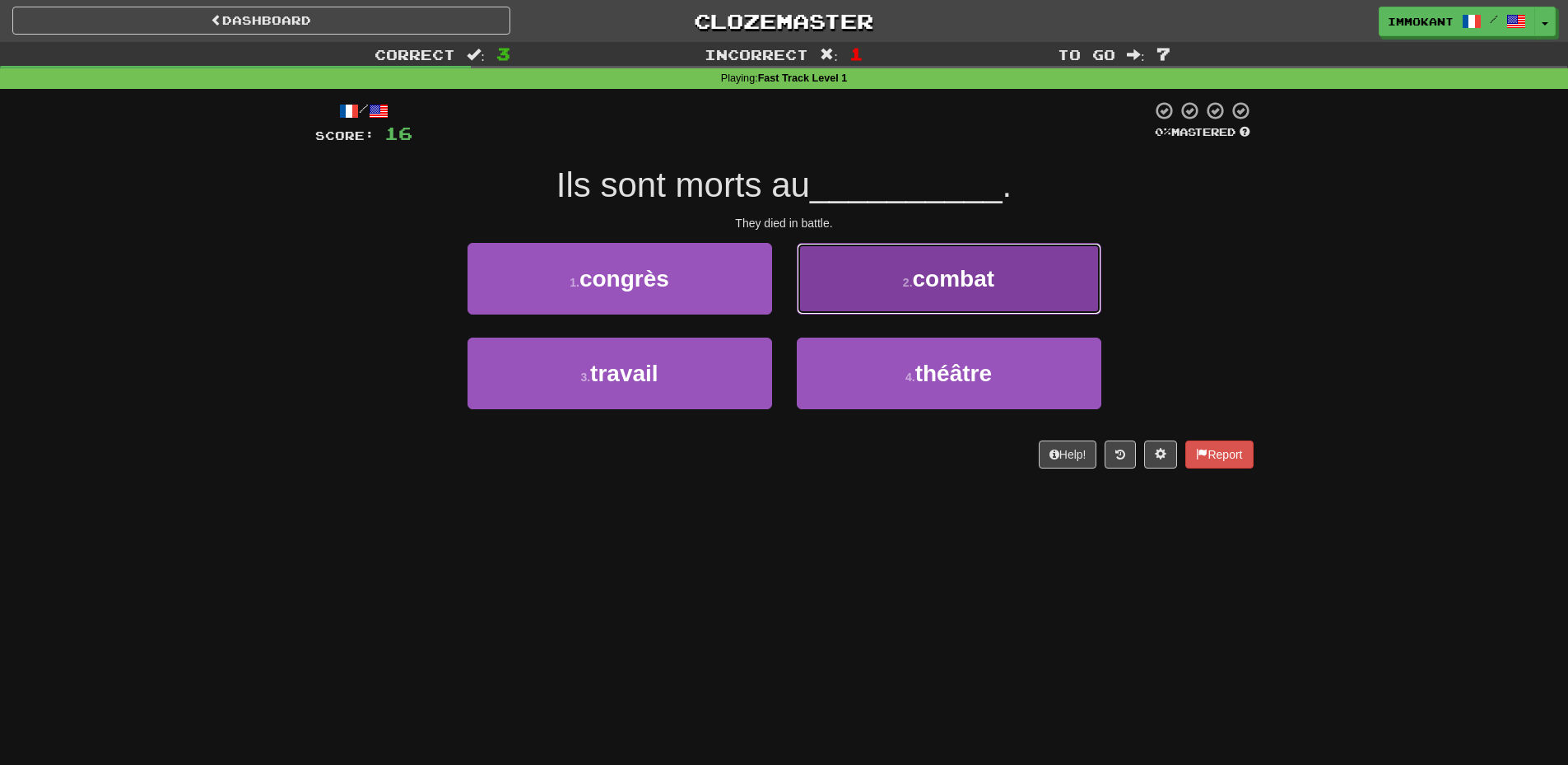
click at [932, 281] on span "combat" at bounding box center [954, 279] width 82 height 26
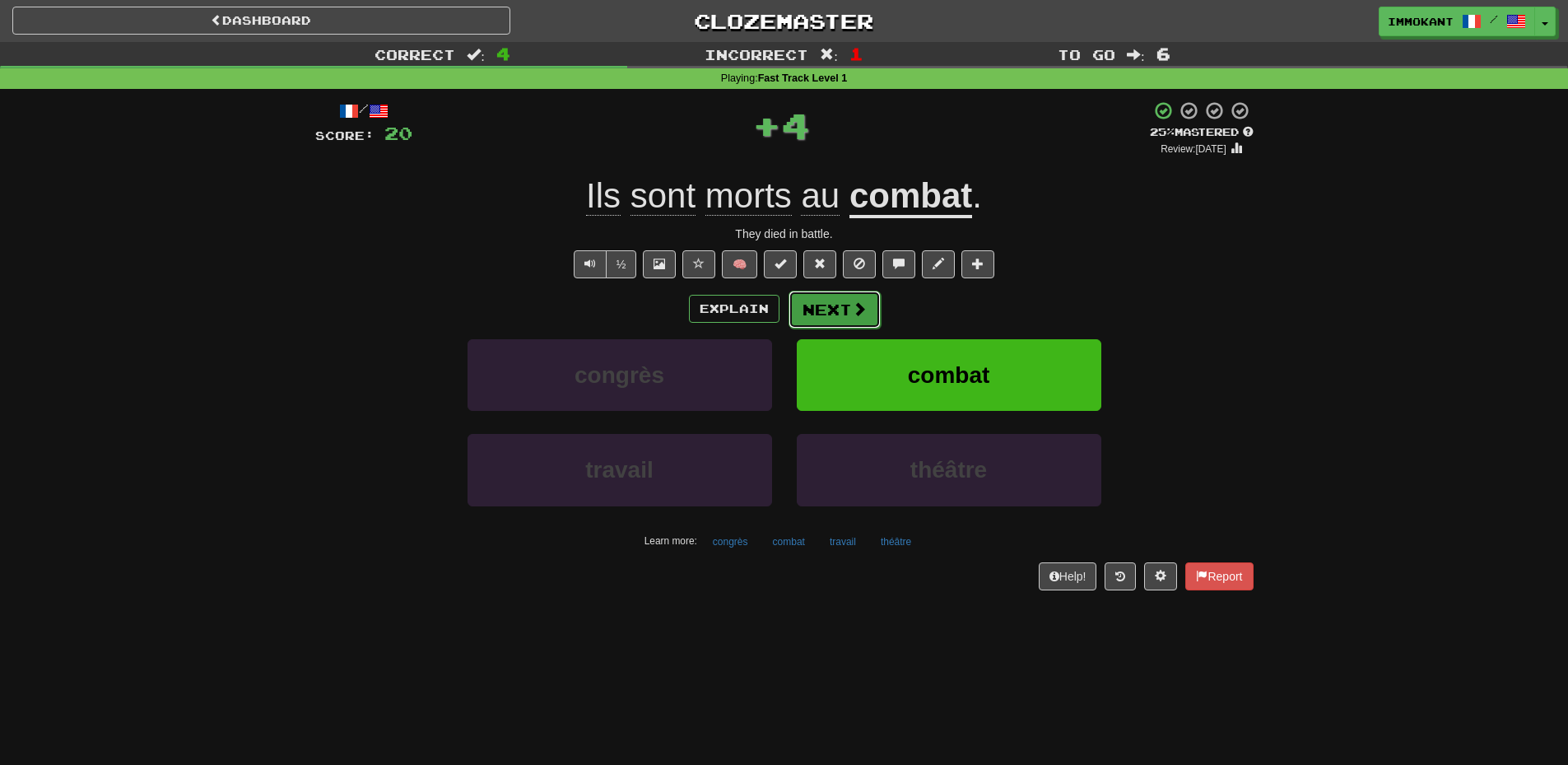
click at [875, 293] on button "Next" at bounding box center [835, 310] width 92 height 38
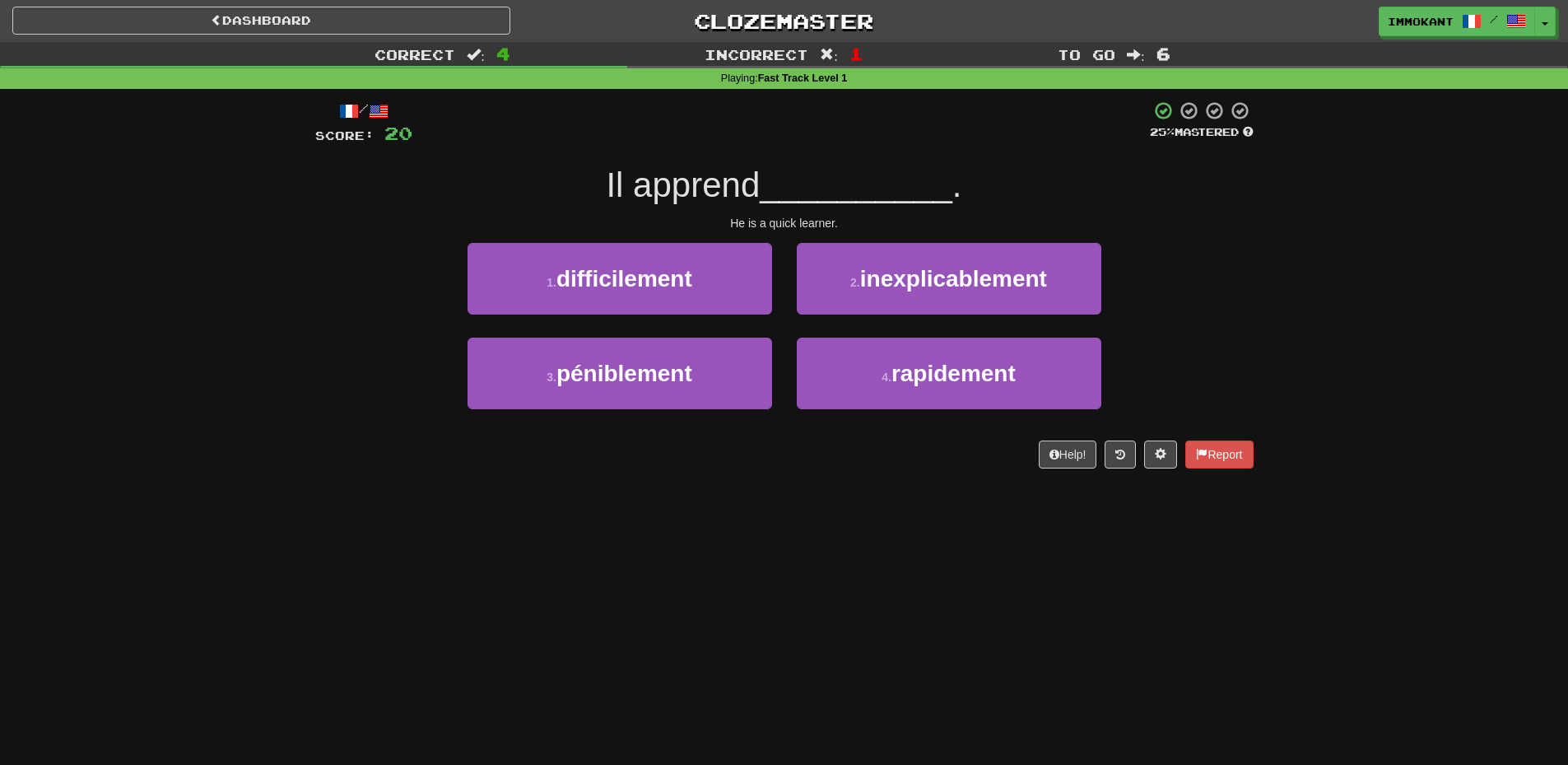
drag, startPoint x: 553, startPoint y: 176, endPoint x: 605, endPoint y: 172, distance: 52.2
click at [605, 172] on div "Il apprend __________ ." at bounding box center [784, 186] width 938 height 45
click at [660, 186] on span "Il apprend" at bounding box center [683, 184] width 154 height 39
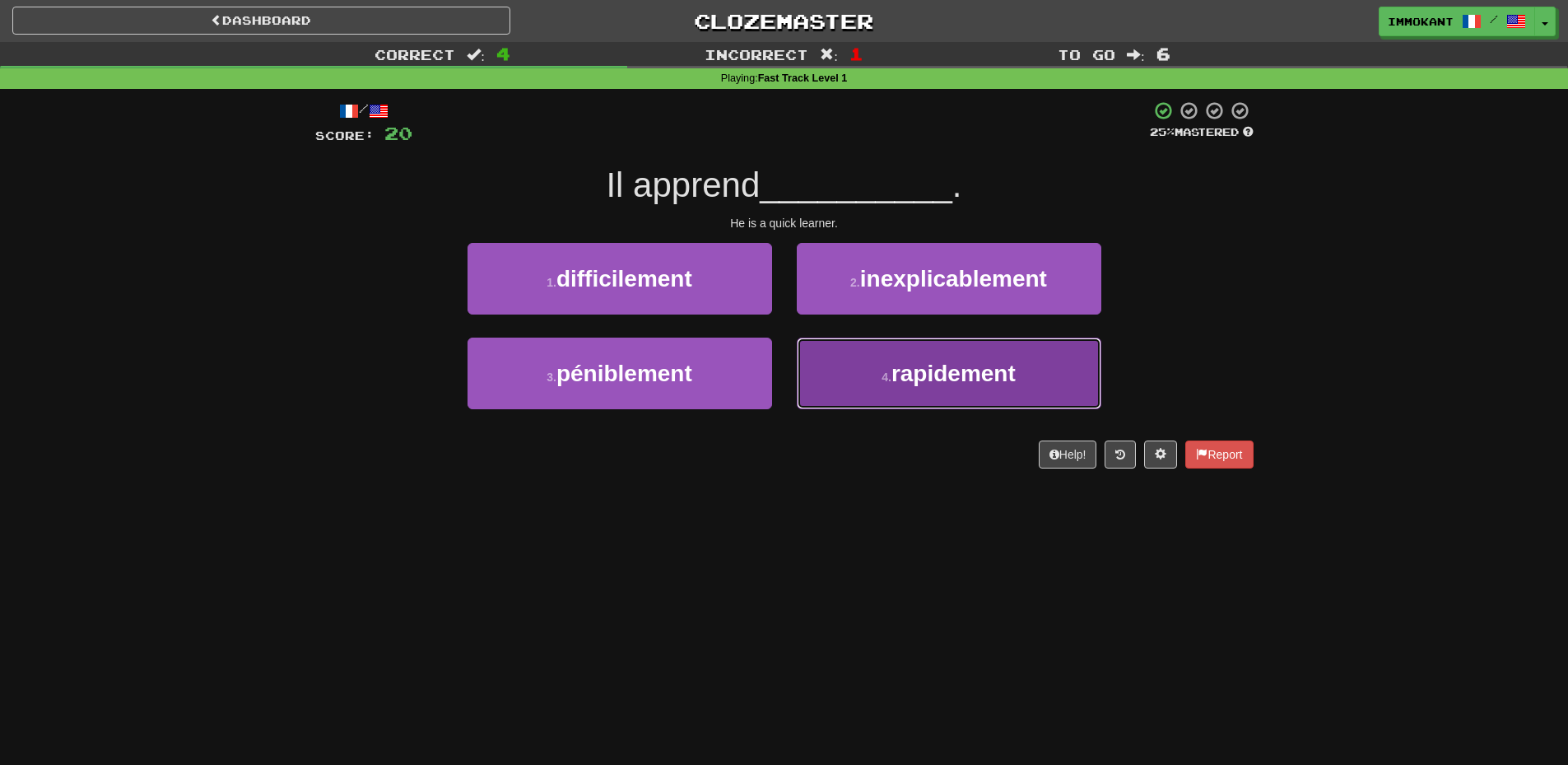
click at [852, 358] on button "4 . rapidement" at bounding box center [950, 374] width 305 height 72
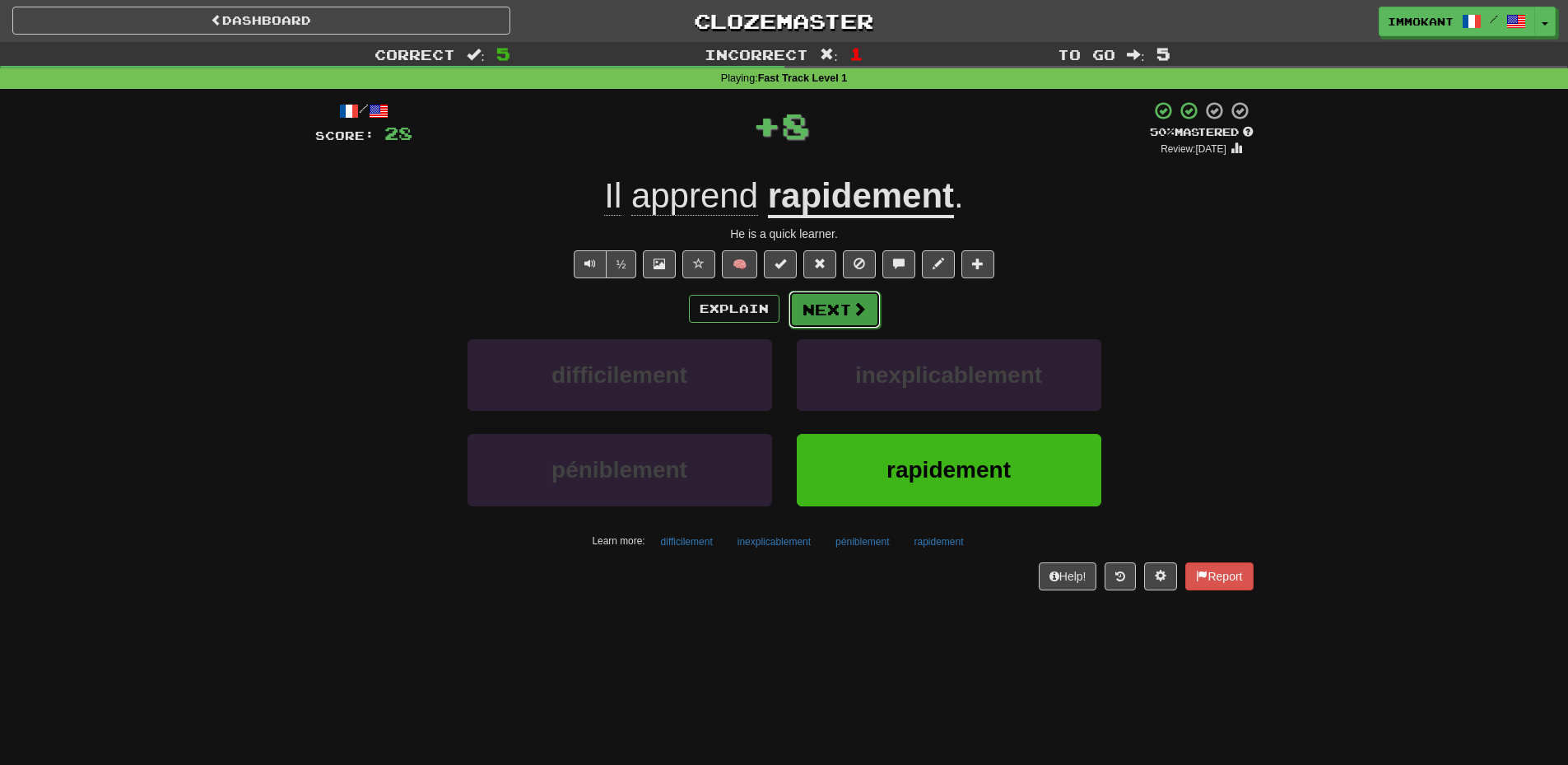
click at [838, 311] on button "Next" at bounding box center [835, 310] width 92 height 38
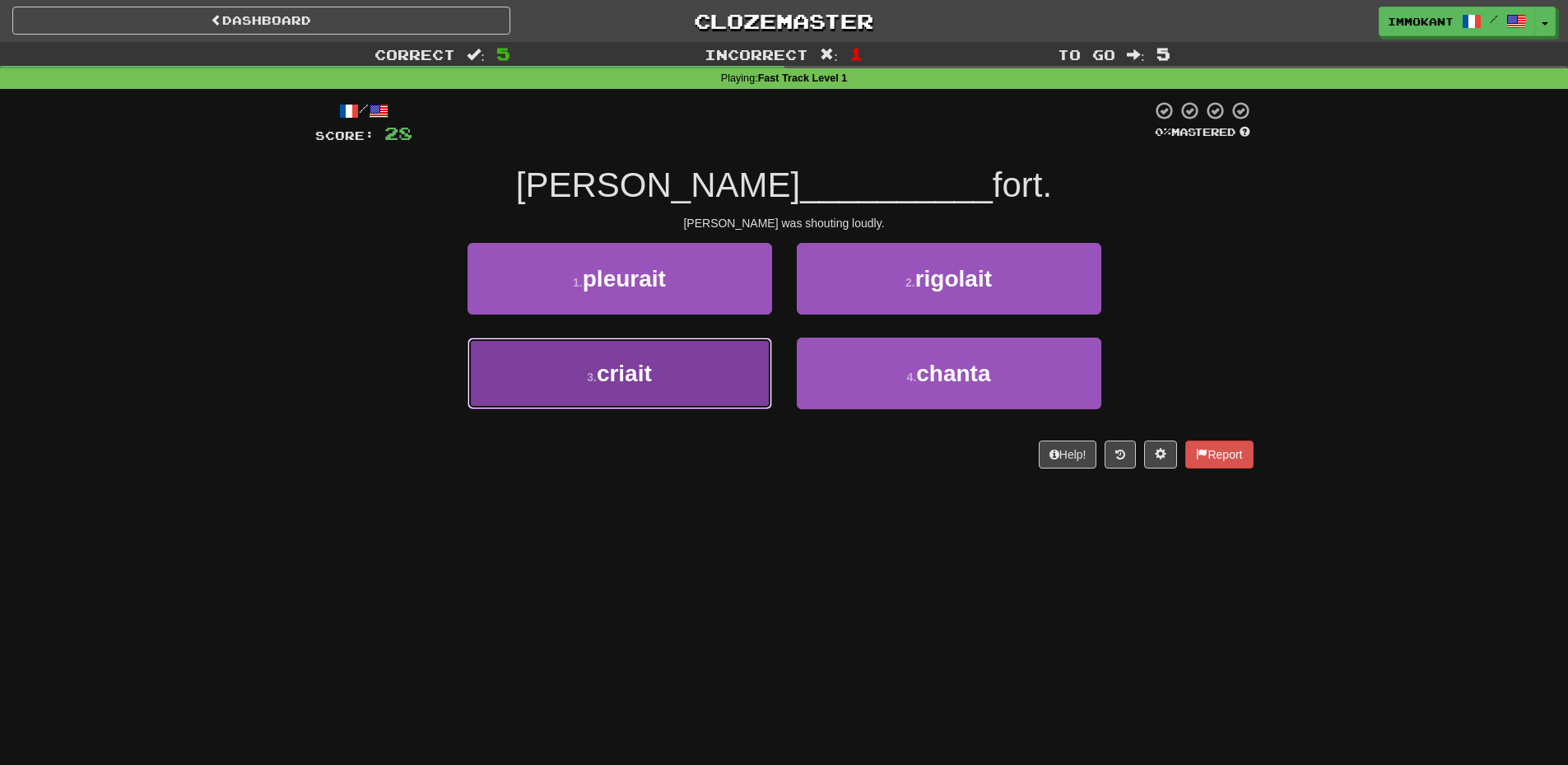
click at [674, 375] on button "3 . criait" at bounding box center [620, 374] width 305 height 72
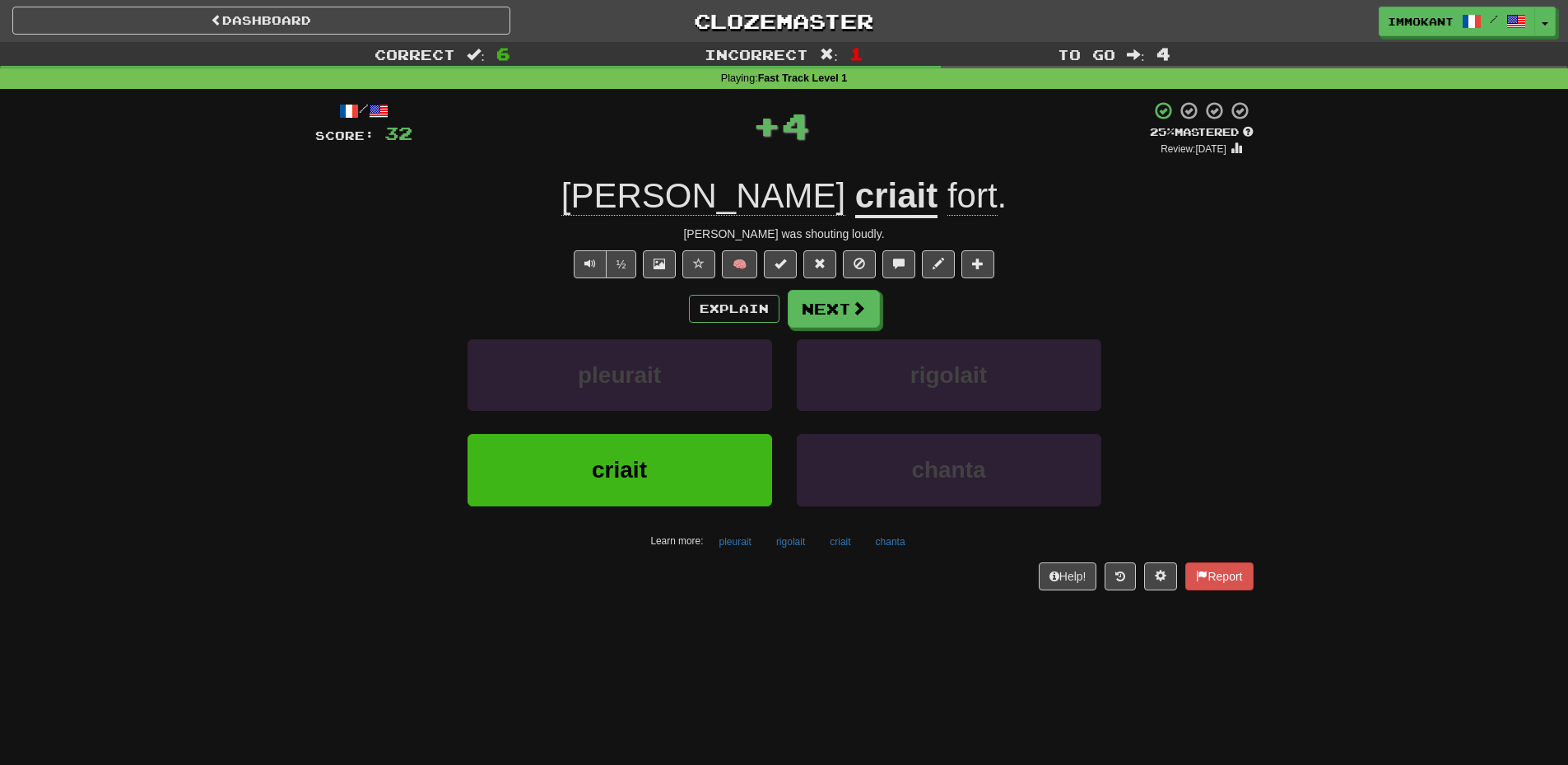
click at [884, 312] on div "Explain Next" at bounding box center [784, 309] width 938 height 38
click at [873, 315] on button "Next" at bounding box center [835, 310] width 92 height 38
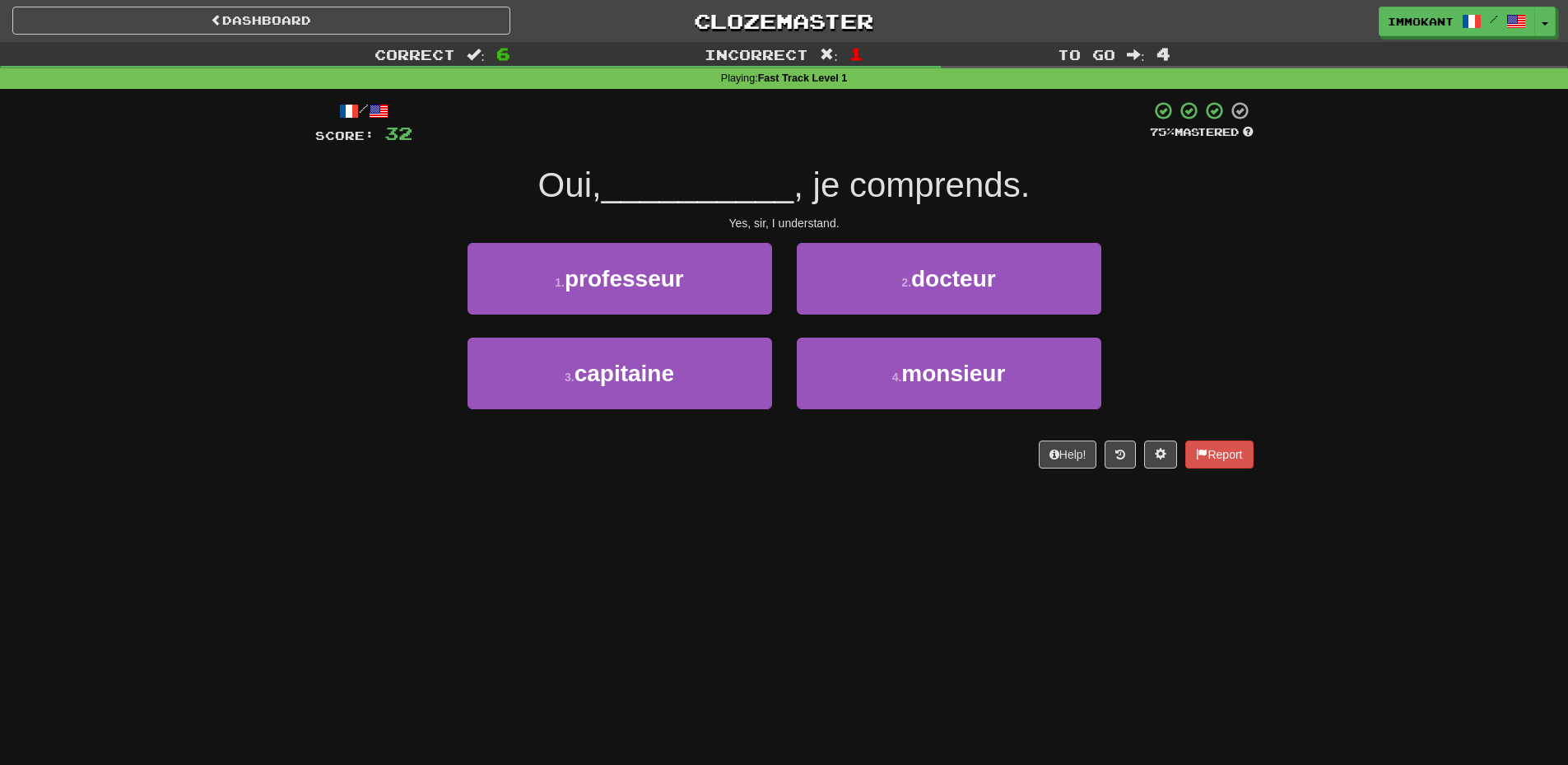
drag, startPoint x: 506, startPoint y: 165, endPoint x: 634, endPoint y: 169, distance: 128.1
click at [628, 169] on div "Oui, __________ , je comprends." at bounding box center [784, 186] width 938 height 45
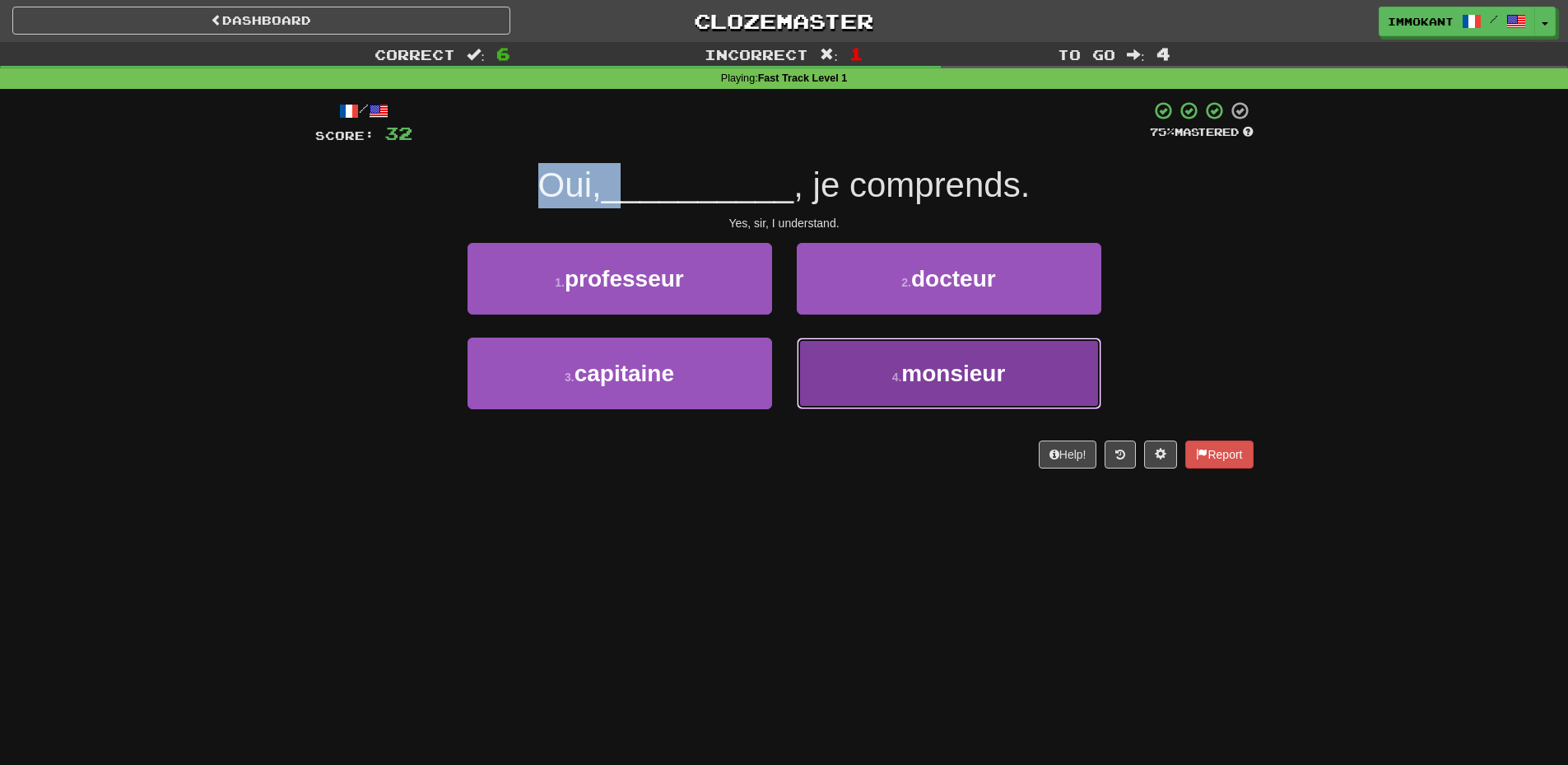
click at [985, 373] on span "monsieur" at bounding box center [953, 374] width 104 height 26
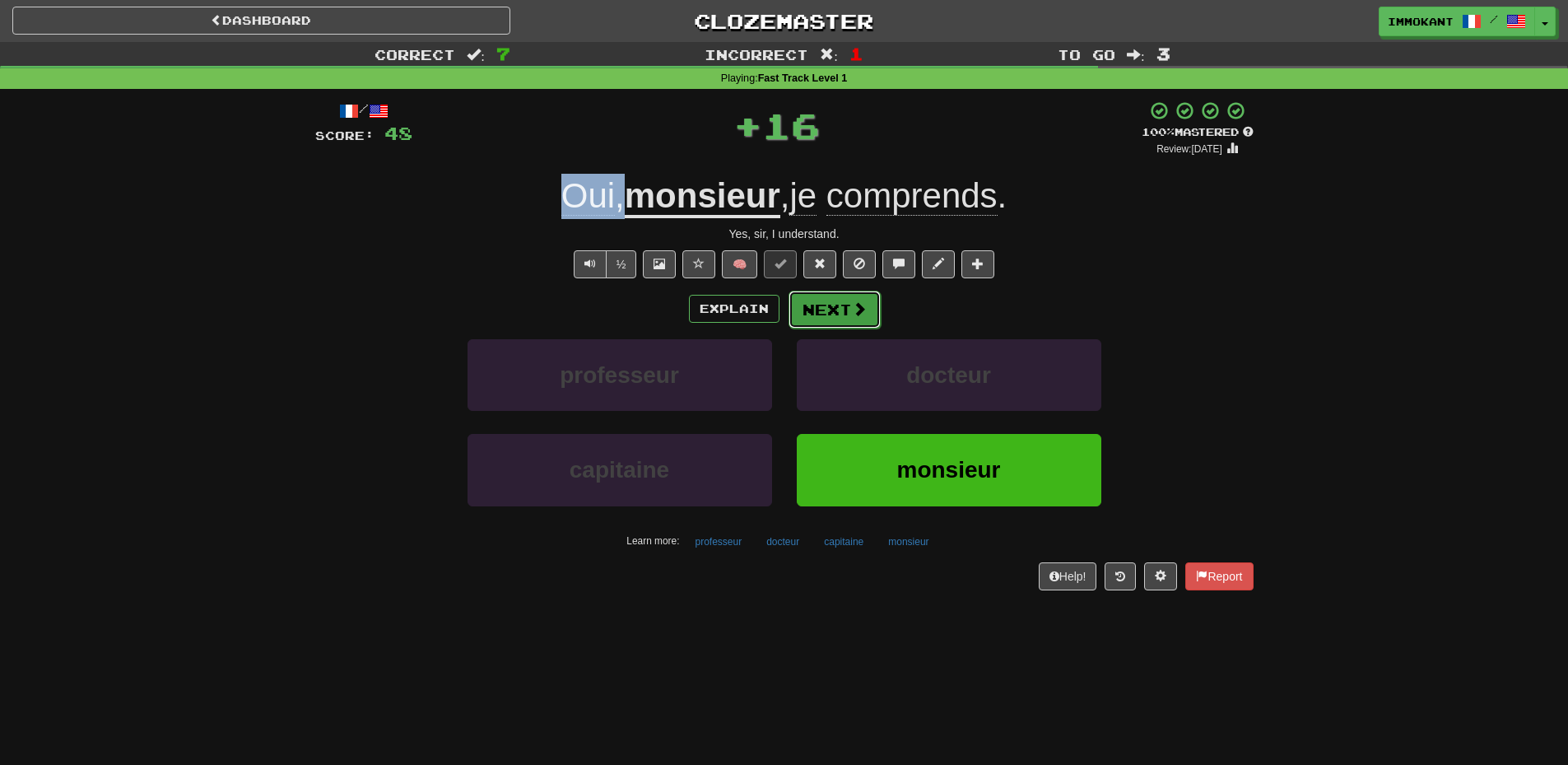
click at [841, 299] on button "Next" at bounding box center [835, 310] width 92 height 38
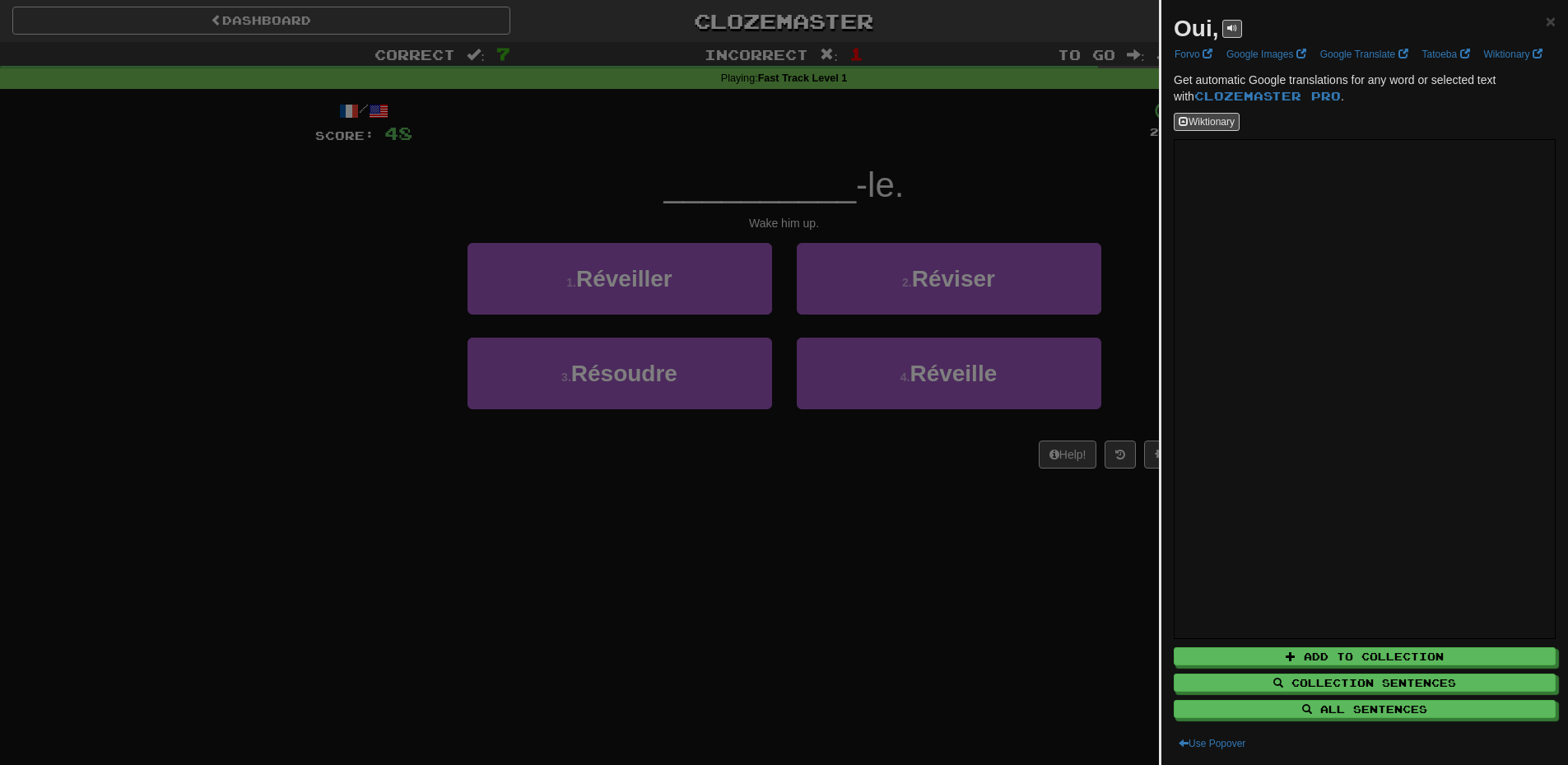
click at [1003, 178] on div at bounding box center [784, 382] width 1568 height 765
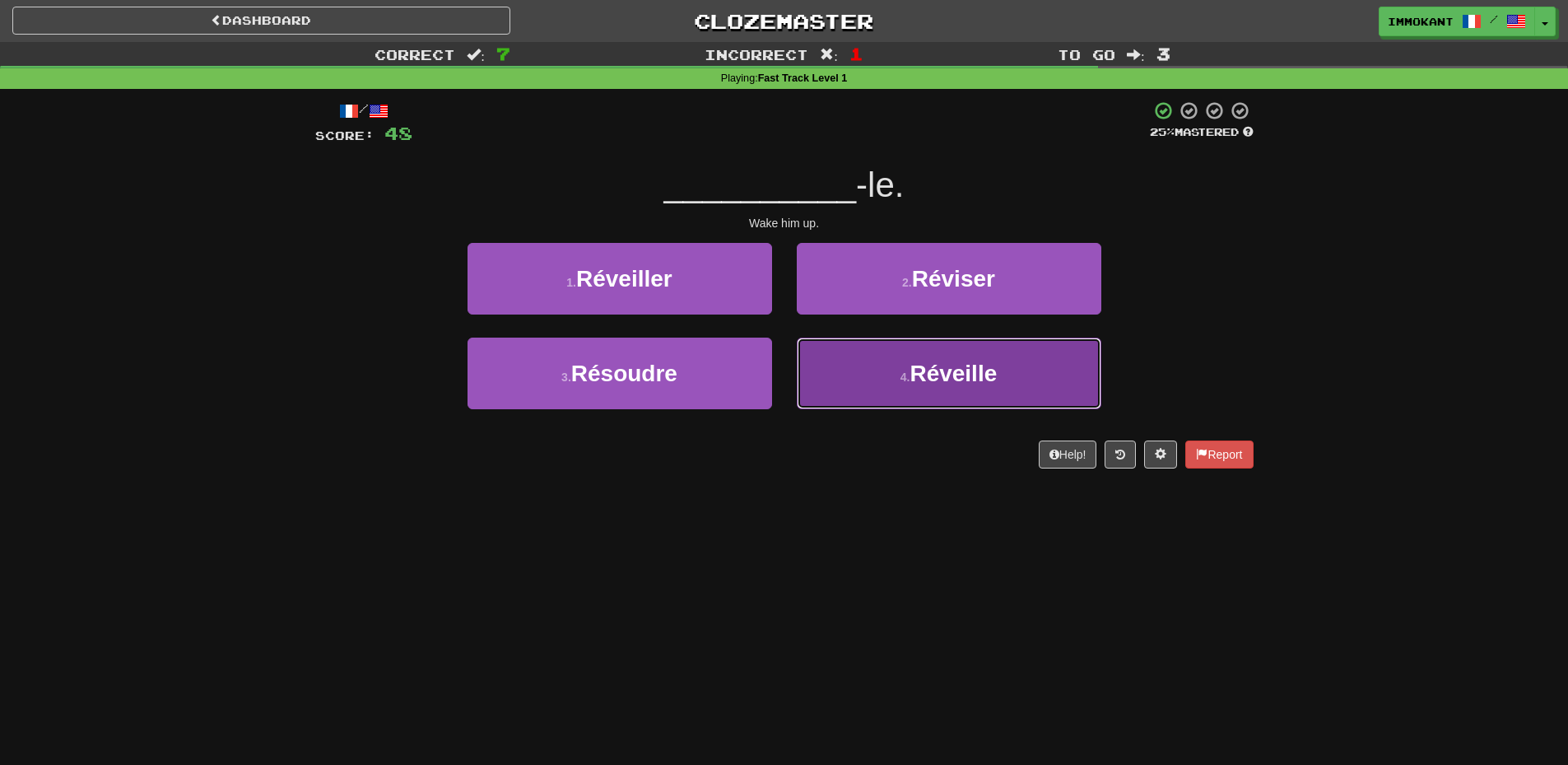
click at [936, 392] on button "4 . Réveille" at bounding box center [950, 374] width 305 height 72
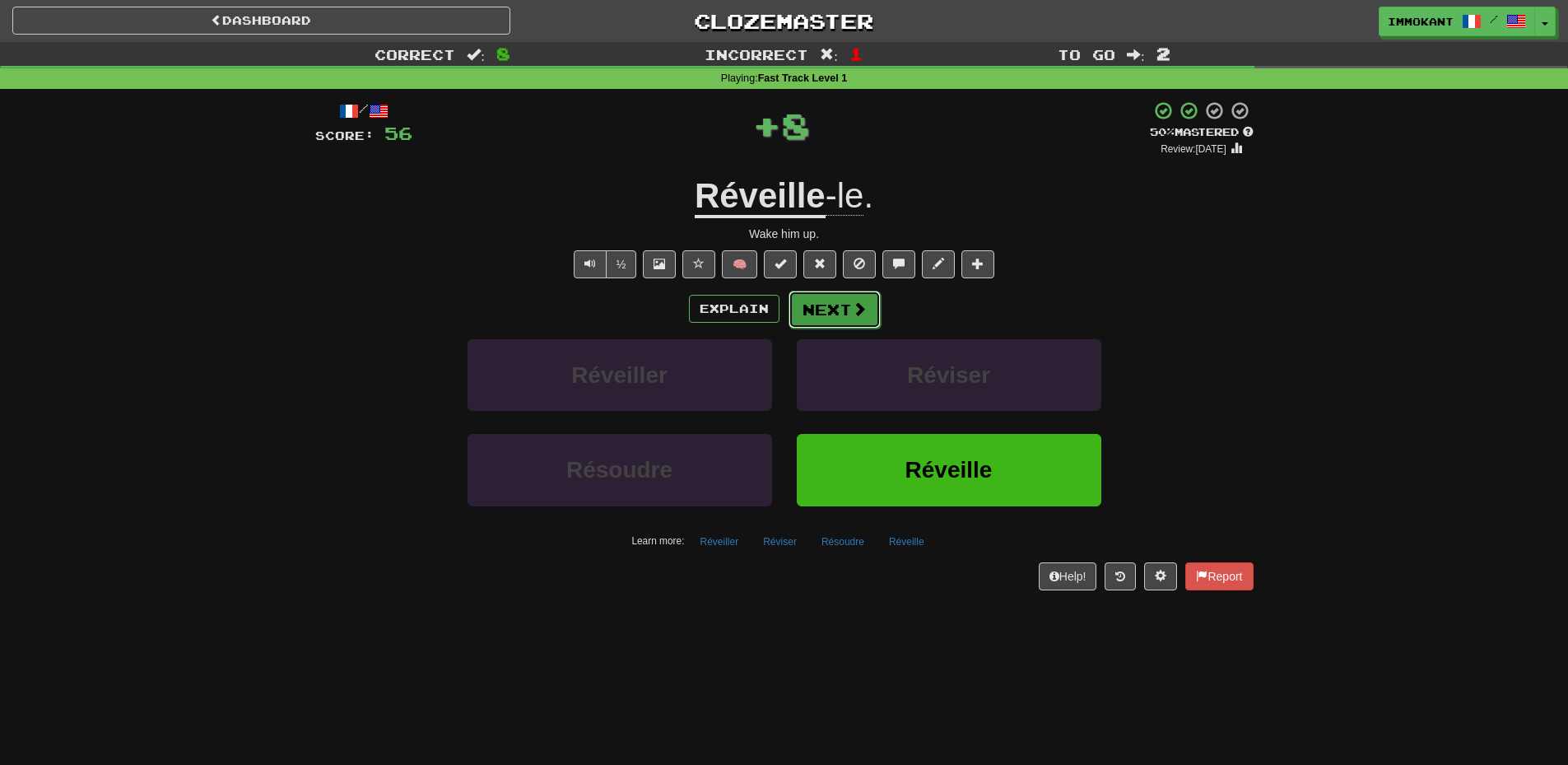
click at [831, 317] on button "Next" at bounding box center [835, 310] width 92 height 38
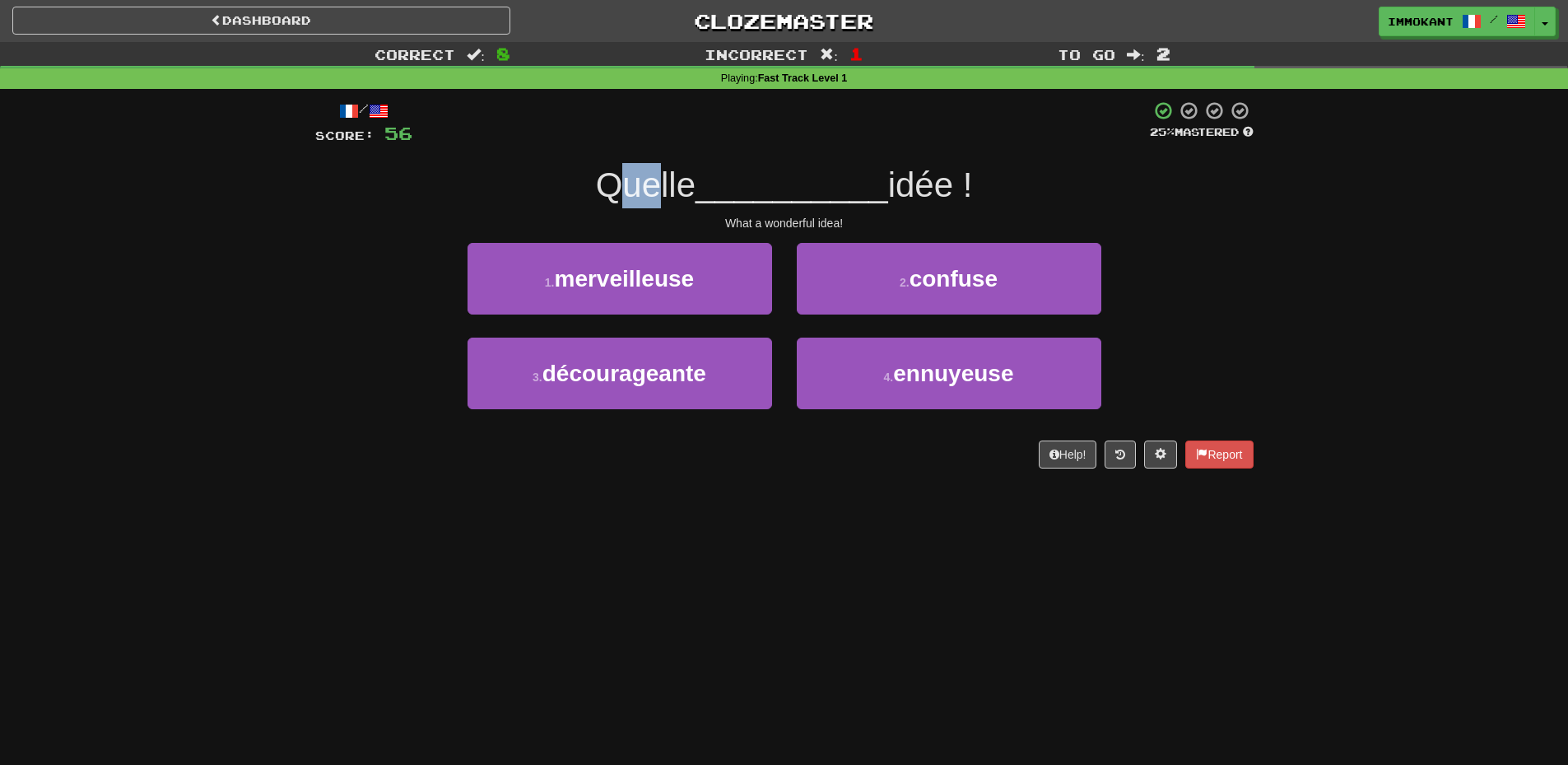
drag, startPoint x: 612, startPoint y: 192, endPoint x: 666, endPoint y: 191, distance: 54.0
click at [666, 191] on span "Quelle" at bounding box center [646, 184] width 99 height 39
click at [667, 192] on span "Quelle" at bounding box center [646, 184] width 99 height 39
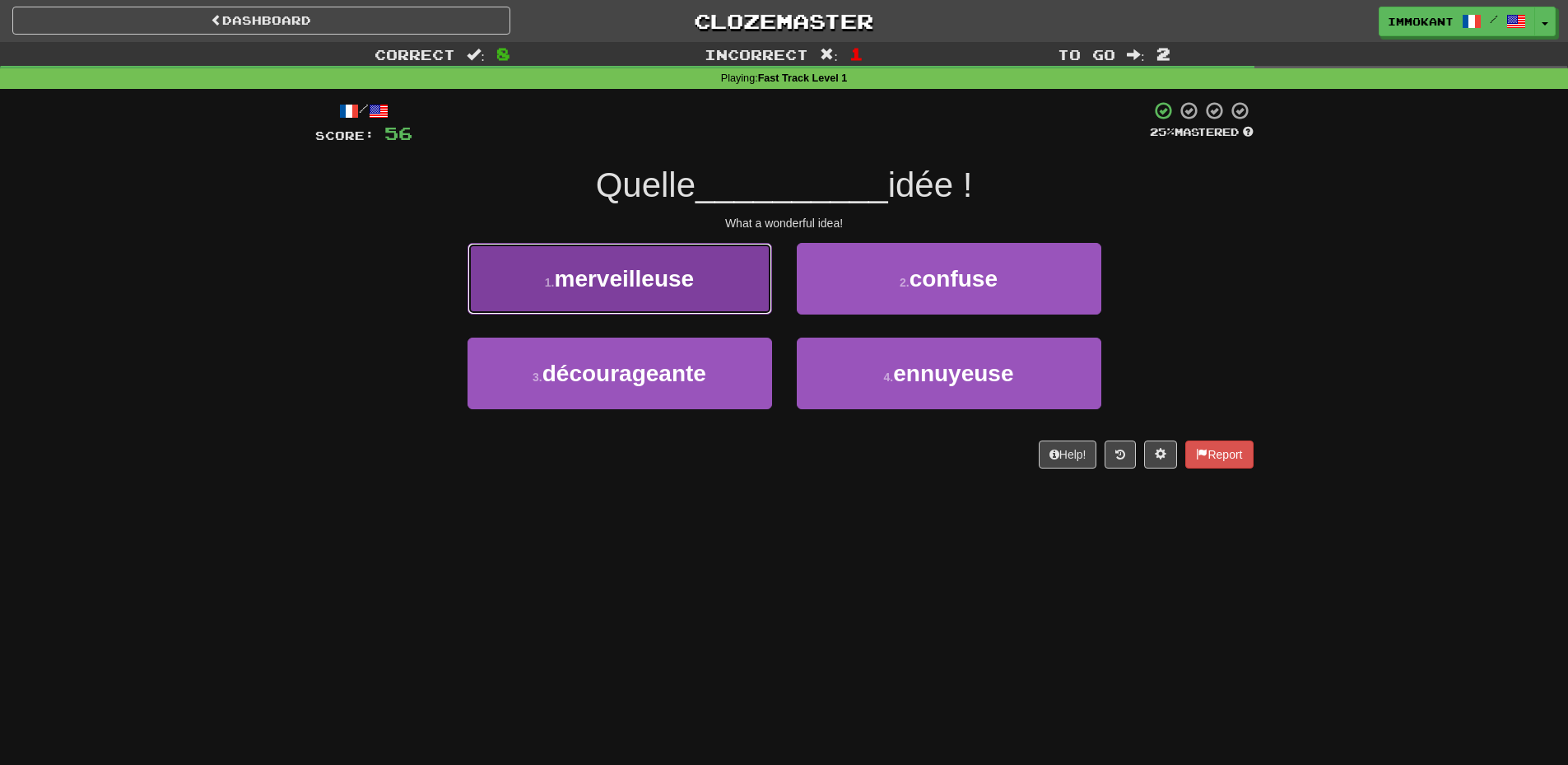
click at [699, 304] on button "1 . merveilleuse" at bounding box center [620, 279] width 305 height 72
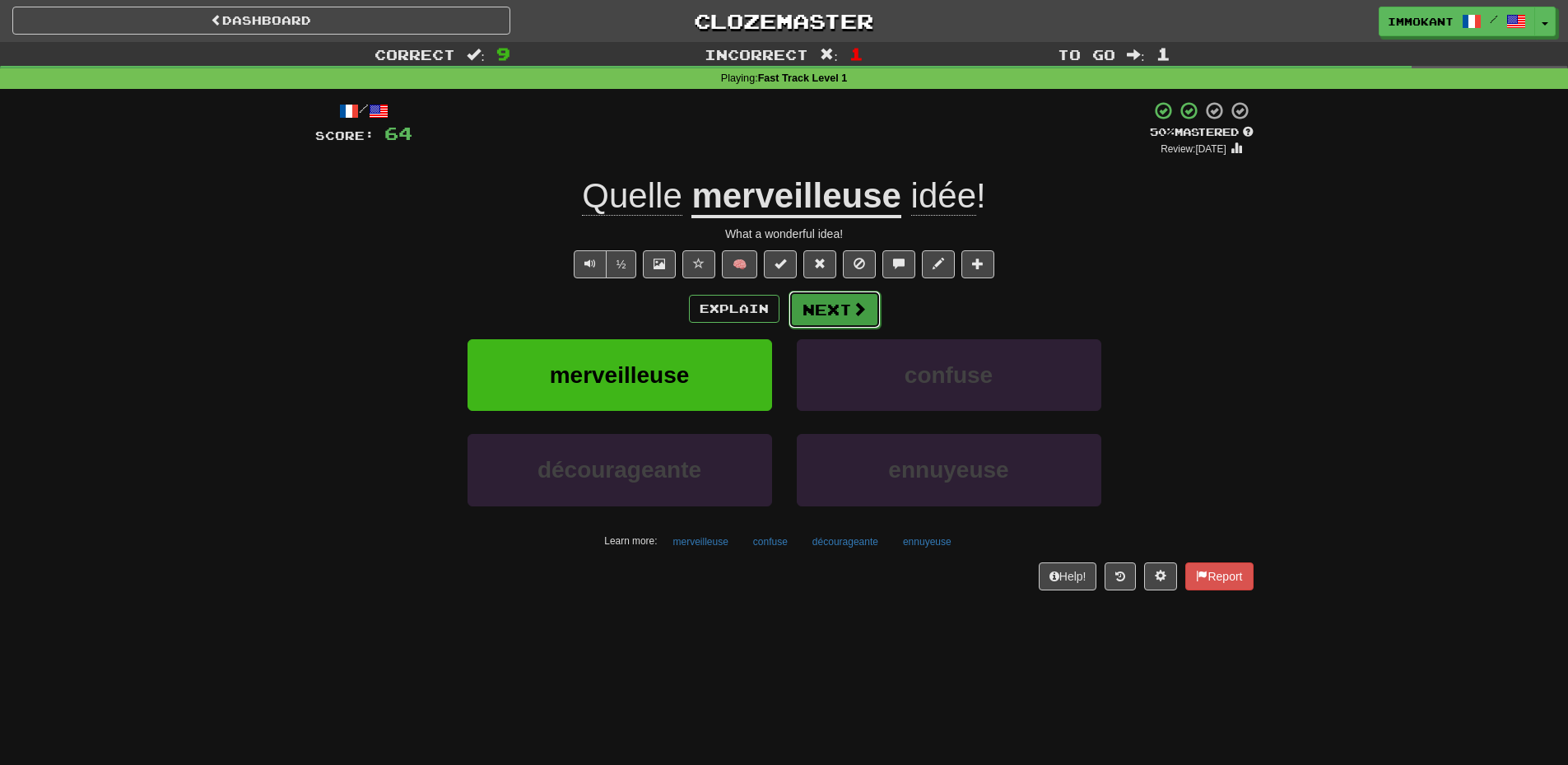
click at [835, 314] on button "Next" at bounding box center [835, 310] width 92 height 38
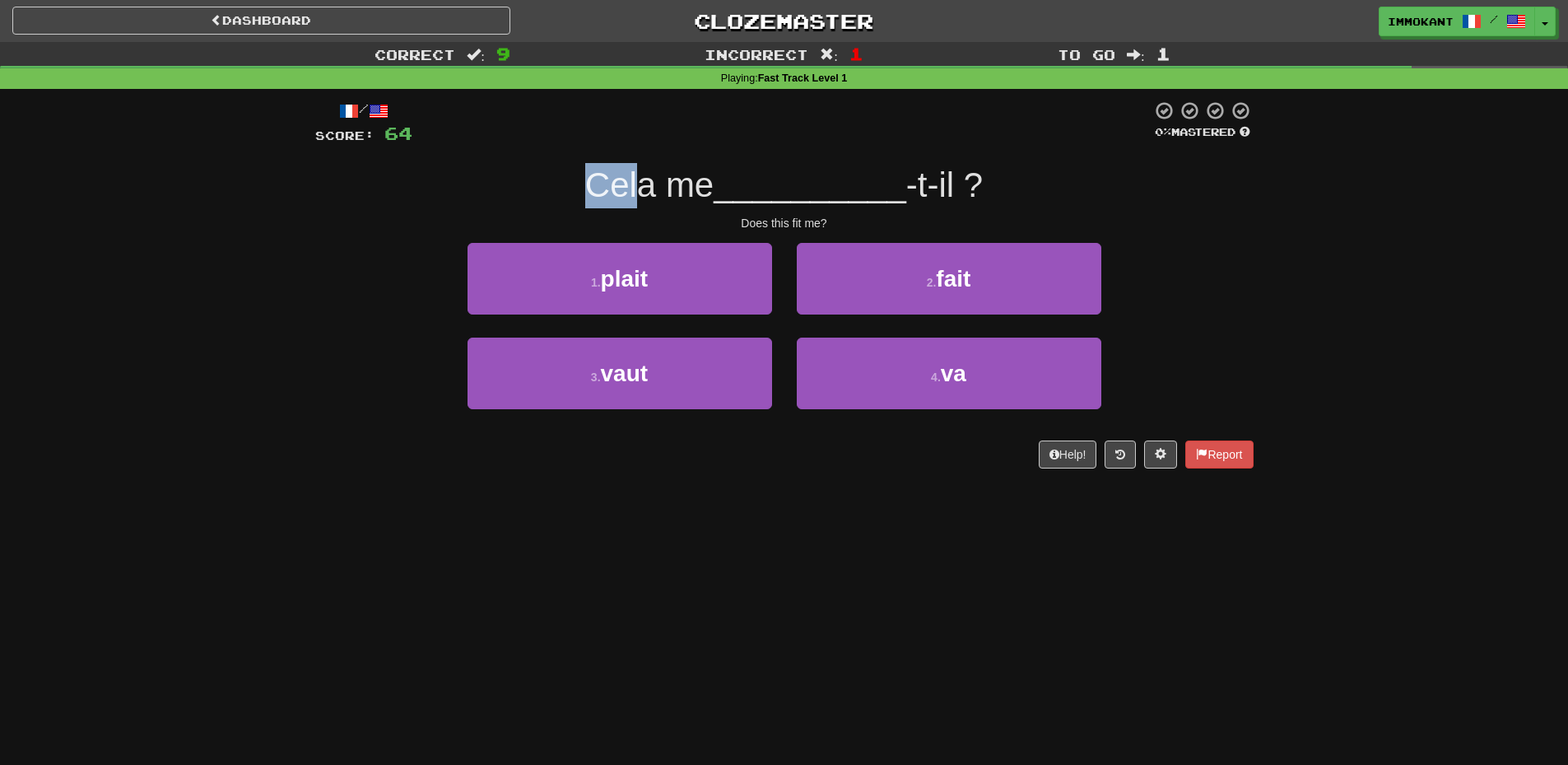
drag, startPoint x: 580, startPoint y: 188, endPoint x: 654, endPoint y: 188, distance: 74.0
click at [654, 188] on span "Cela me" at bounding box center [649, 184] width 128 height 39
click at [665, 192] on span "Cela me" at bounding box center [649, 184] width 128 height 39
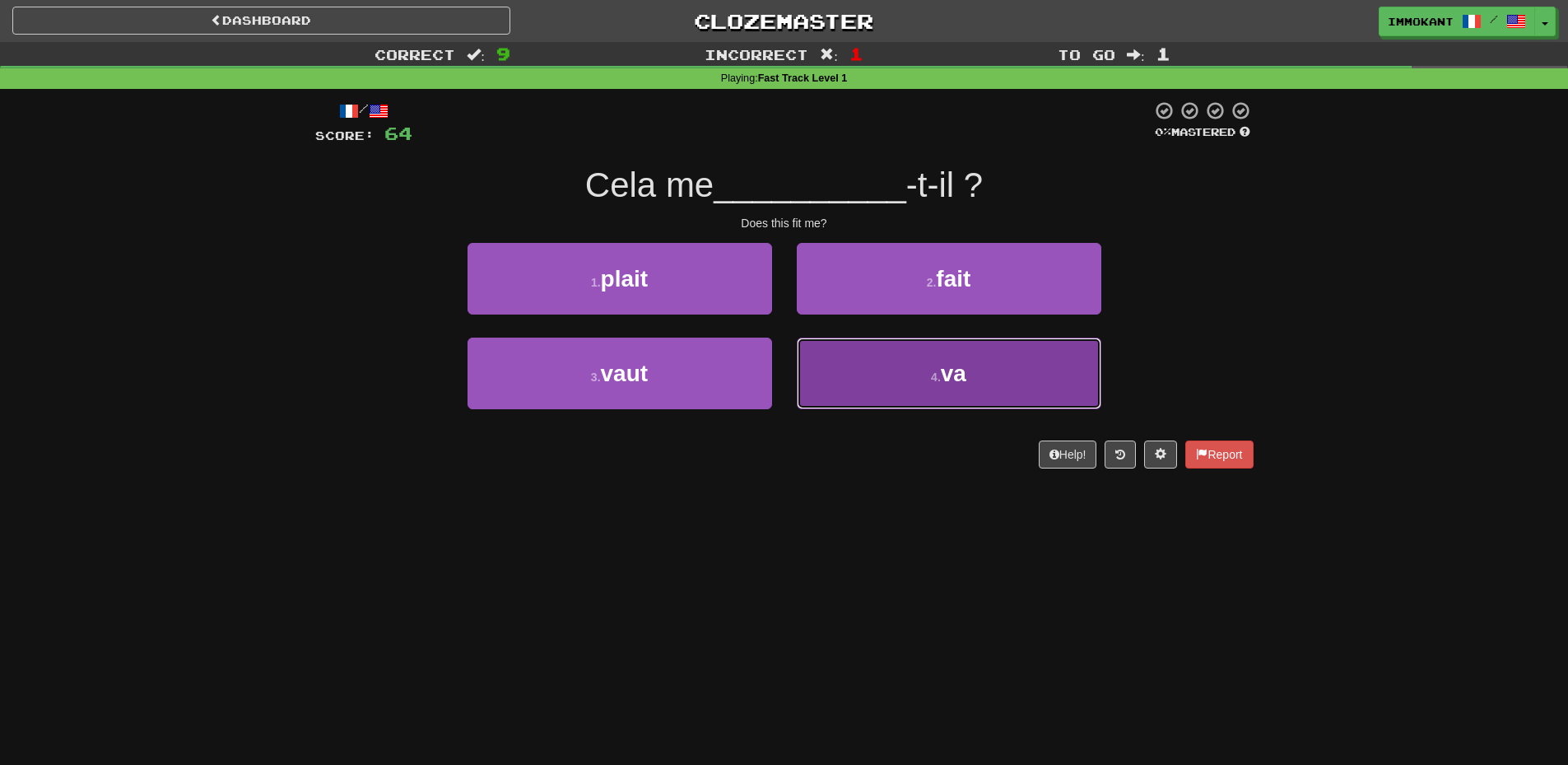
click at [965, 373] on span "va" at bounding box center [954, 374] width 26 height 26
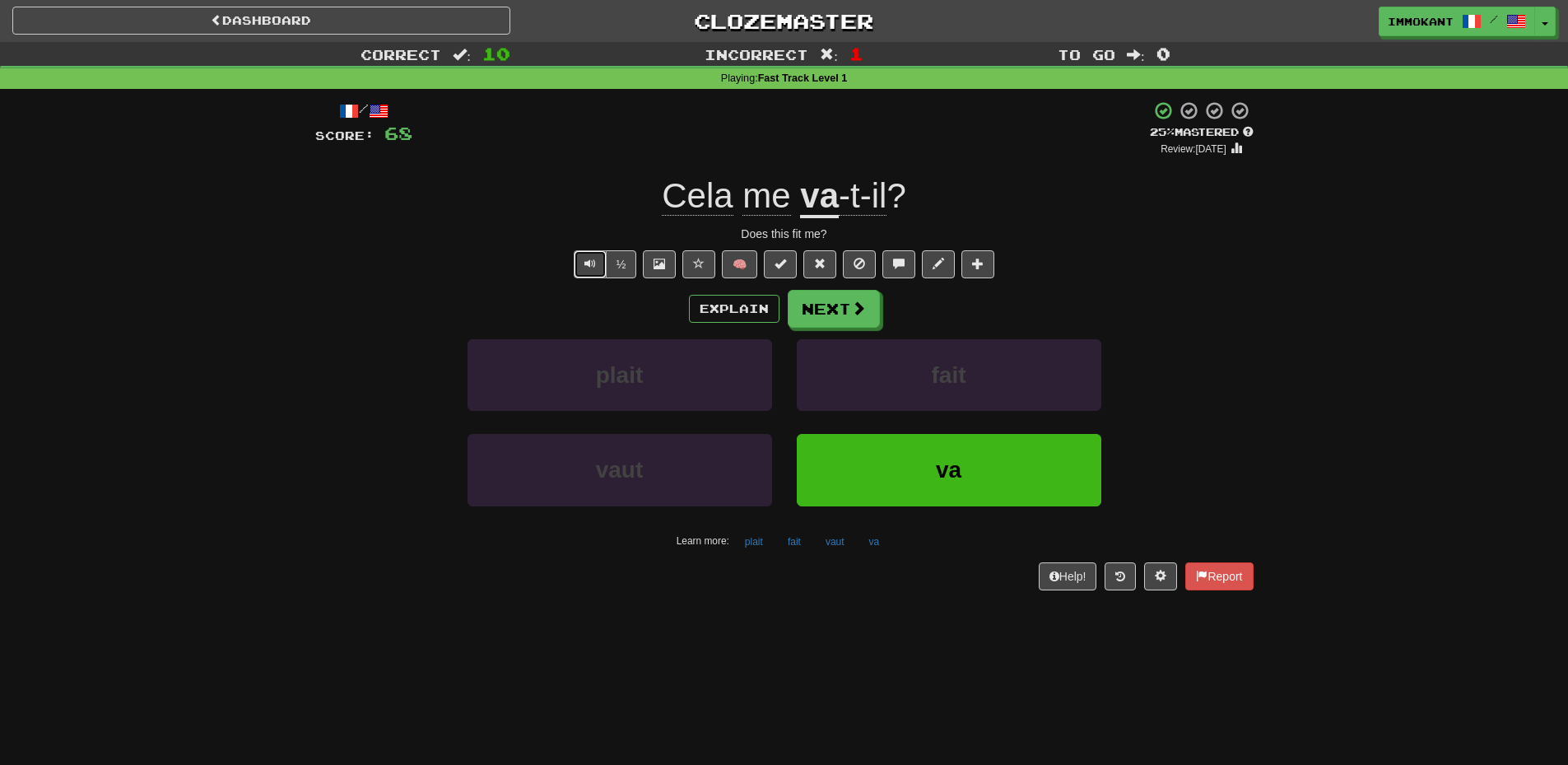
click at [574, 265] on button "Text-to-speech controls" at bounding box center [590, 264] width 33 height 28
click at [870, 329] on div "Explain Next plait fait vaut va Learn more: plait fait vaut va" at bounding box center [784, 422] width 938 height 264
click at [852, 306] on span at bounding box center [859, 308] width 15 height 15
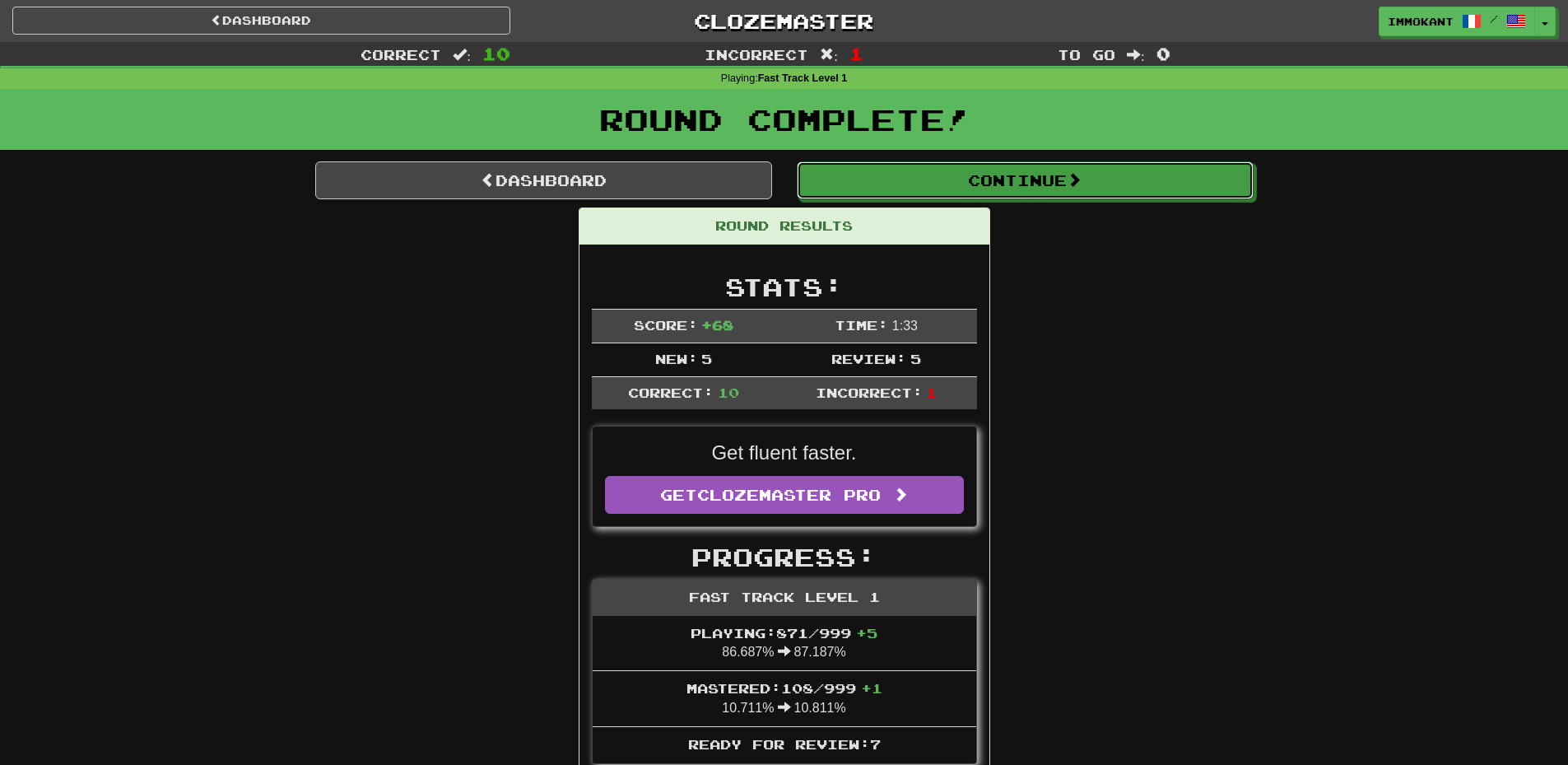
click at [938, 194] on button "Continue" at bounding box center [1026, 181] width 457 height 38
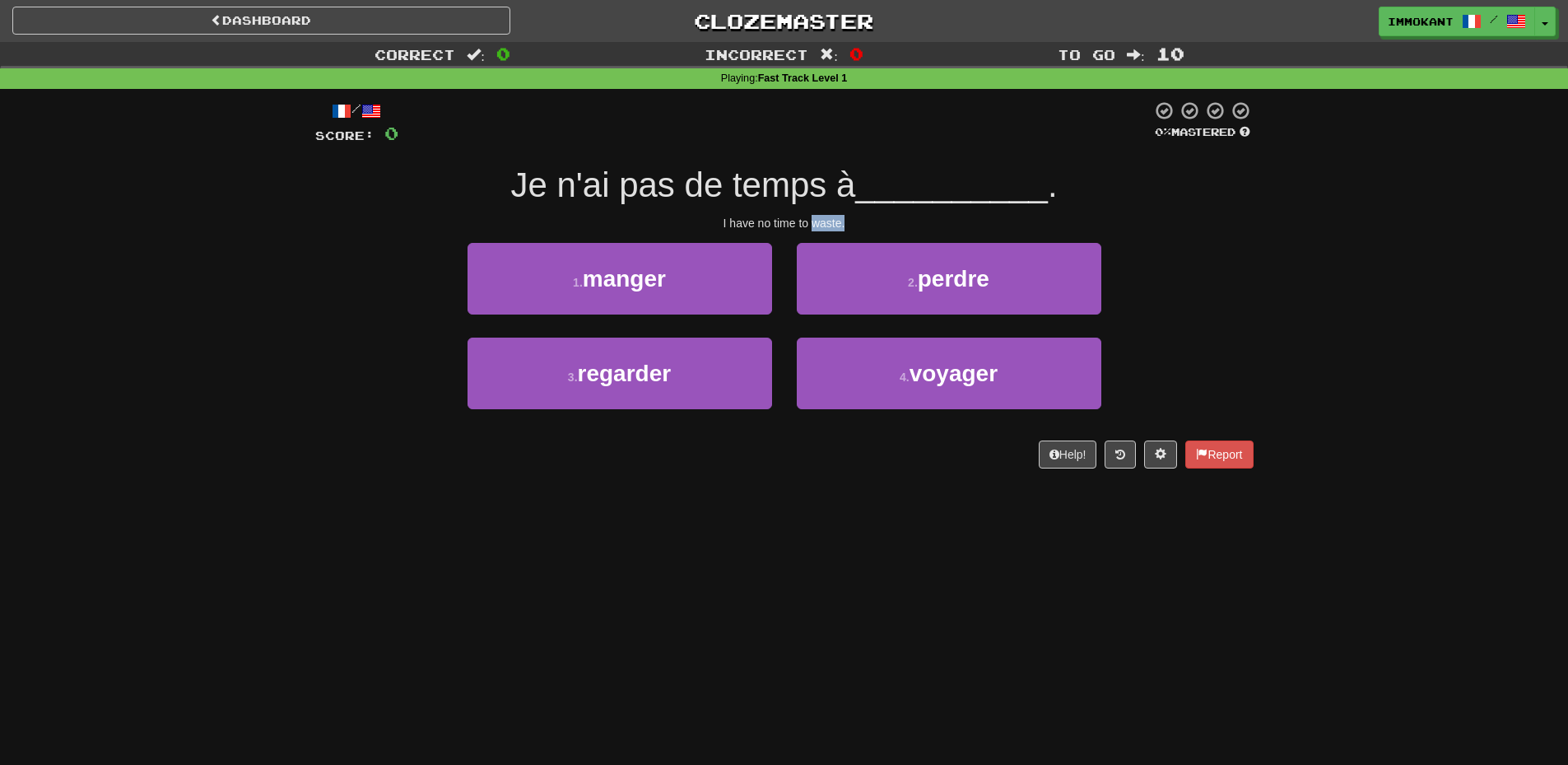
drag, startPoint x: 814, startPoint y: 225, endPoint x: 879, endPoint y: 222, distance: 65.1
click at [879, 222] on div "I have no time to waste." at bounding box center [784, 222] width 938 height 16
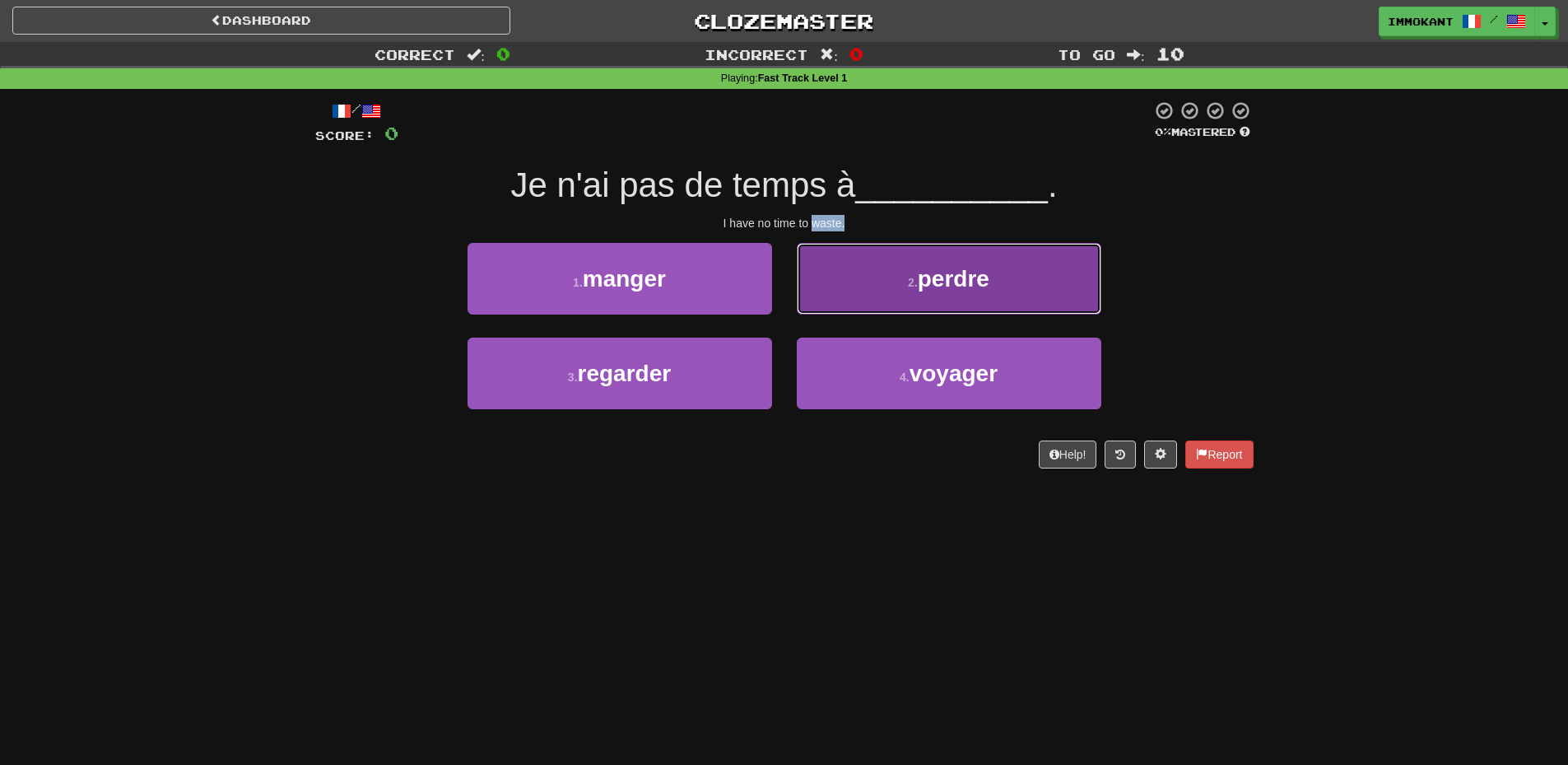
click at [954, 280] on span "perdre" at bounding box center [954, 279] width 72 height 26
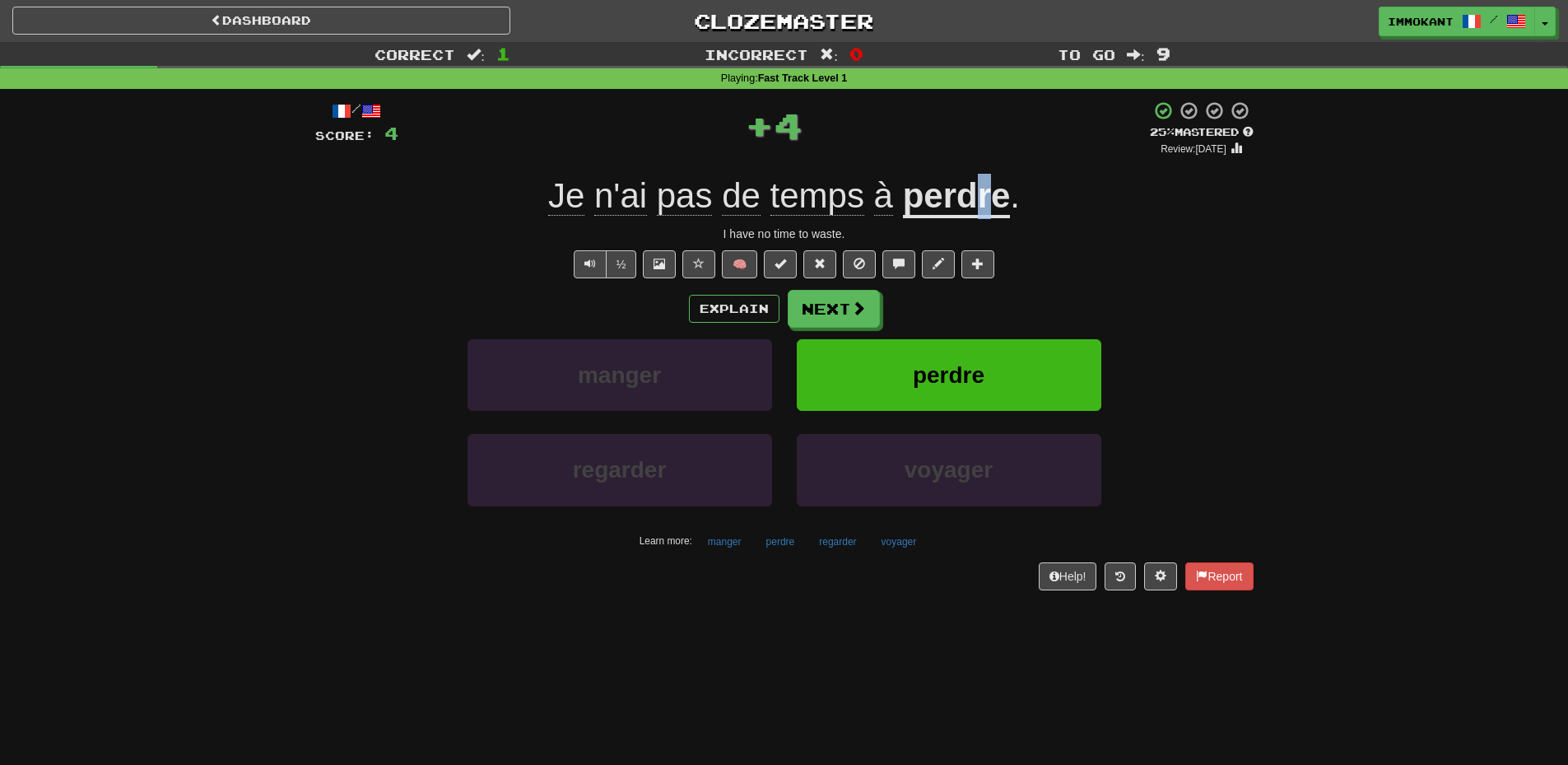
click at [1011, 211] on div "Je n'ai pas de temps à perdre ." at bounding box center [784, 196] width 938 height 45
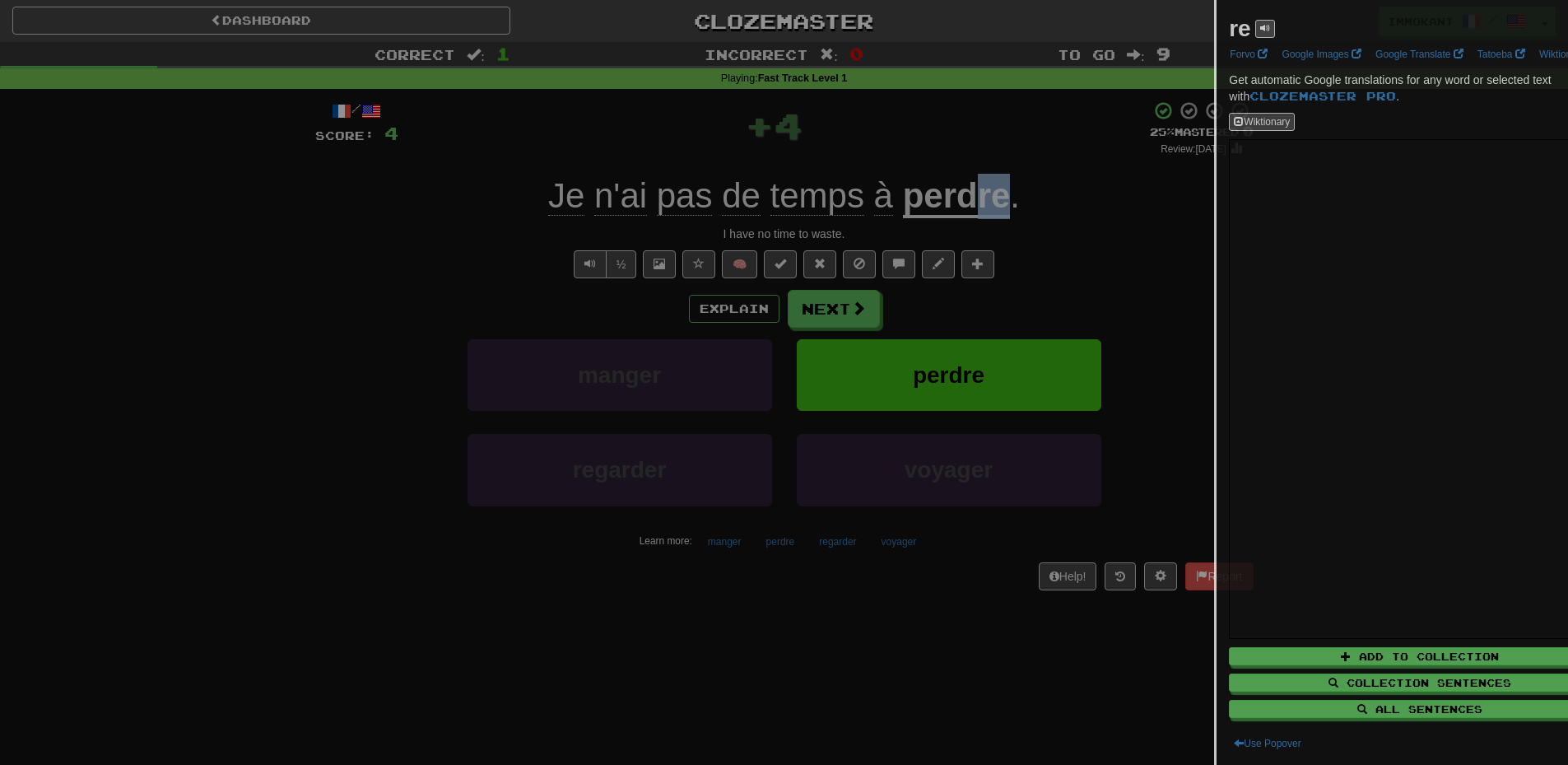
click at [1058, 213] on div at bounding box center [784, 382] width 1568 height 765
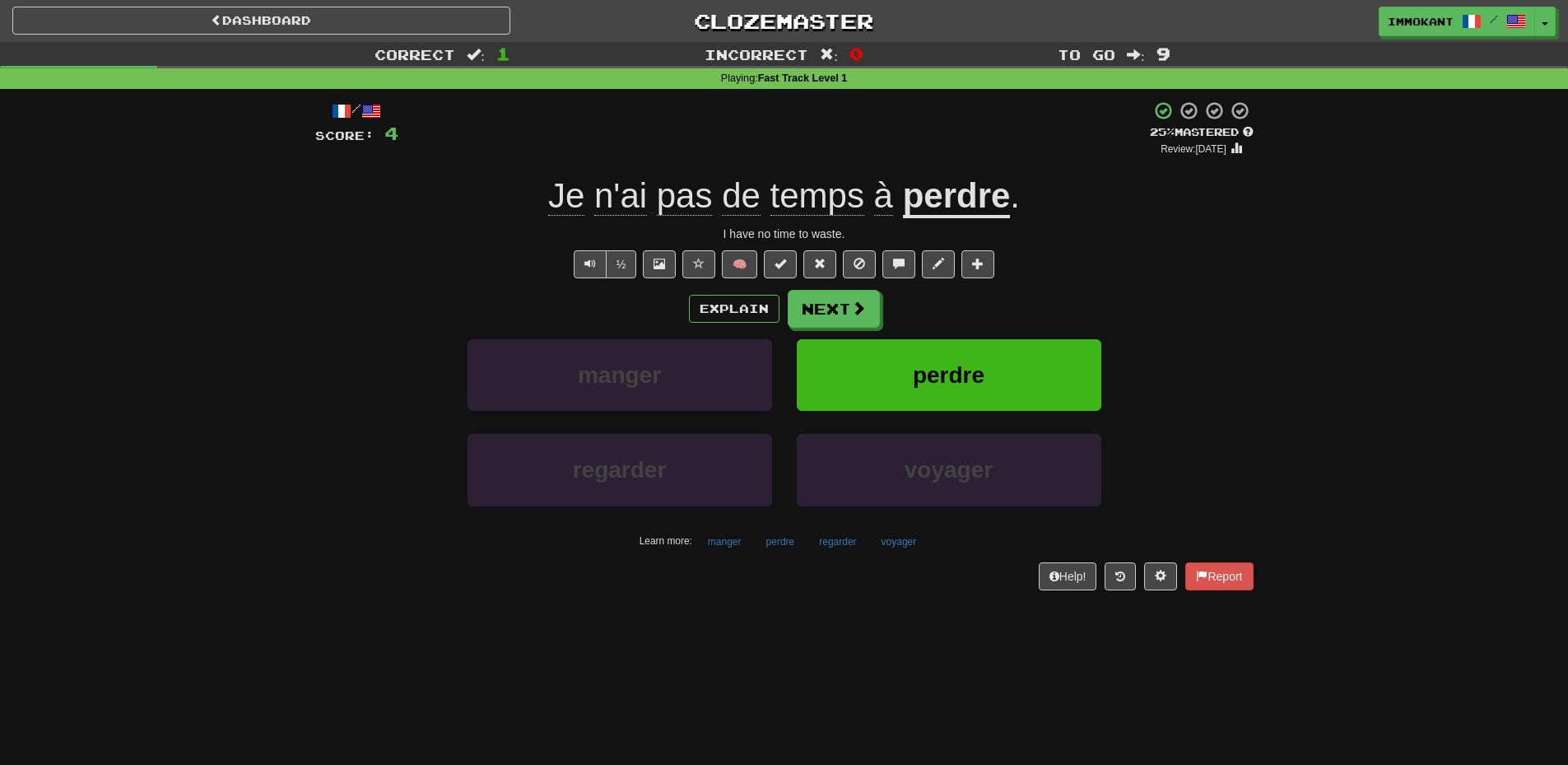
click at [595, 192] on span "Je" at bounding box center [621, 196] width 53 height 39
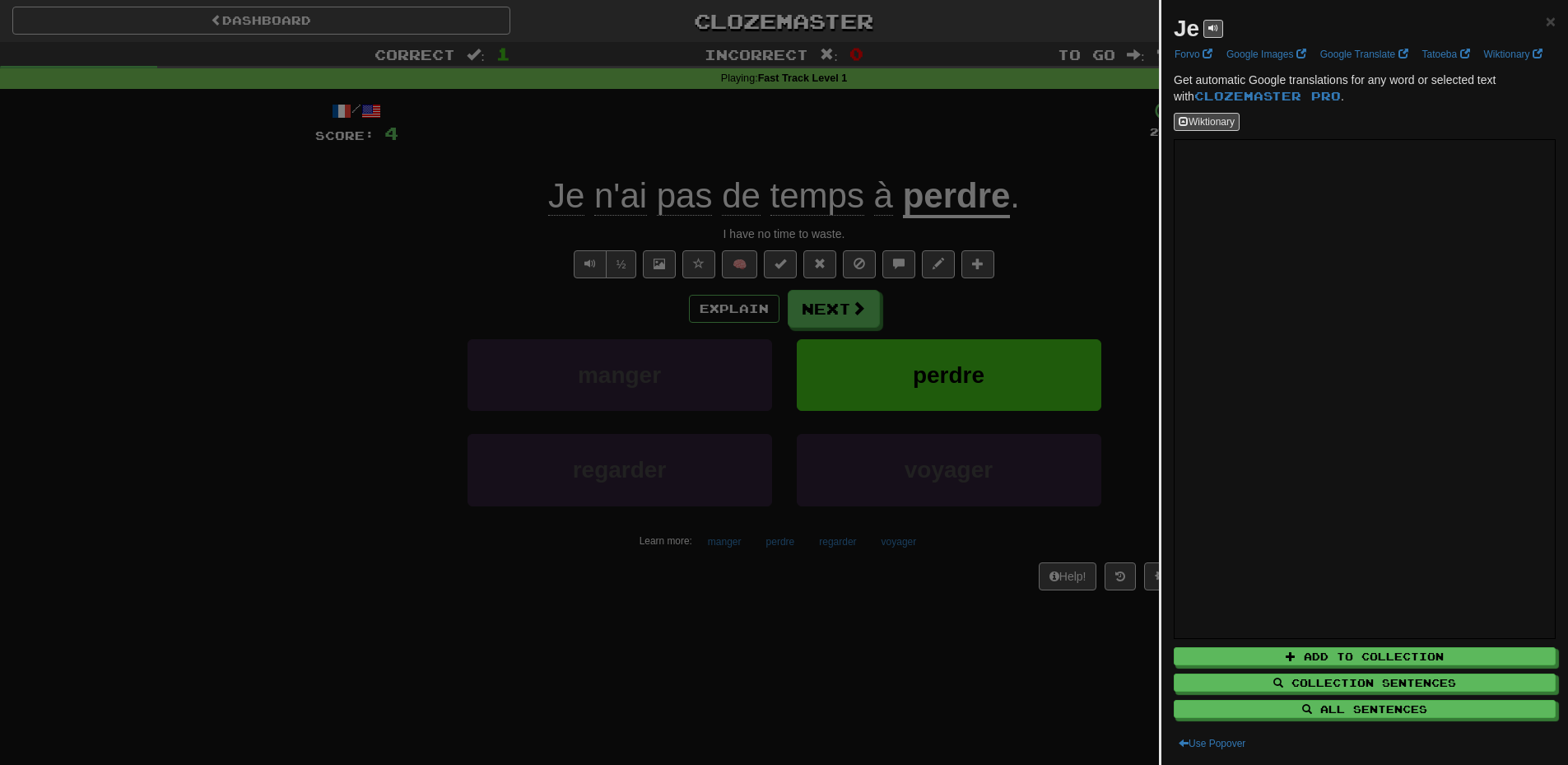
click at [855, 157] on div at bounding box center [784, 382] width 1568 height 765
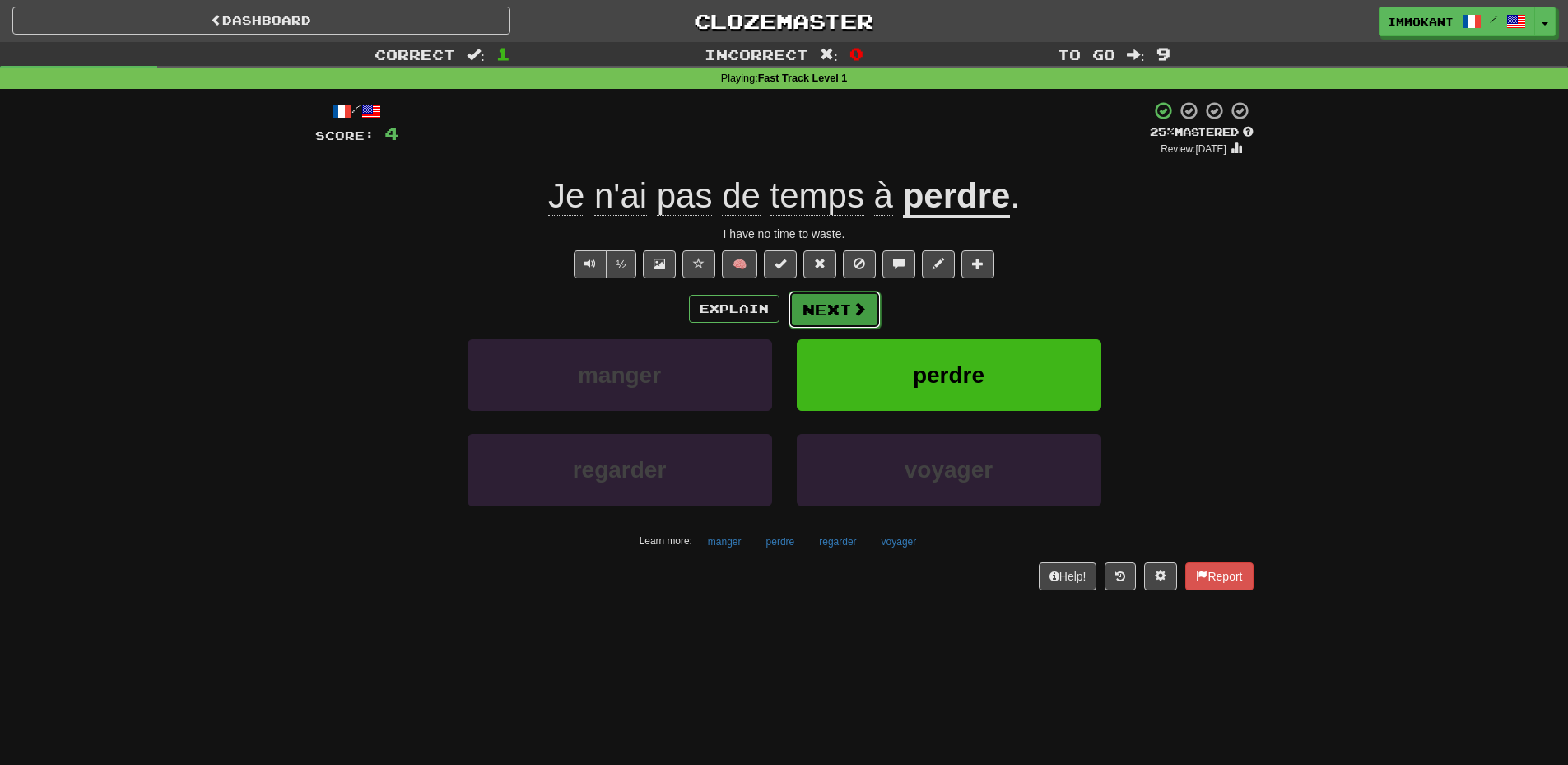
click at [857, 309] on span at bounding box center [859, 308] width 15 height 15
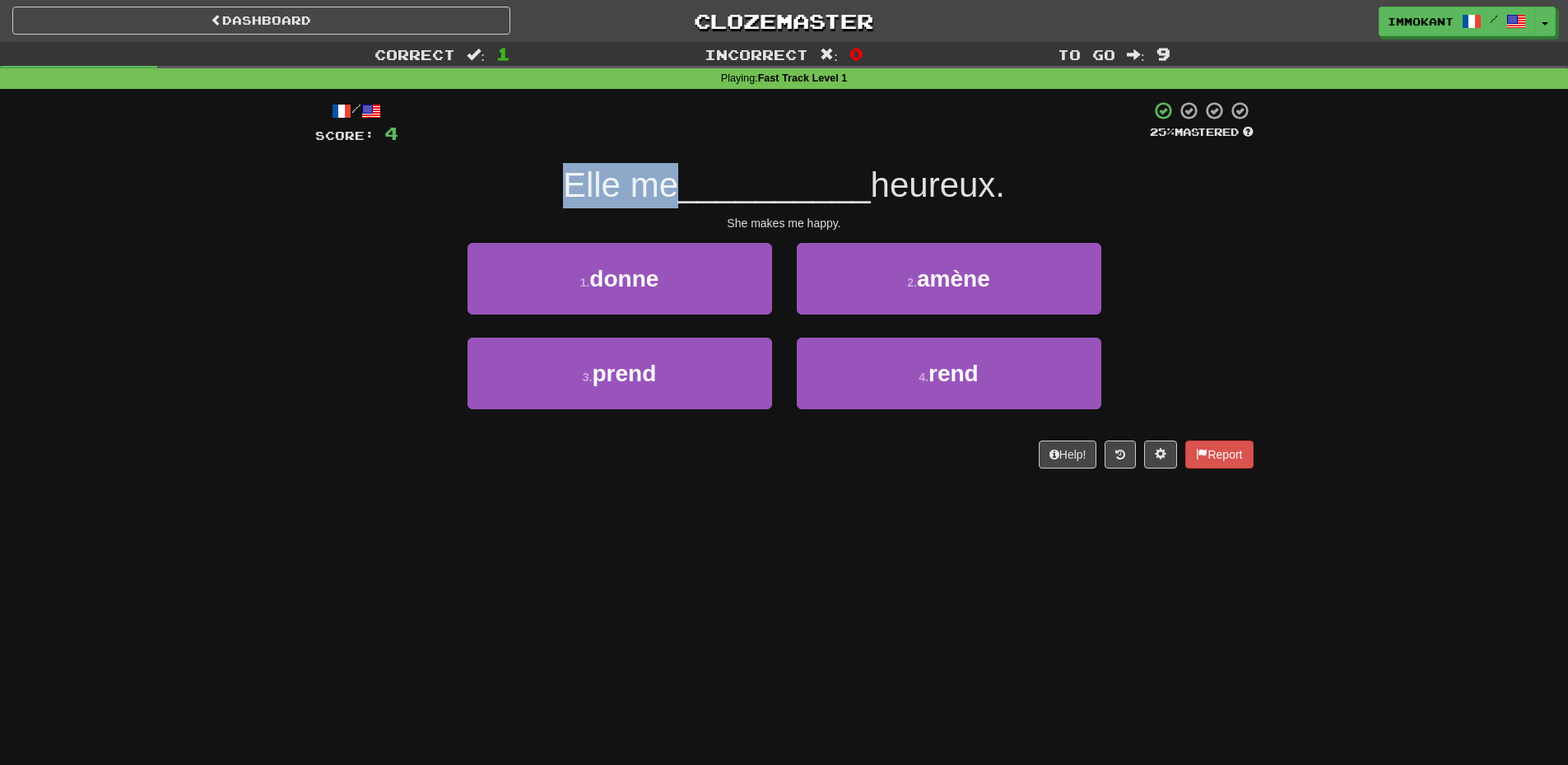
drag, startPoint x: 561, startPoint y: 191, endPoint x: 668, endPoint y: 187, distance: 107.1
click at [668, 187] on span "Elle me" at bounding box center [620, 184] width 115 height 39
click at [637, 191] on span "Elle me" at bounding box center [620, 184] width 115 height 39
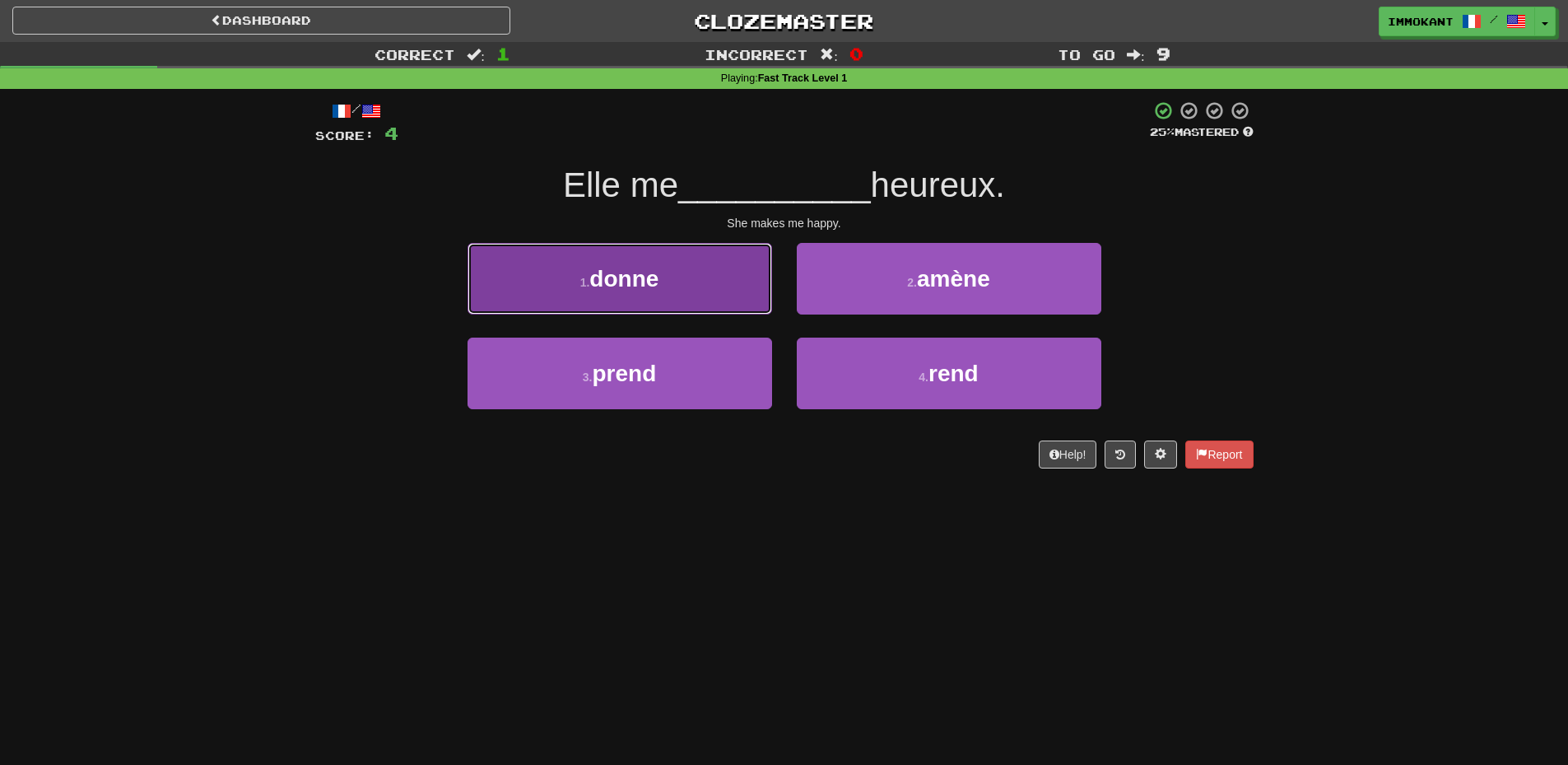
click at [660, 294] on button "1 . donne" at bounding box center [620, 279] width 305 height 72
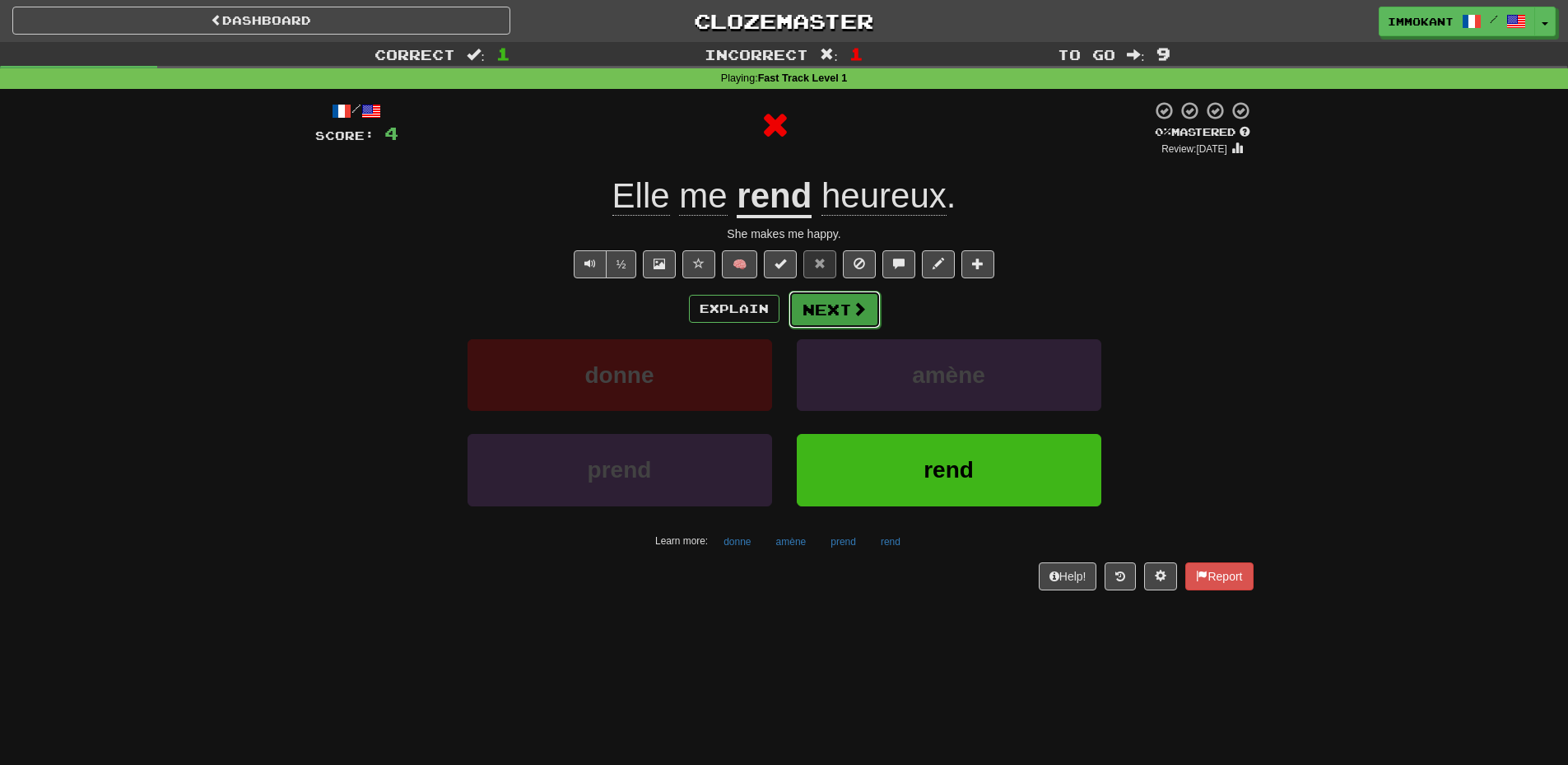
click at [805, 322] on button "Next" at bounding box center [835, 310] width 92 height 38
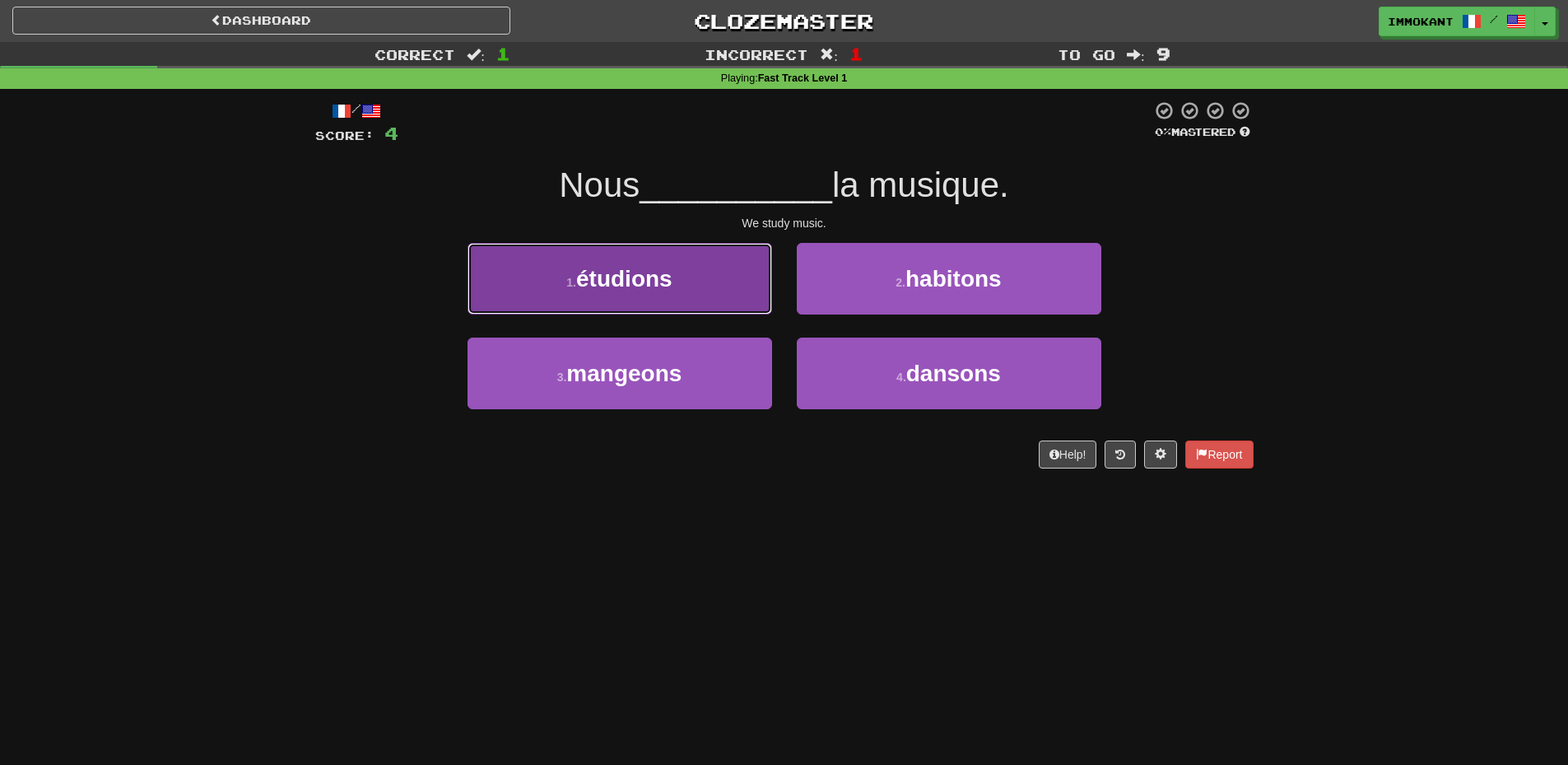
click at [624, 287] on span "étudions" at bounding box center [624, 279] width 97 height 26
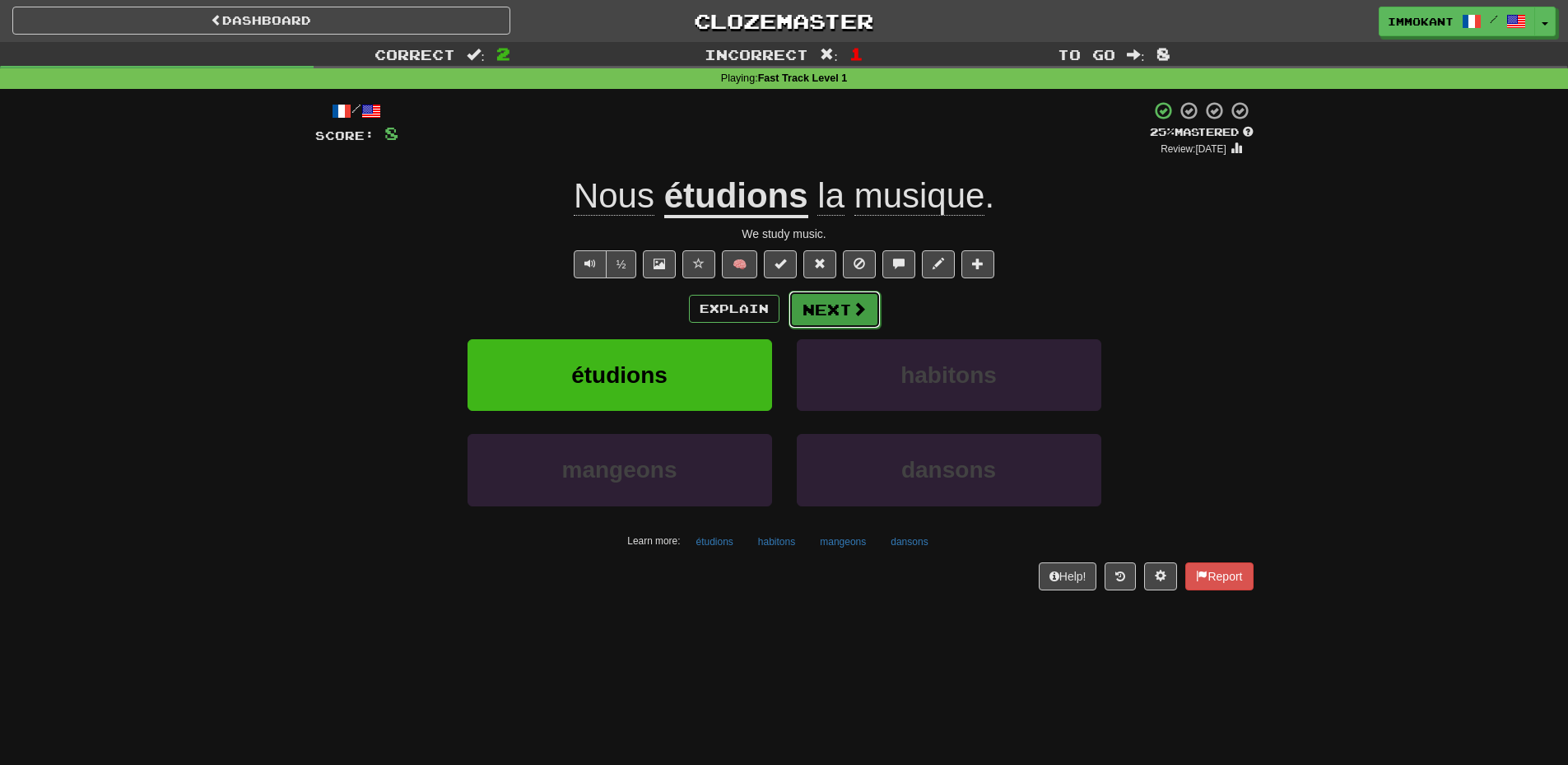
click at [859, 306] on span at bounding box center [859, 308] width 15 height 15
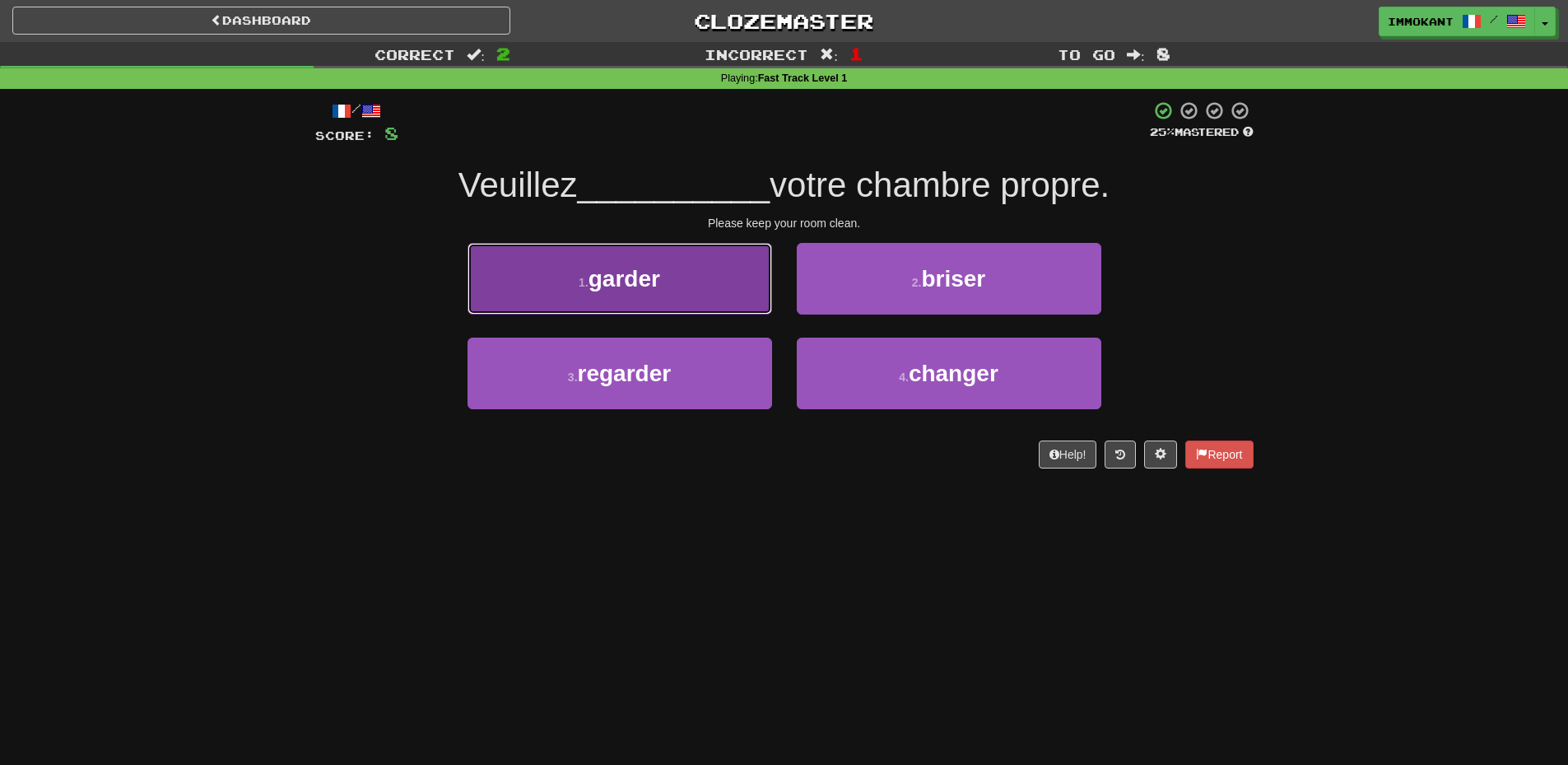
click at [689, 276] on button "1 . garder" at bounding box center [620, 279] width 305 height 72
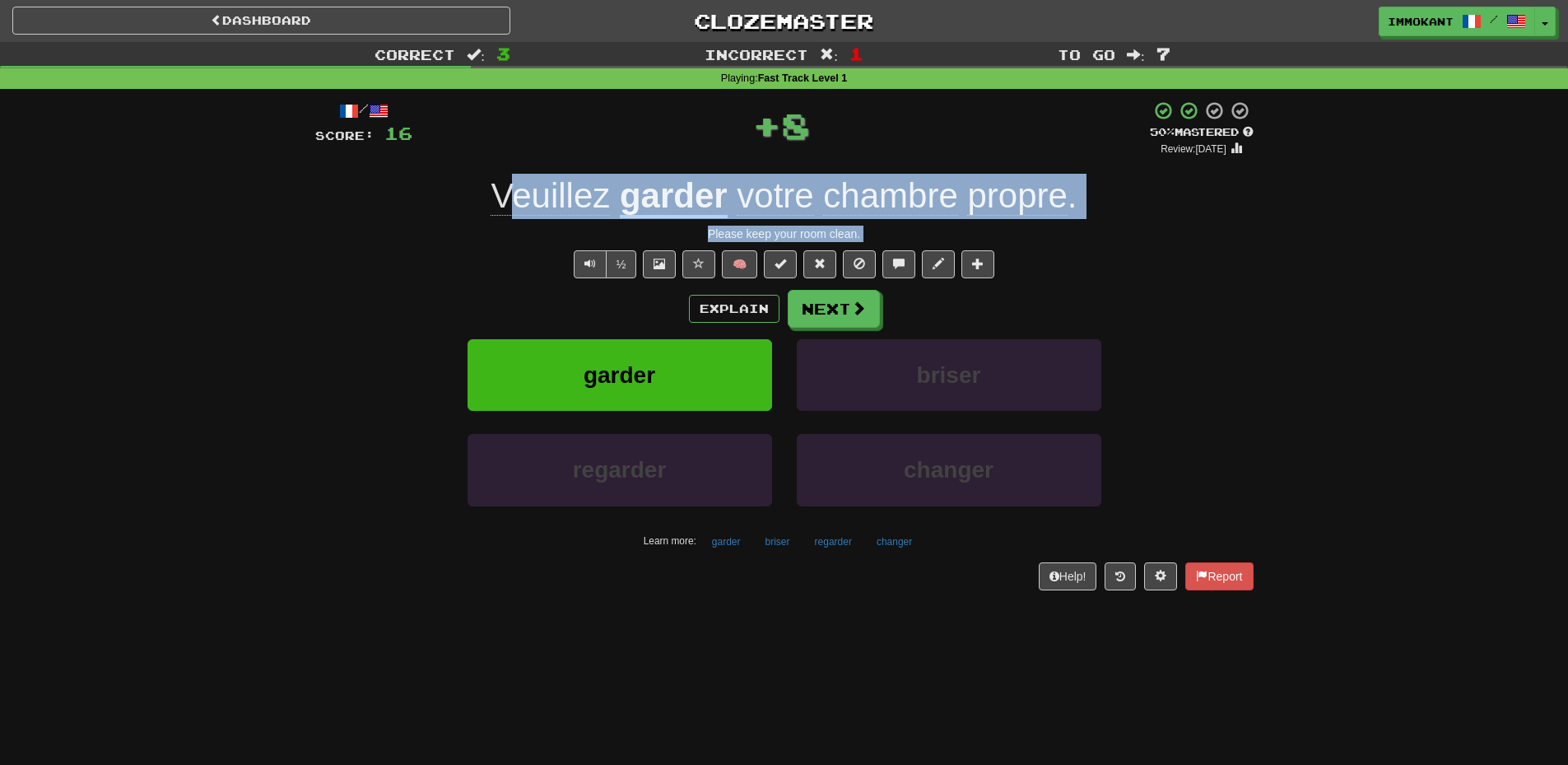
drag, startPoint x: 510, startPoint y: 199, endPoint x: 1324, endPoint y: 297, distance: 819.9
click at [1324, 297] on div "Correct : 3 Incorrect : 1 To go : 7 Playing : Fast Track Level 1 / Score: 16 + …" at bounding box center [784, 328] width 1568 height 572
click at [838, 304] on button "Next" at bounding box center [835, 310] width 92 height 38
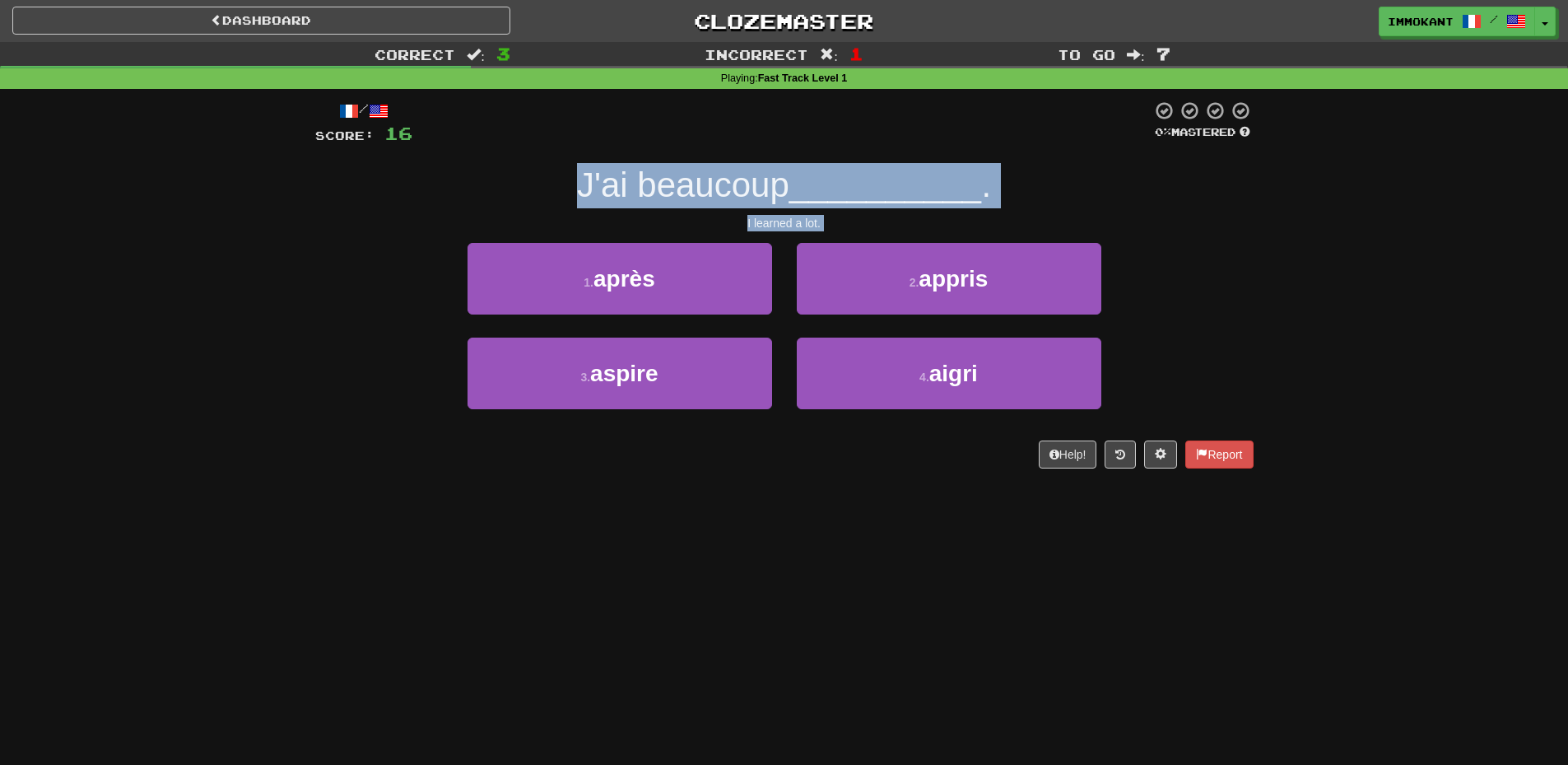
click at [503, 162] on div "/ Score: 16 0 % Mastered J'ai beaucoup __________ . I learned a lot. 1 . après …" at bounding box center [784, 284] width 938 height 368
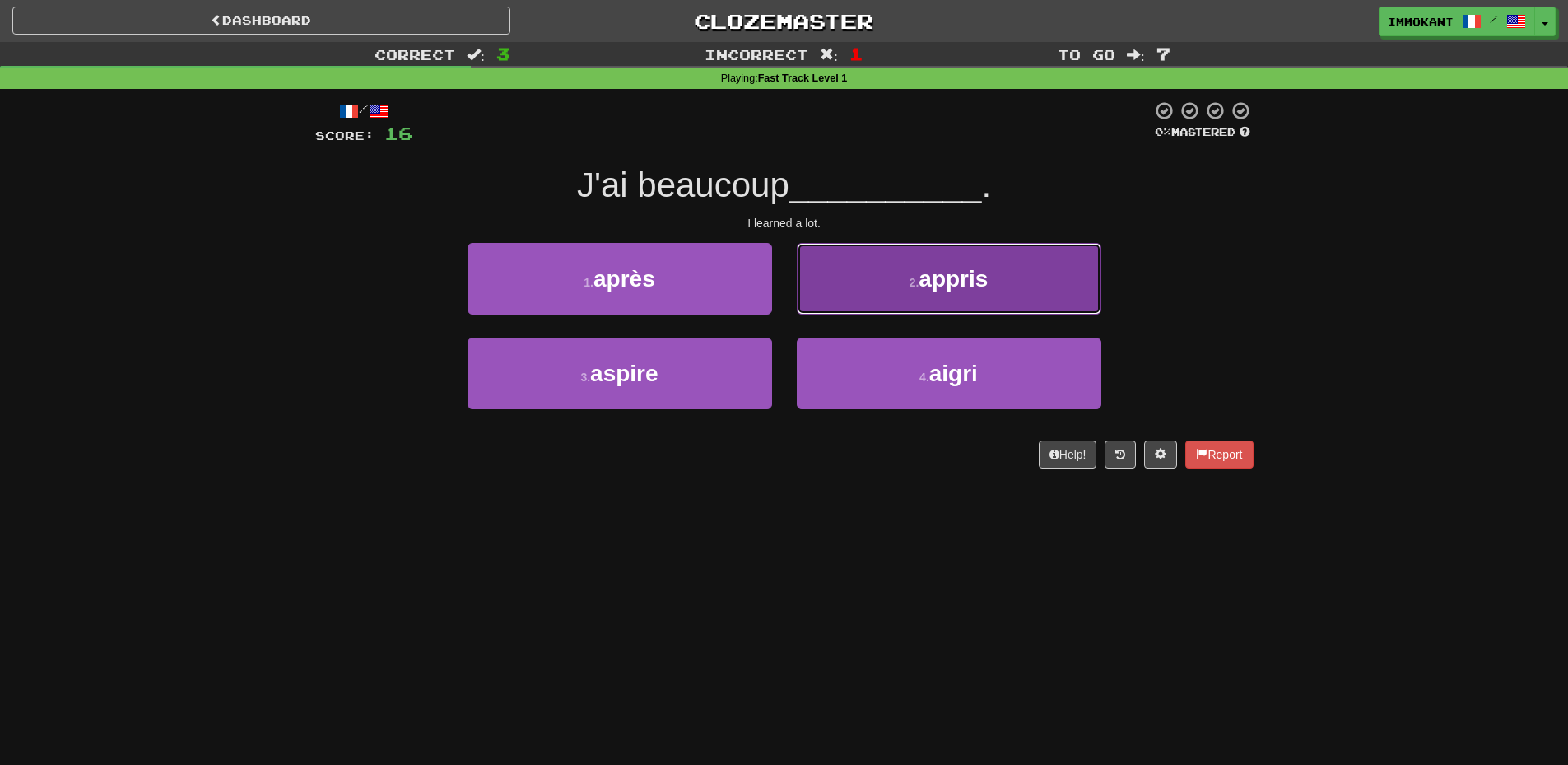
click at [992, 298] on button "2 . appris" at bounding box center [950, 279] width 305 height 72
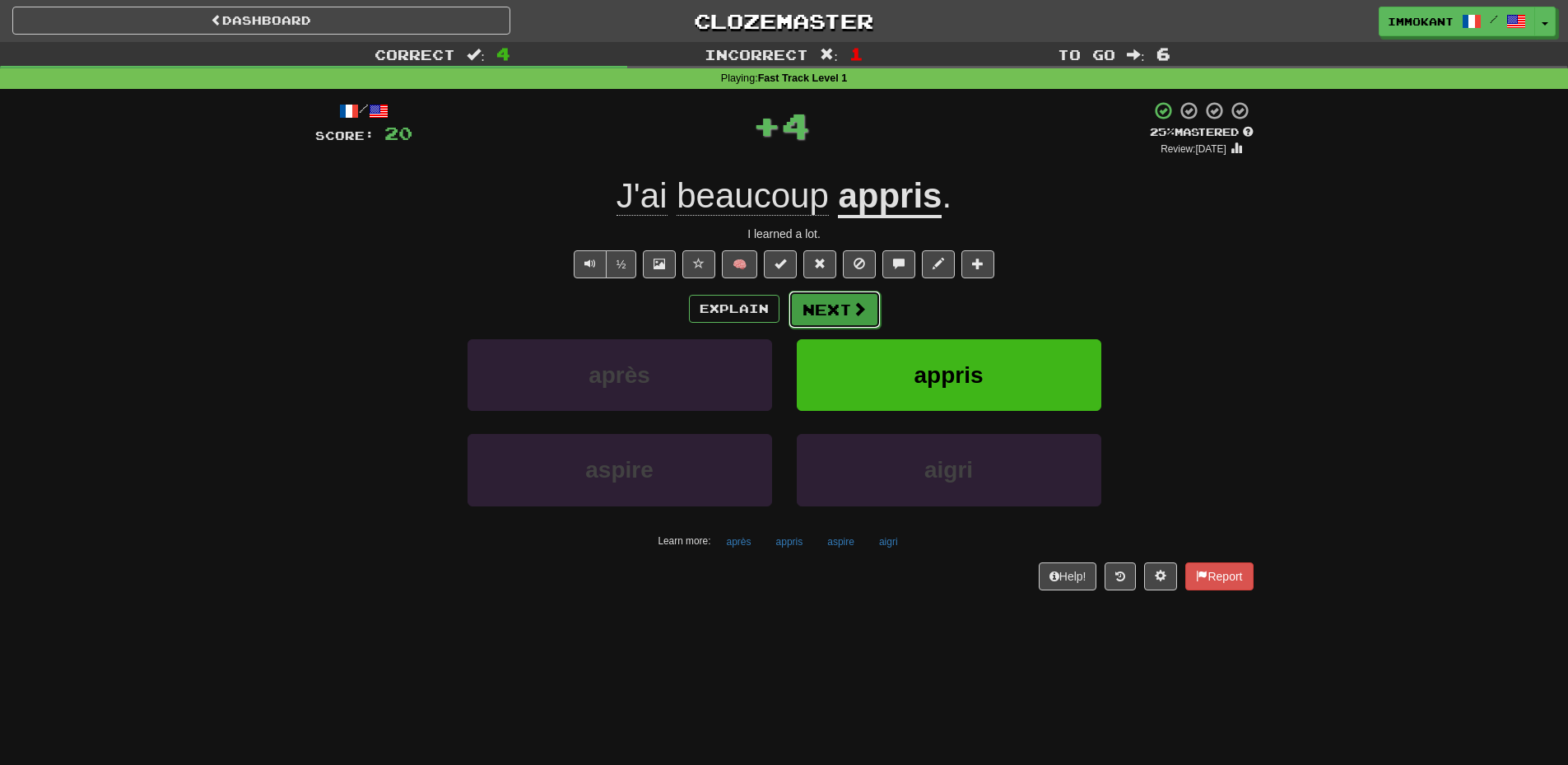
click at [839, 311] on button "Next" at bounding box center [835, 310] width 92 height 38
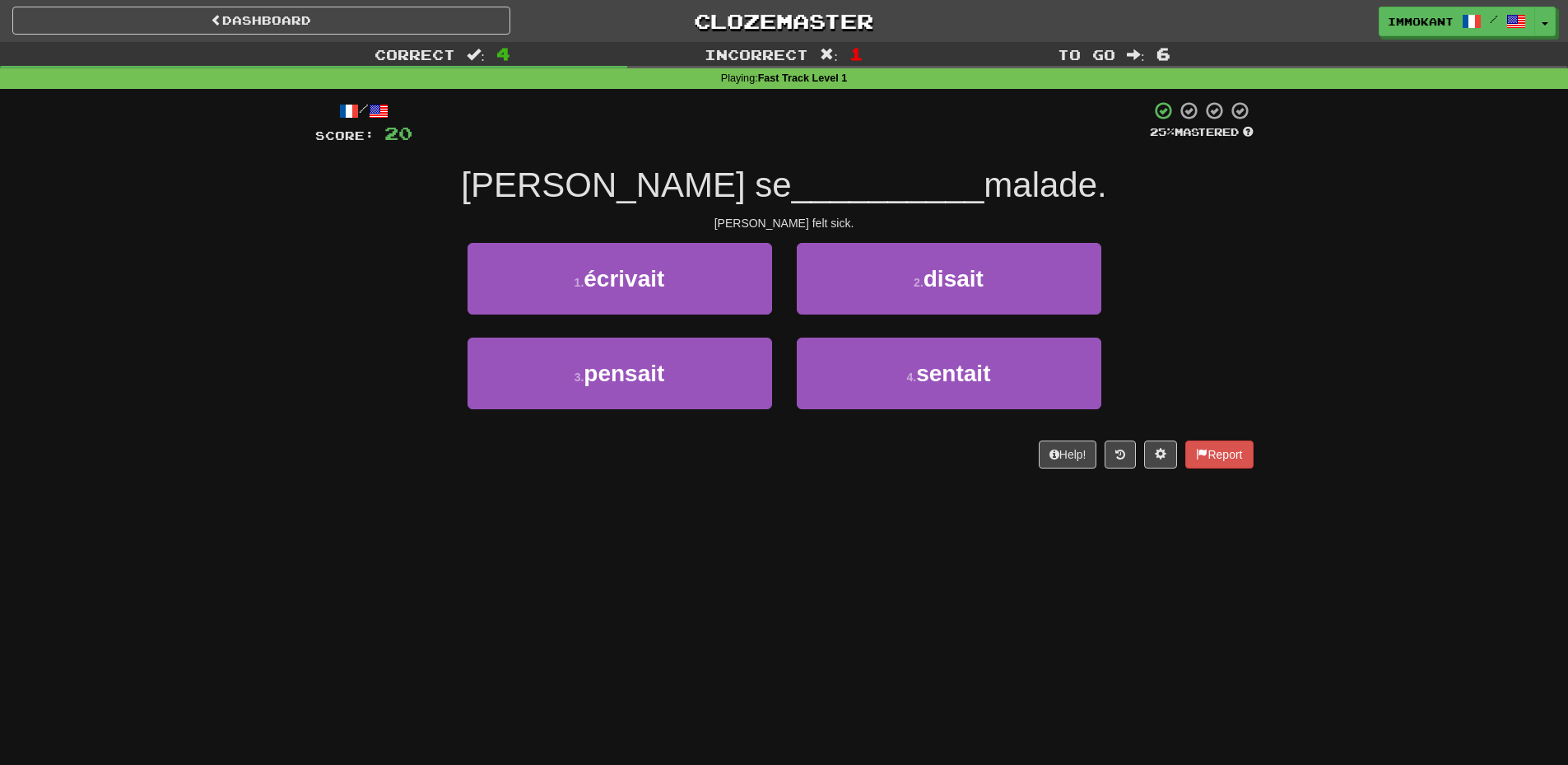
drag, startPoint x: 548, startPoint y: 187, endPoint x: 635, endPoint y: 198, distance: 87.7
click at [582, 196] on div "Tom se __________ malade." at bounding box center [784, 186] width 938 height 45
click at [638, 198] on span "Tom se" at bounding box center [626, 184] width 330 height 39
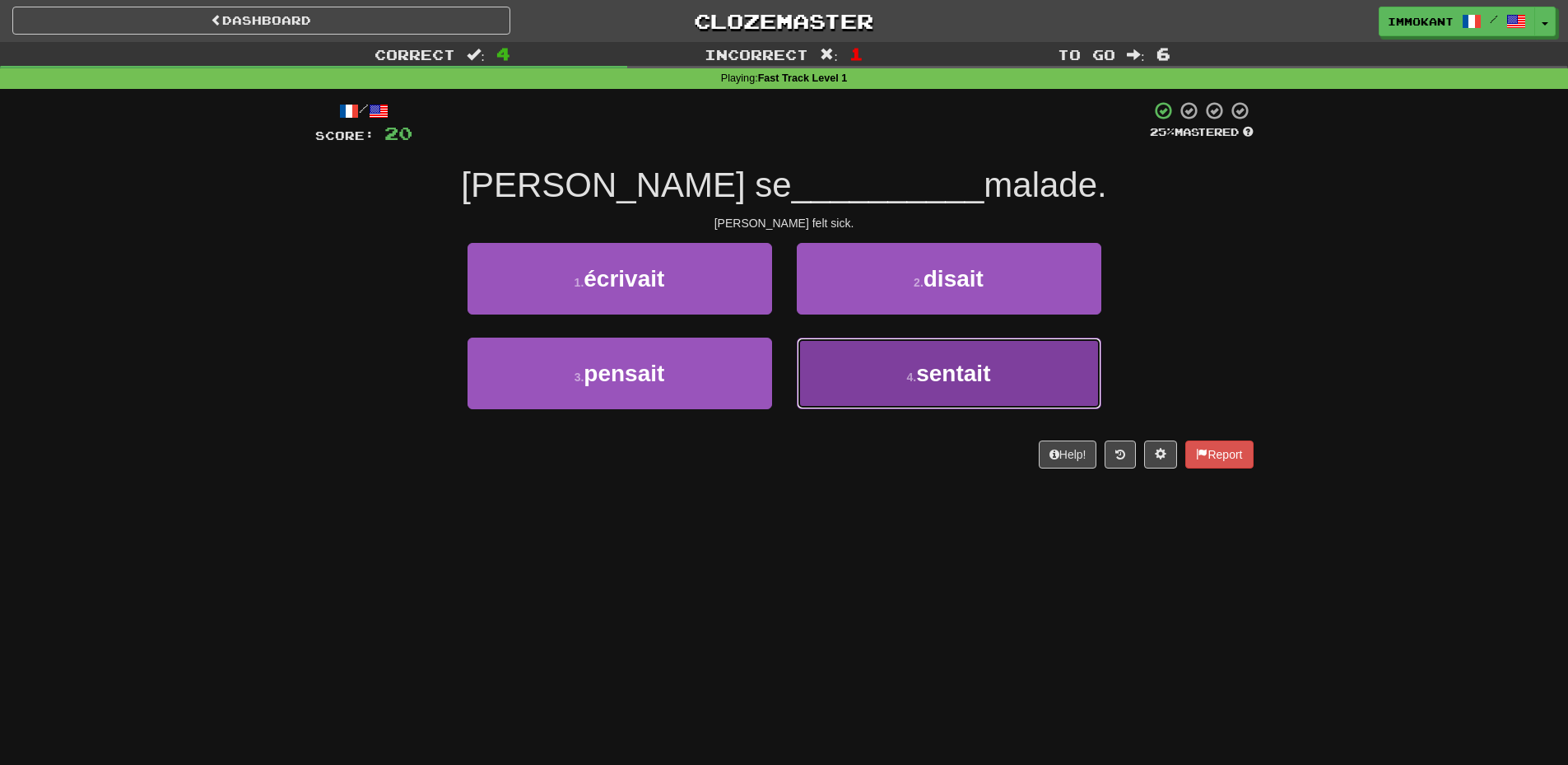
click at [902, 390] on button "4 . sentait" at bounding box center [950, 374] width 305 height 72
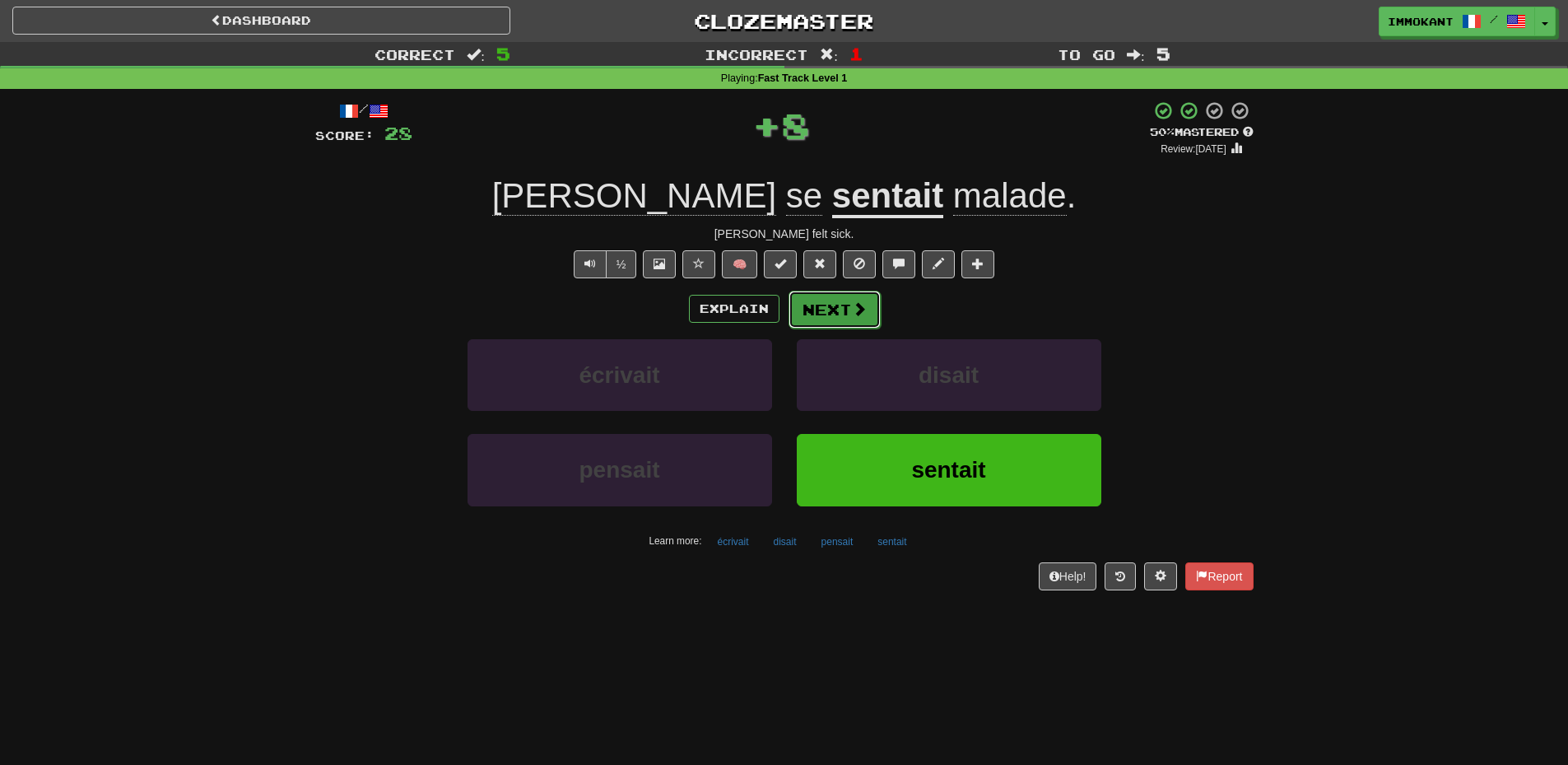
click at [854, 324] on button "Next" at bounding box center [835, 310] width 92 height 38
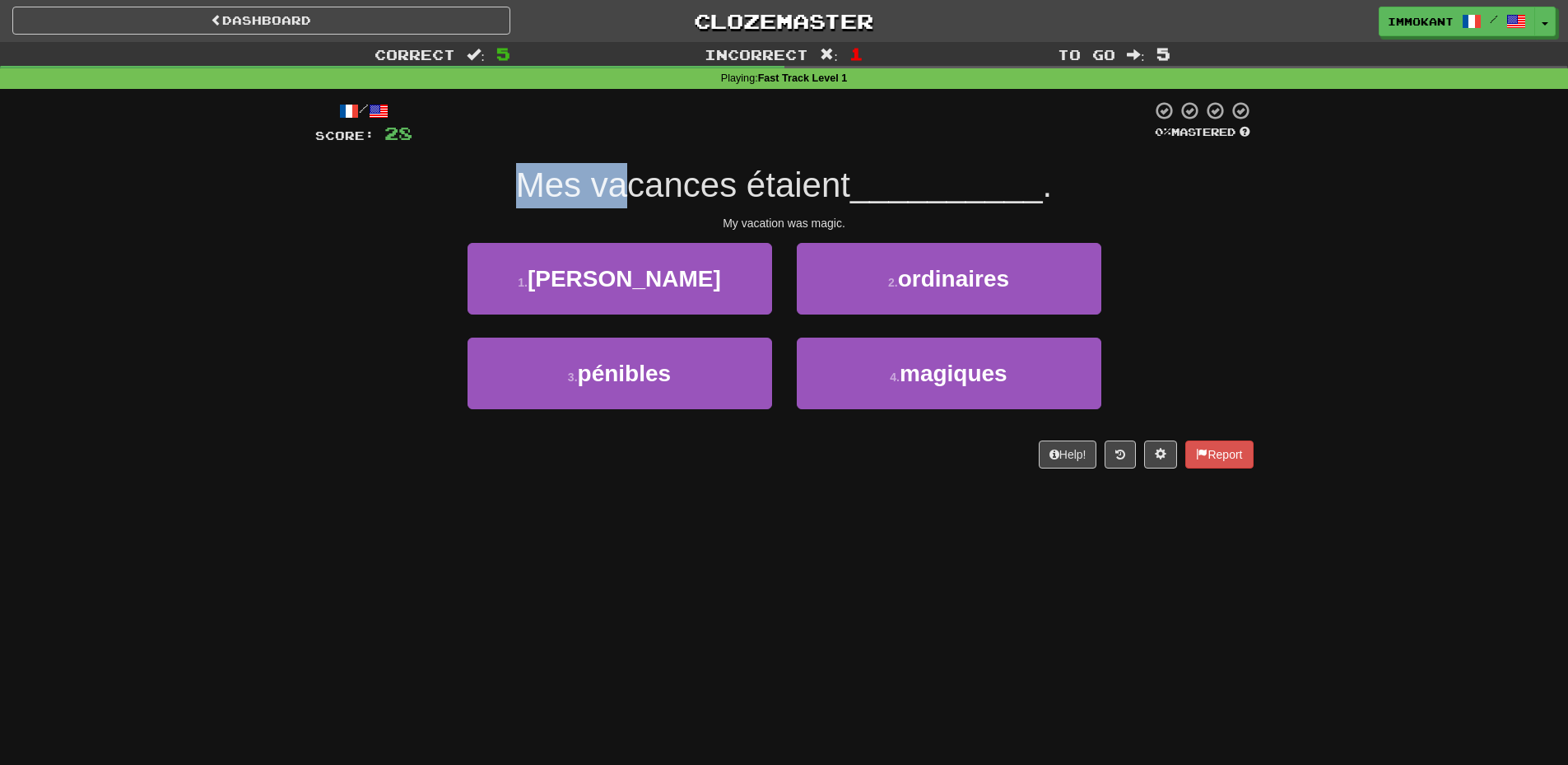
drag, startPoint x: 519, startPoint y: 178, endPoint x: 638, endPoint y: 197, distance: 120.5
click at [635, 197] on span "Mes vacances étaient" at bounding box center [683, 184] width 334 height 39
click at [657, 199] on span "Mes vacances étaient" at bounding box center [683, 184] width 334 height 39
drag, startPoint x: 758, startPoint y: 183, endPoint x: 818, endPoint y: 183, distance: 60.0
click at [818, 183] on span "Mes vacances étaient" at bounding box center [683, 184] width 334 height 39
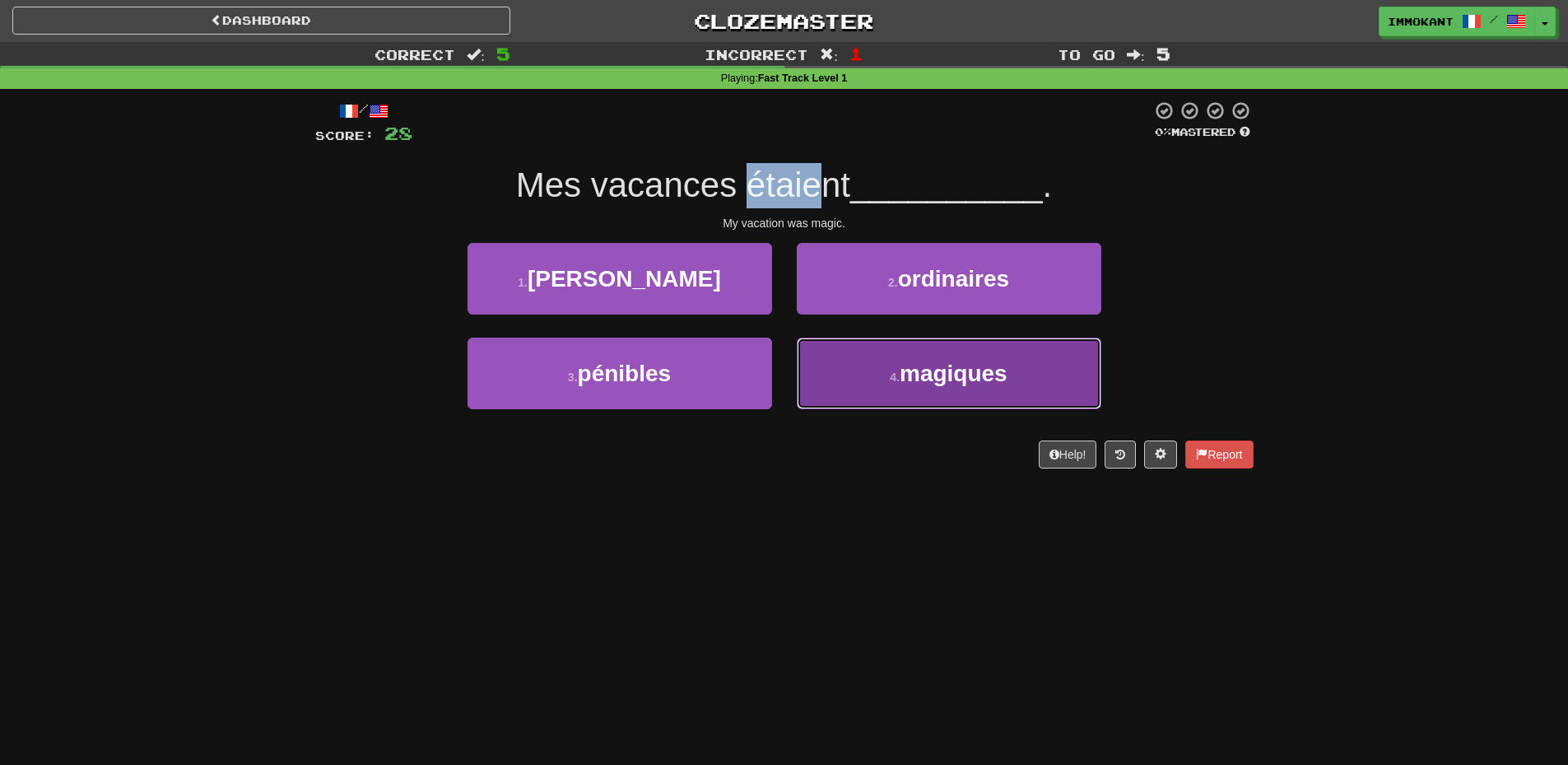
click at [906, 381] on span "magiques" at bounding box center [954, 374] width 108 height 26
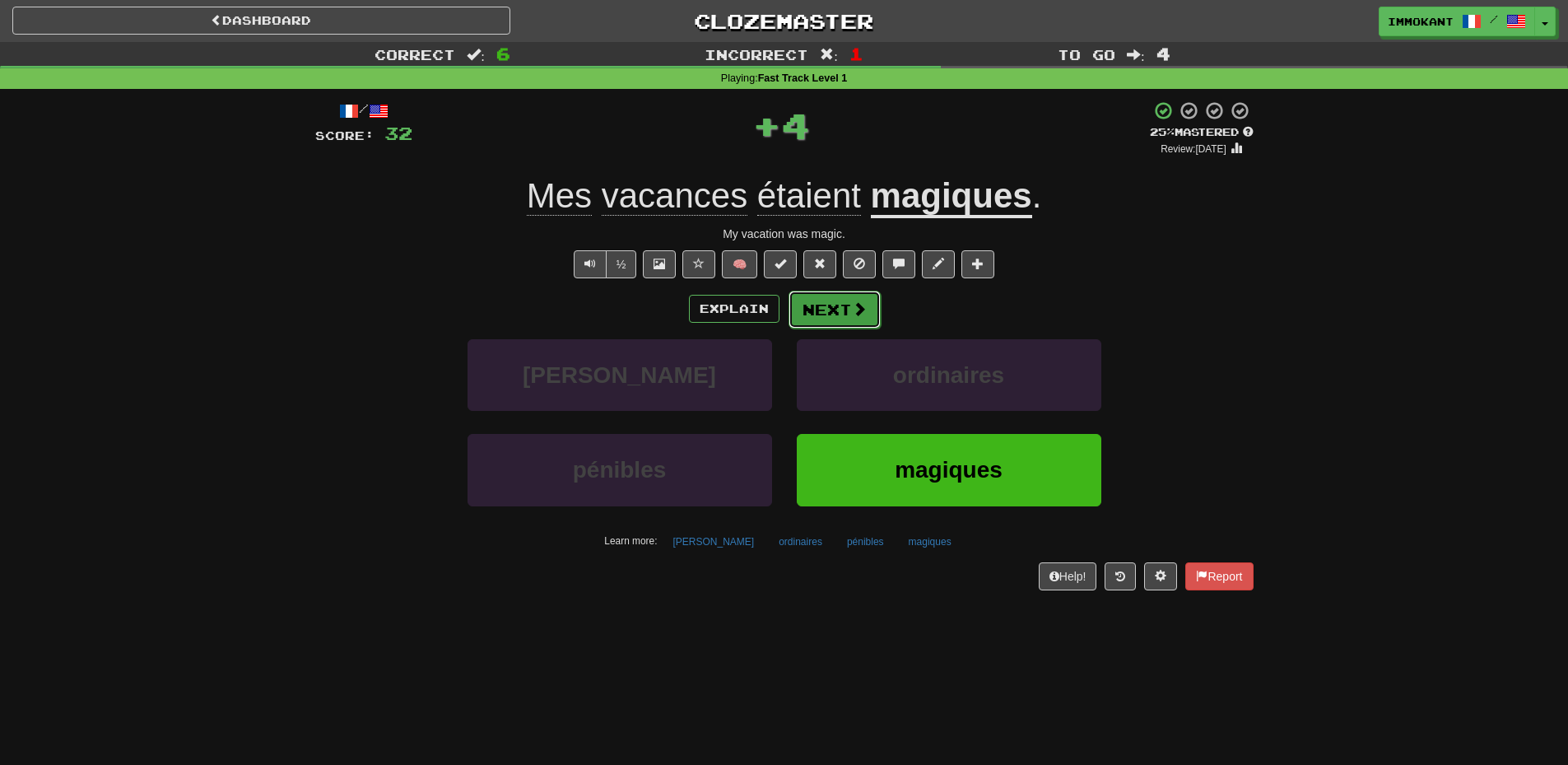
click at [859, 323] on button "Next" at bounding box center [835, 310] width 92 height 38
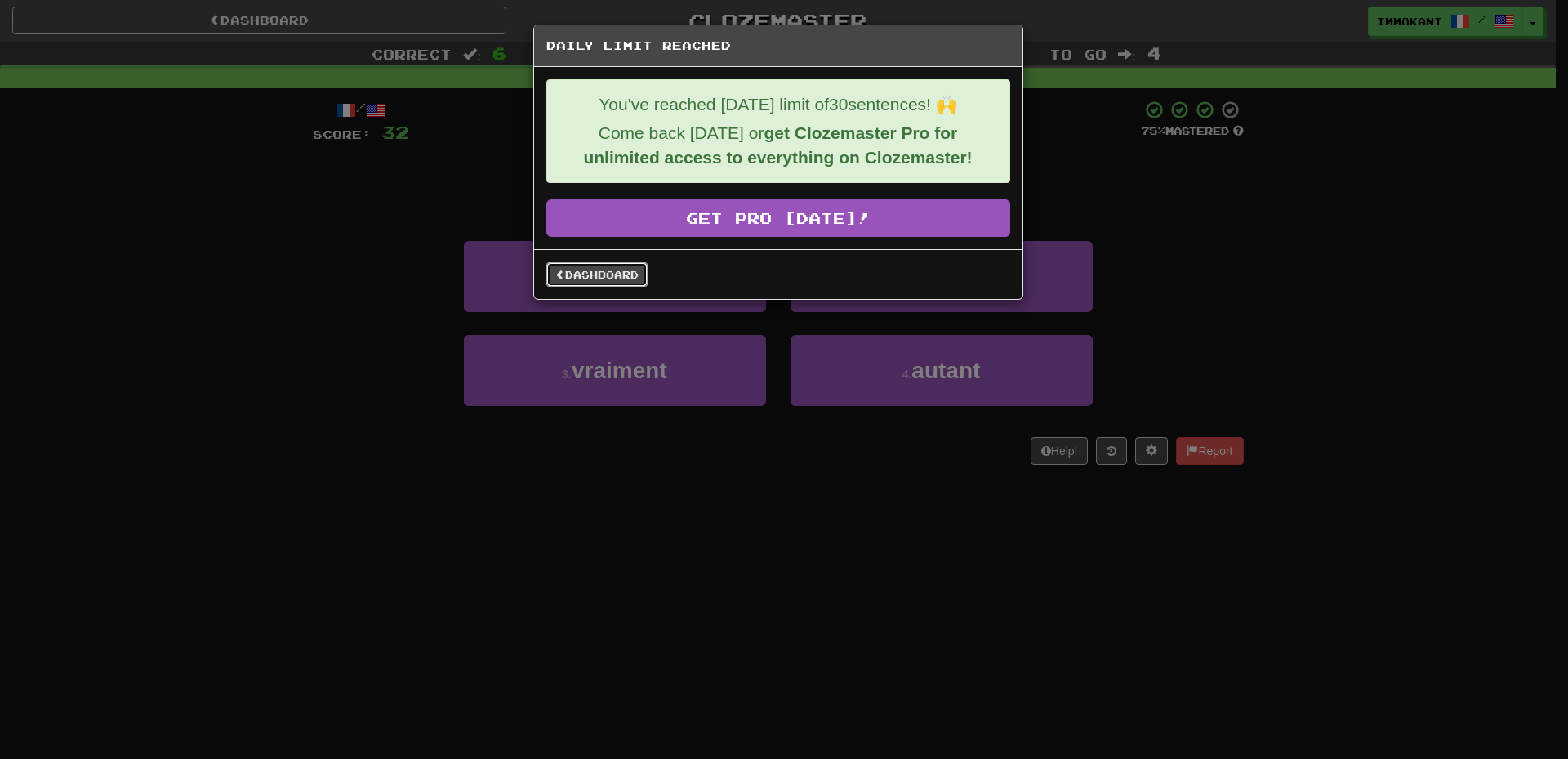
click at [626, 272] on link "Dashboard" at bounding box center [596, 274] width 101 height 25
